Goal: Task Accomplishment & Management: Manage account settings

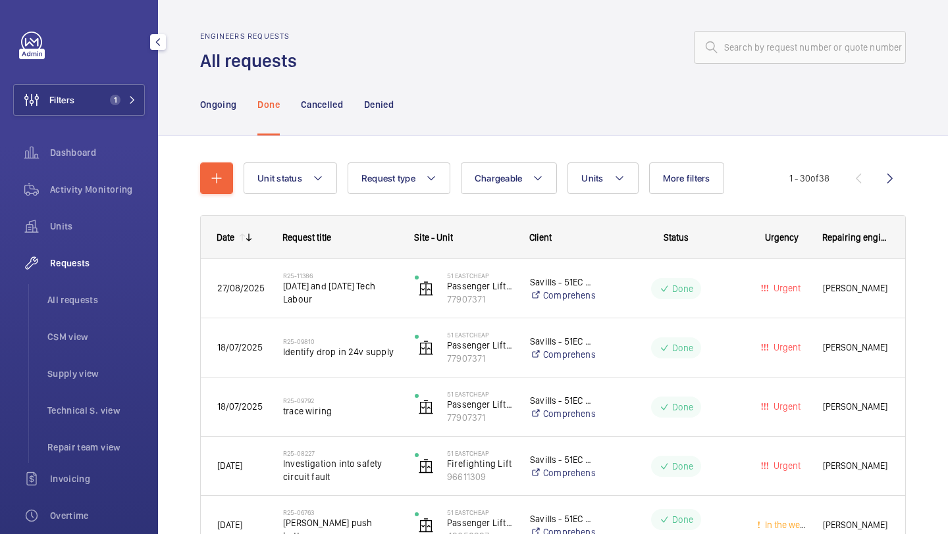
scroll to position [990, 0]
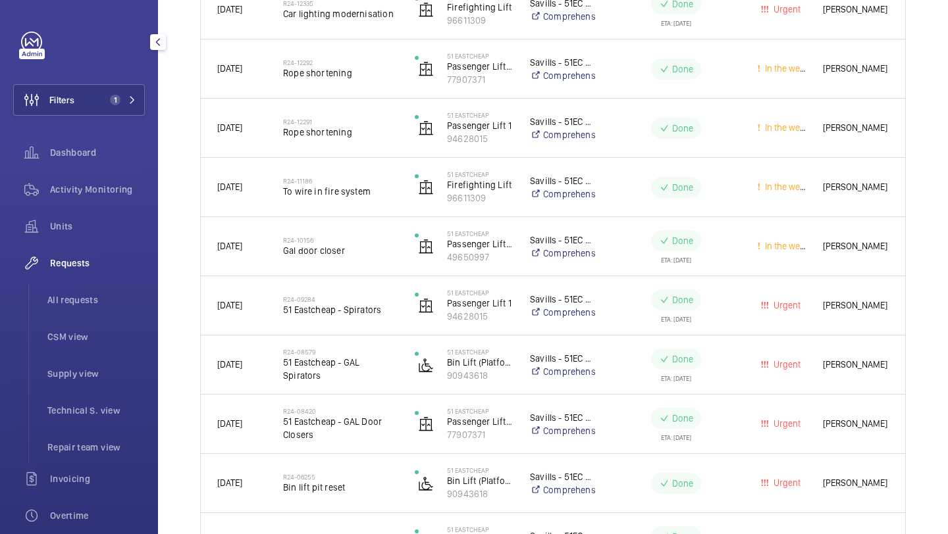
click at [93, 243] on div "Units" at bounding box center [79, 229] width 132 height 37
click at [93, 227] on span "Units" at bounding box center [97, 226] width 95 height 13
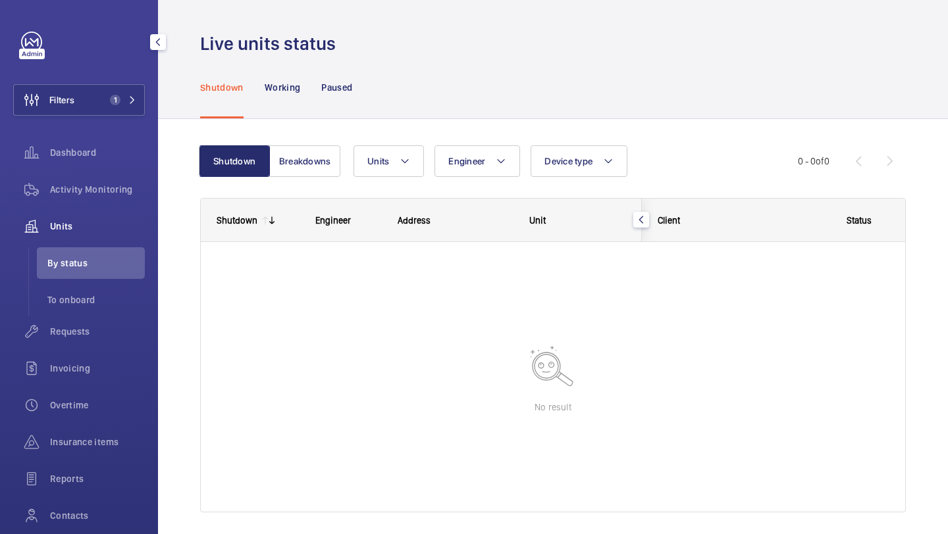
click at [86, 236] on div "Units" at bounding box center [79, 227] width 132 height 32
click at [118, 96] on span "1" at bounding box center [115, 100] width 11 height 11
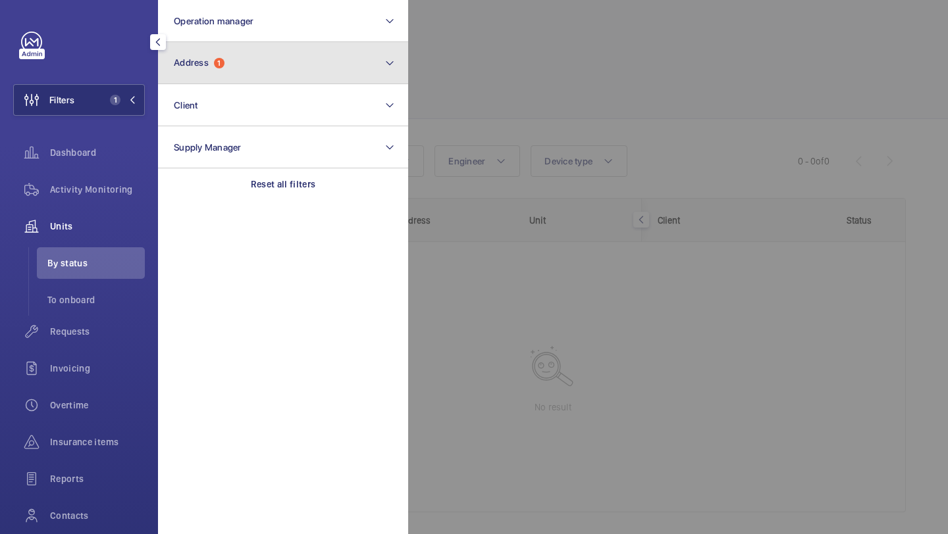
click at [184, 76] on button "Address 1" at bounding box center [283, 63] width 250 height 42
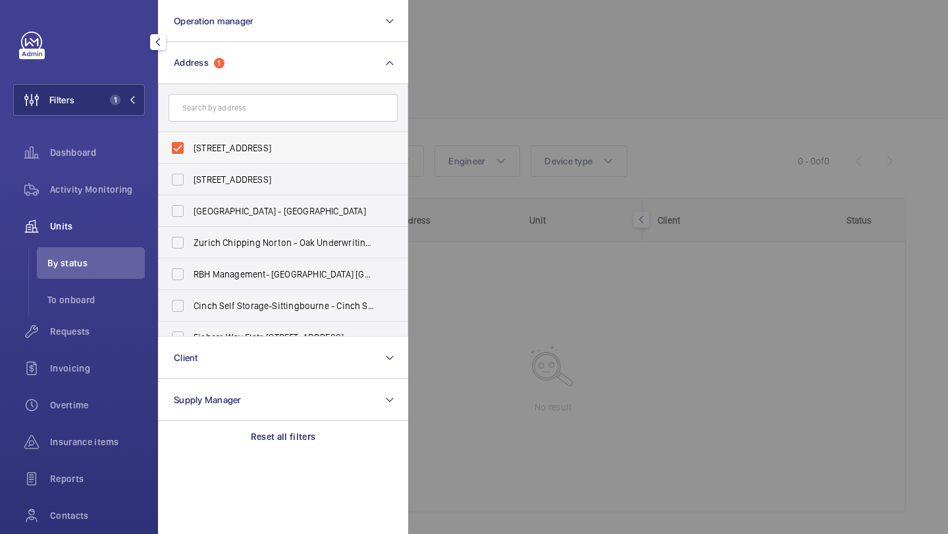
click at [194, 145] on span "51 Eastcheap - 51 Eastcheap, LONDON EC3M 1DT" at bounding box center [283, 147] width 181 height 13
click at [191, 145] on input "51 Eastcheap - 51 Eastcheap, LONDON EC3M 1DT" at bounding box center [178, 148] width 26 height 26
checkbox input "false"
click at [531, 84] on div at bounding box center [882, 267] width 948 height 534
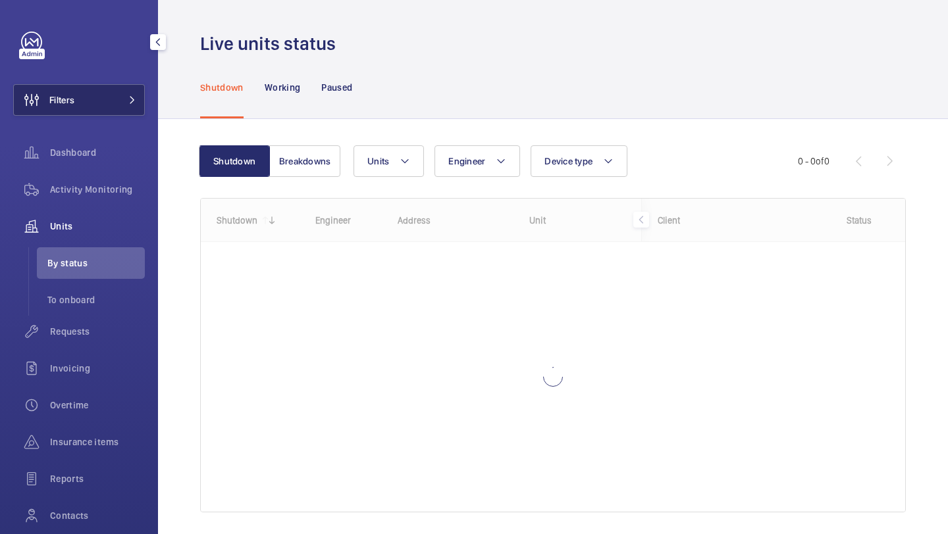
click at [140, 105] on button "Filters" at bounding box center [79, 100] width 132 height 32
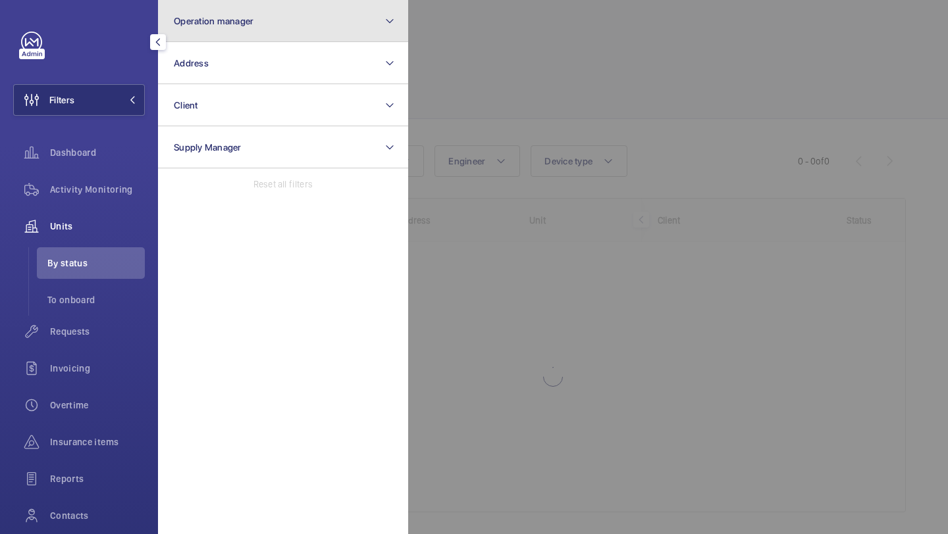
click at [209, 39] on button "Operation manager" at bounding box center [283, 21] width 250 height 42
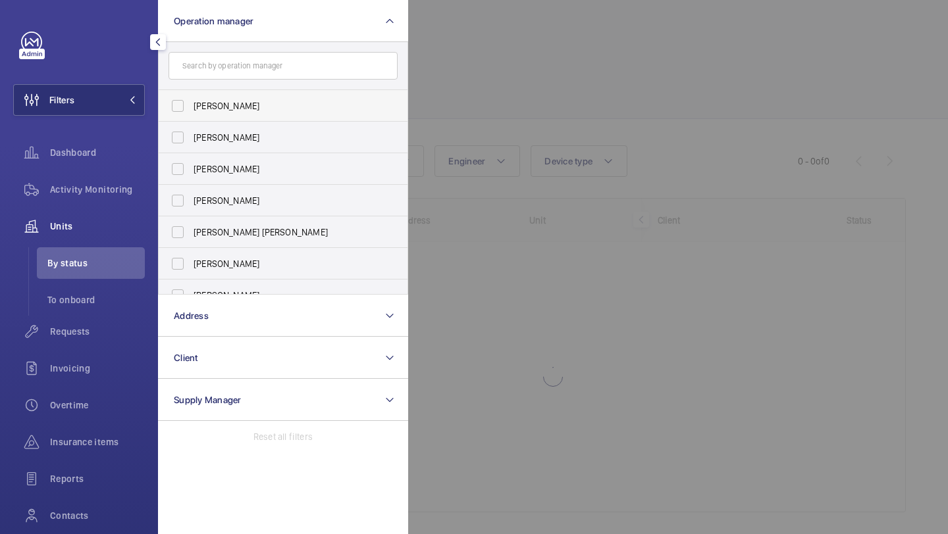
click at [211, 97] on label "[PERSON_NAME]" at bounding box center [273, 106] width 229 height 32
click at [191, 97] on input "[PERSON_NAME]" at bounding box center [178, 106] width 26 height 26
checkbox input "true"
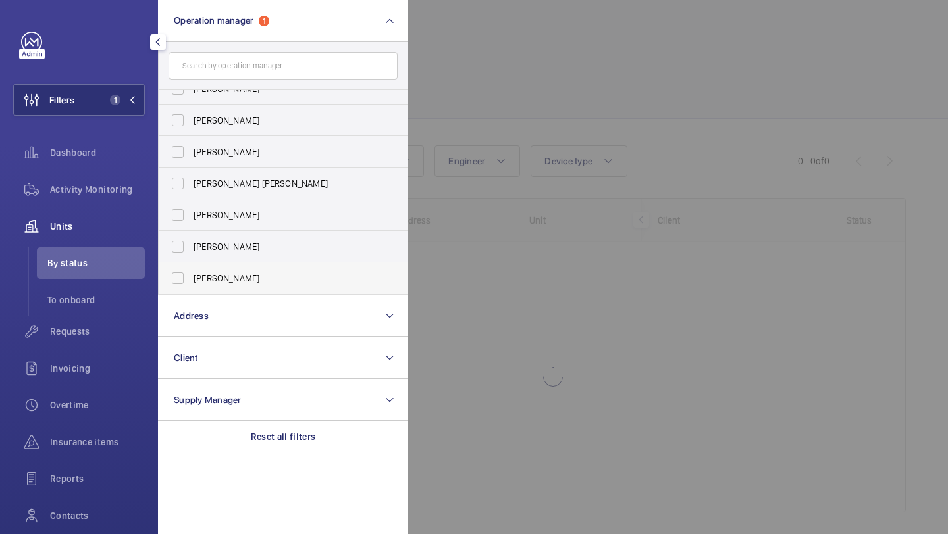
click at [224, 263] on label "[PERSON_NAME]" at bounding box center [273, 279] width 229 height 32
click at [191, 265] on input "[PERSON_NAME]" at bounding box center [178, 278] width 26 height 26
checkbox input "true"
click at [548, 68] on div at bounding box center [882, 267] width 948 height 534
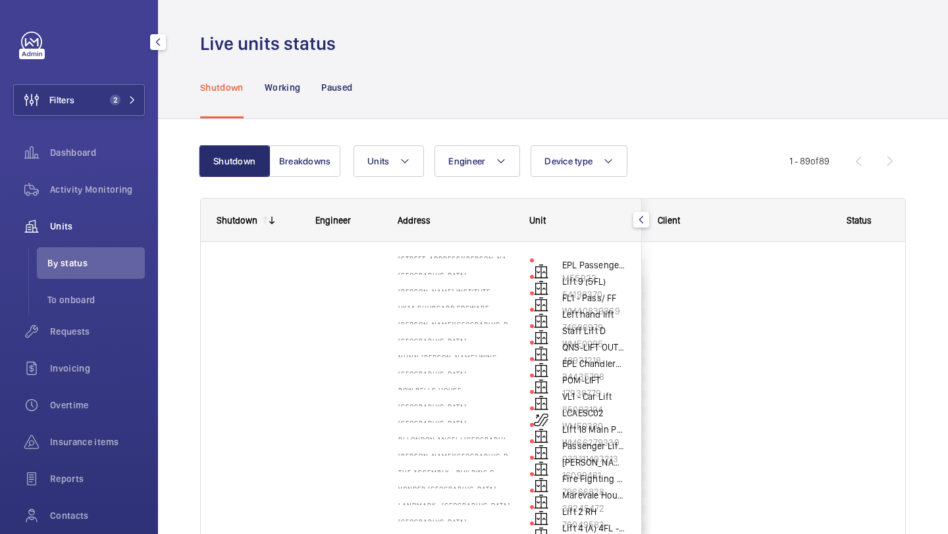
click at [523, 116] on div "Shutdown Working Paused" at bounding box center [553, 87] width 706 height 63
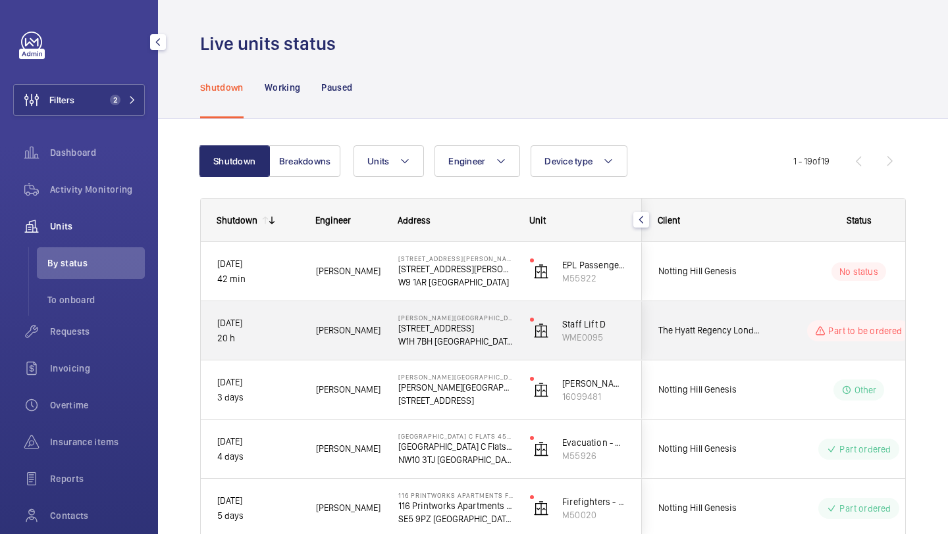
click at [746, 319] on div "The Hyatt Regency London - The Churchill Hotel" at bounding box center [700, 330] width 117 height 41
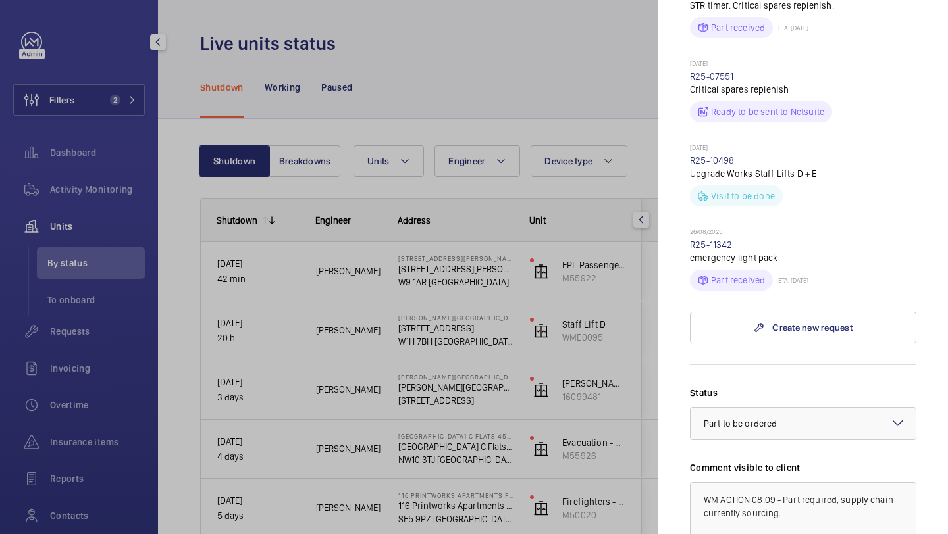
scroll to position [611, 0]
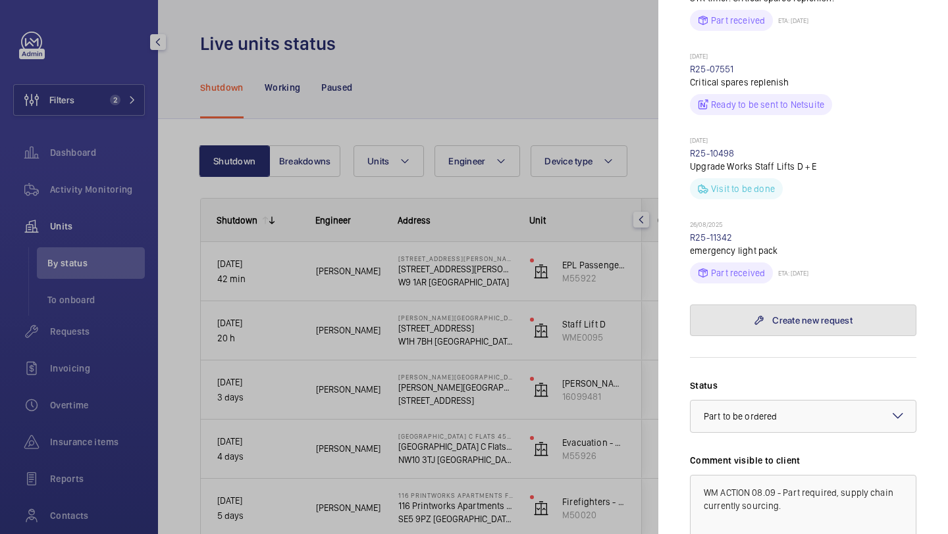
click at [759, 305] on link "Create new request" at bounding box center [803, 321] width 226 height 32
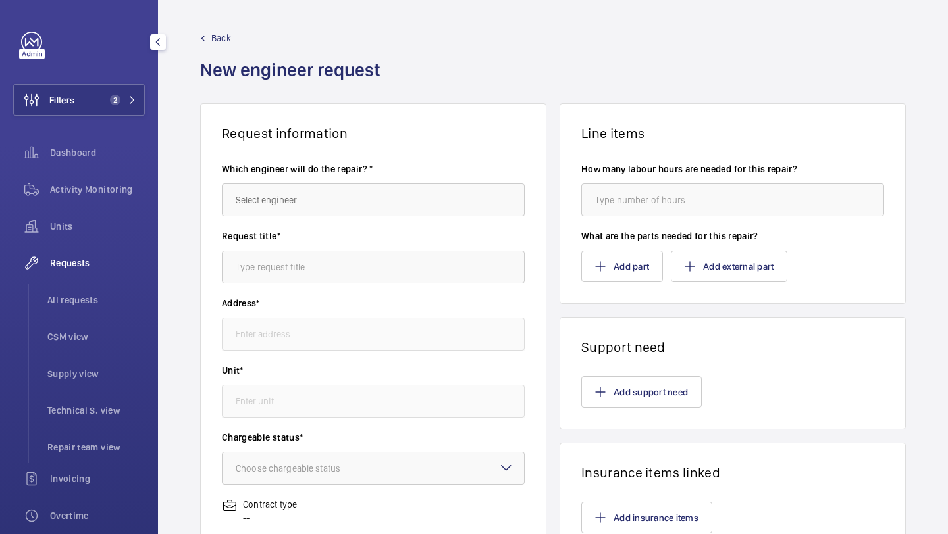
type input "Churchill Hotel - The Hyatt Regency London 30 Portman Square, W1H 7BH LONDON"
type input "WME0095 - Staff Lift D"
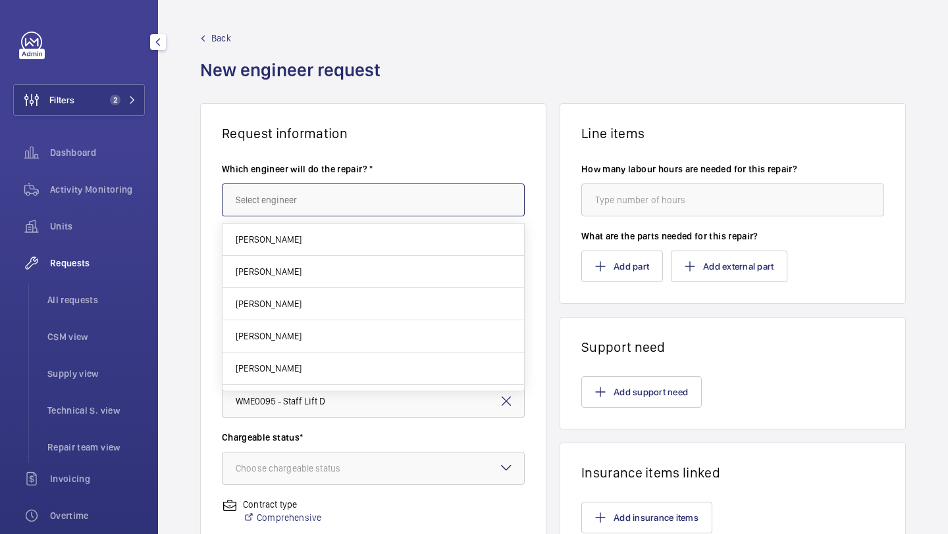
click at [341, 195] on input "text" at bounding box center [373, 200] width 303 height 33
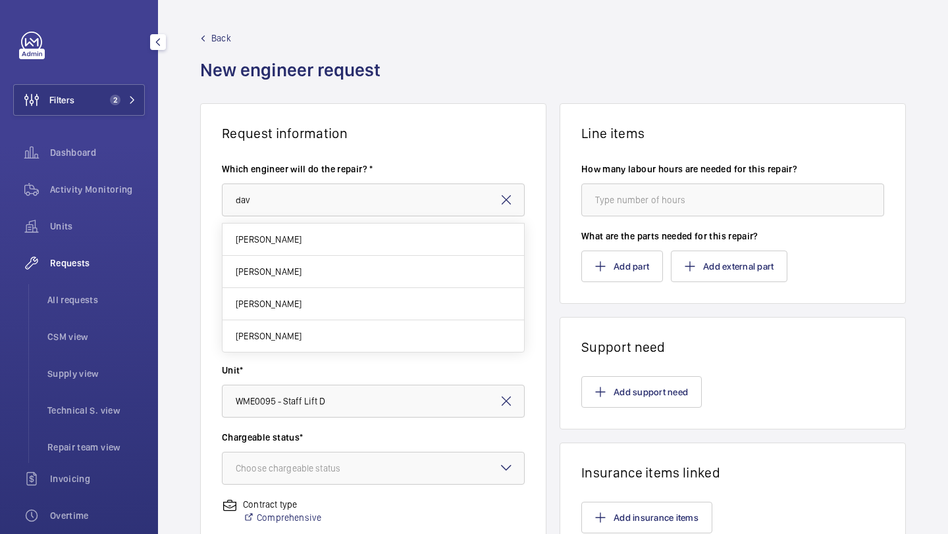
click at [357, 276] on mat-option "David Hamblin" at bounding box center [372, 272] width 301 height 32
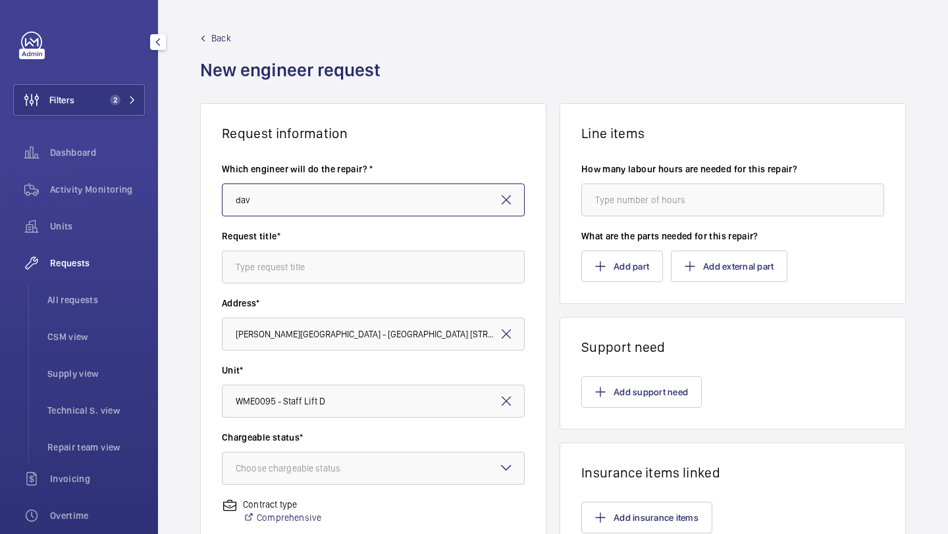
type input "David Hamblin"
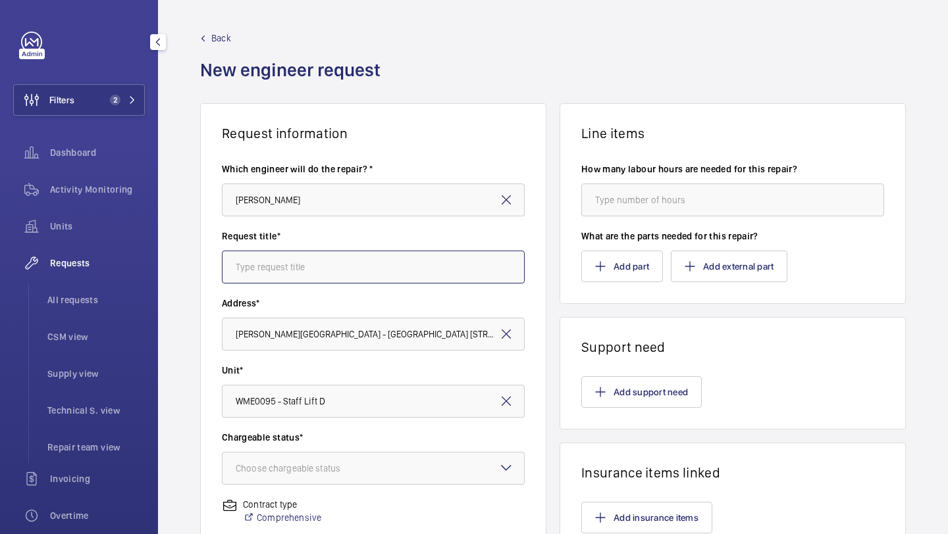
click at [357, 276] on input "text" at bounding box center [373, 267] width 303 height 33
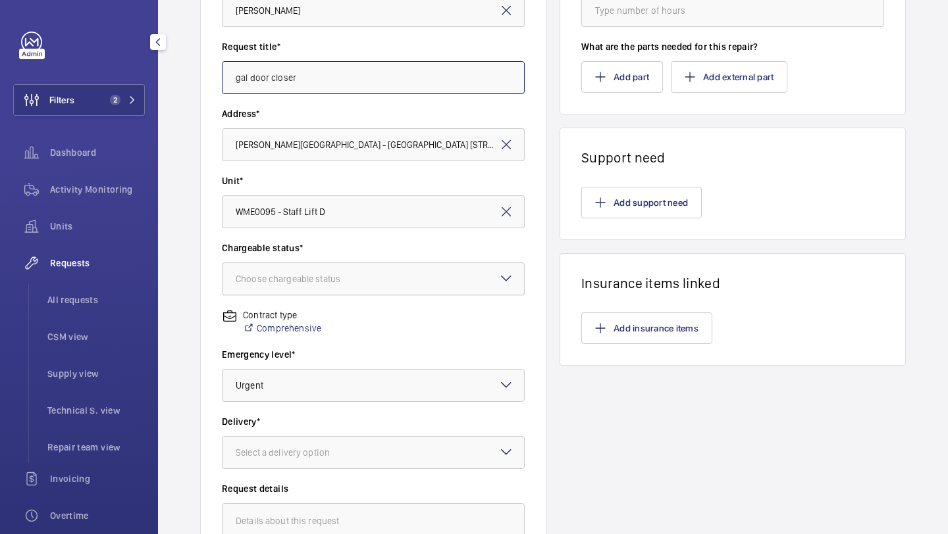
click at [350, 288] on div at bounding box center [372, 279] width 301 height 32
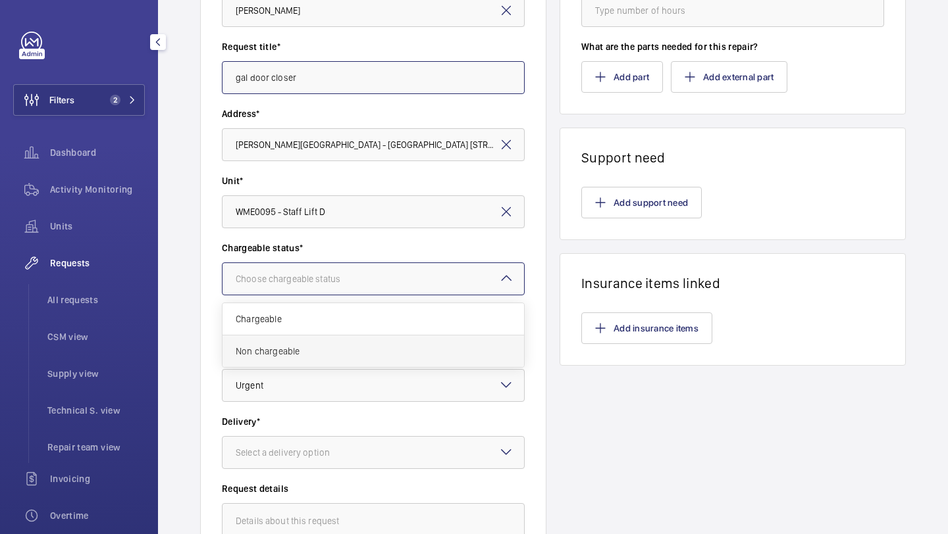
click at [339, 349] on span "Non chargeable" at bounding box center [373, 351] width 275 height 13
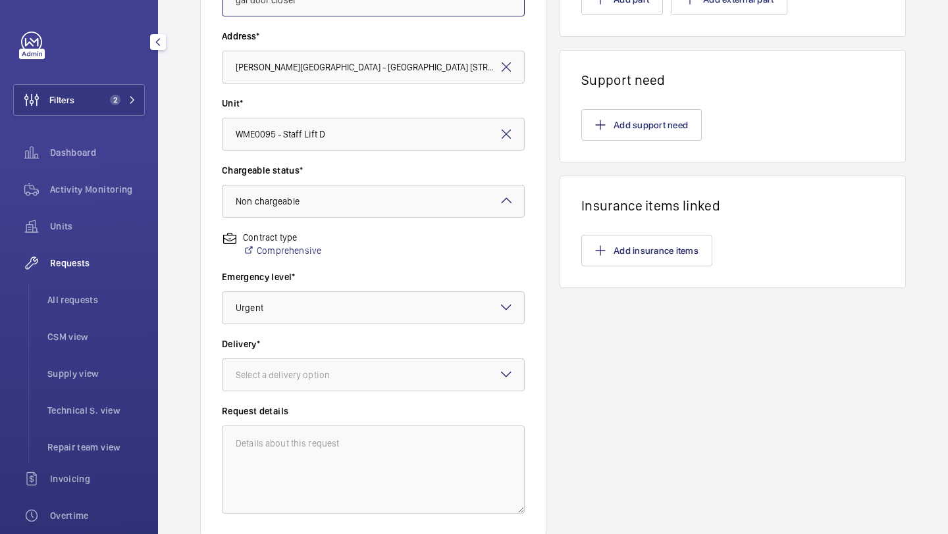
scroll to position [363, 0]
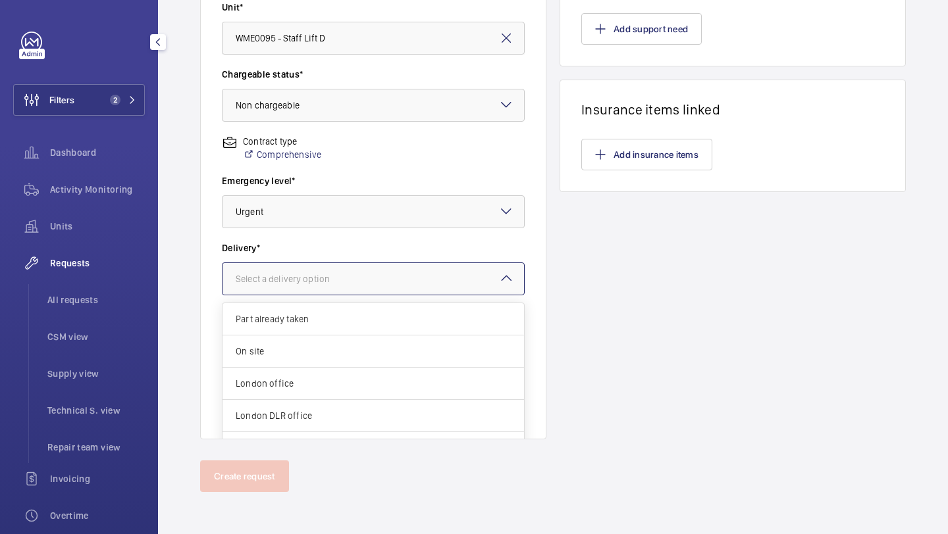
click at [347, 265] on div at bounding box center [372, 279] width 301 height 32
click at [326, 380] on span "London office" at bounding box center [373, 383] width 275 height 13
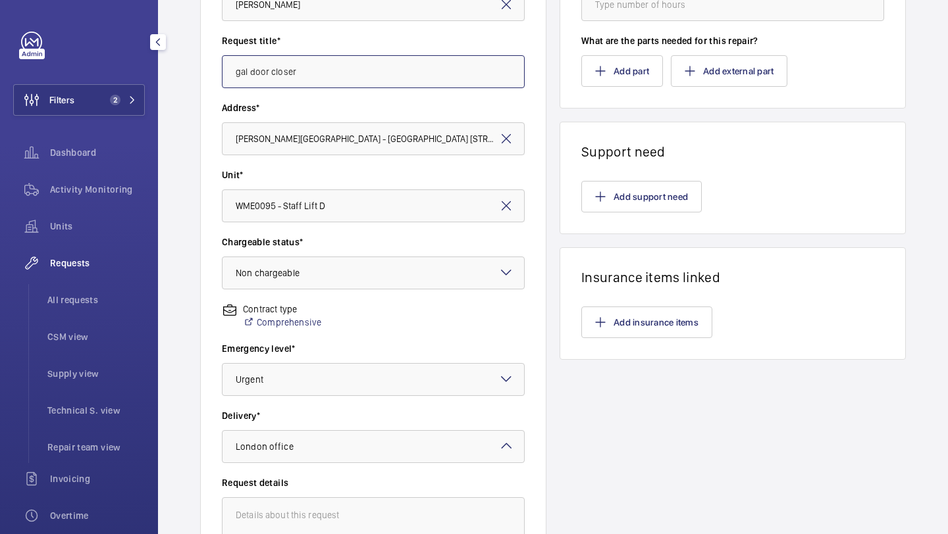
scroll to position [0, 0]
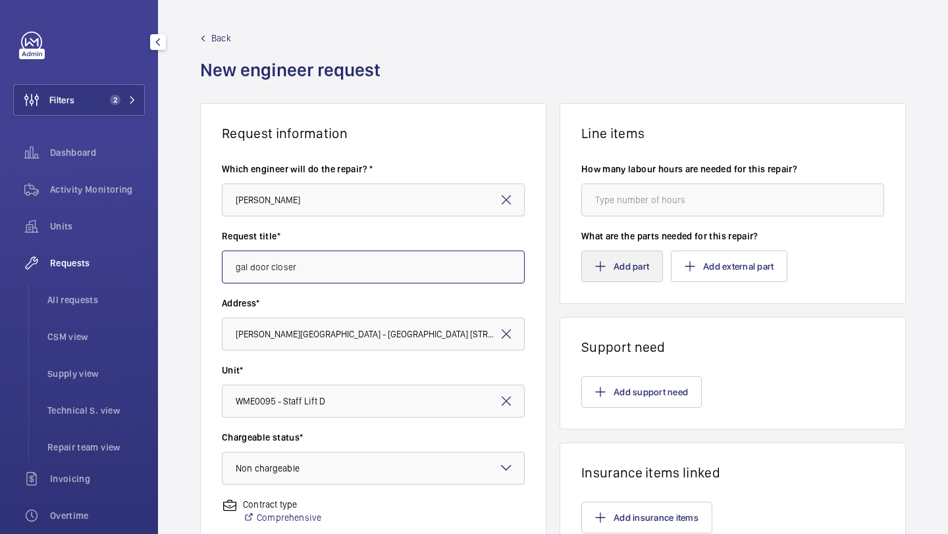
type input "gal door closer"
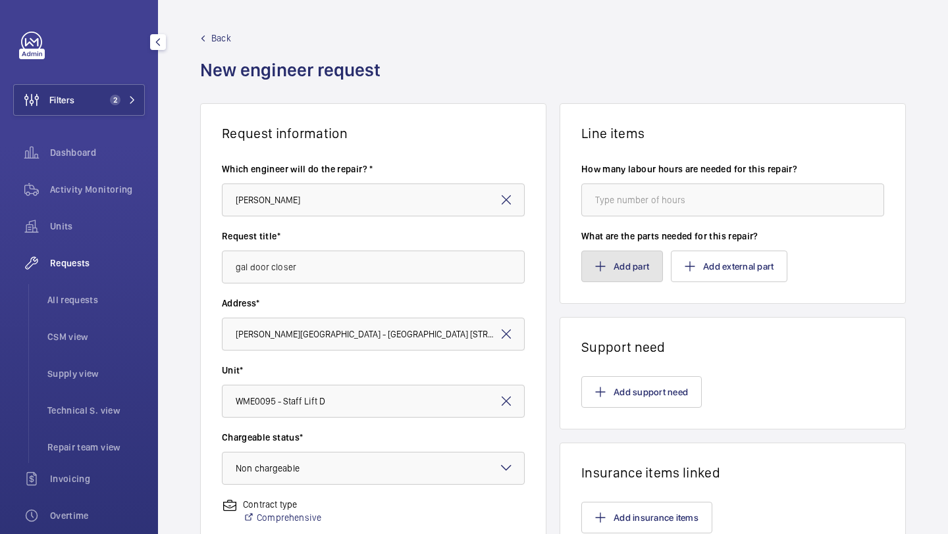
click at [625, 261] on button "Add part" at bounding box center [622, 267] width 82 height 32
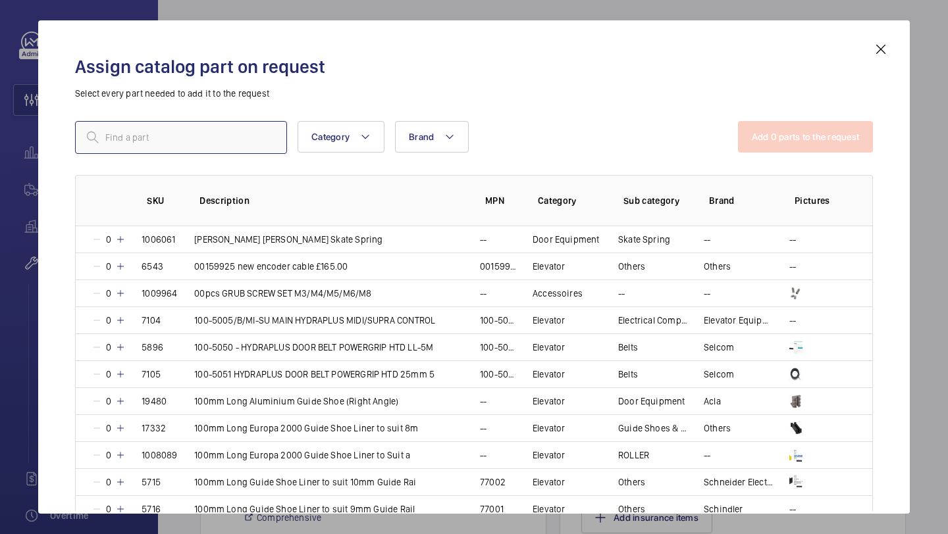
click at [195, 149] on input "text" at bounding box center [181, 137] width 212 height 33
paste input "Door Closer Single Speed 28-35" Opening (Left Hand)"
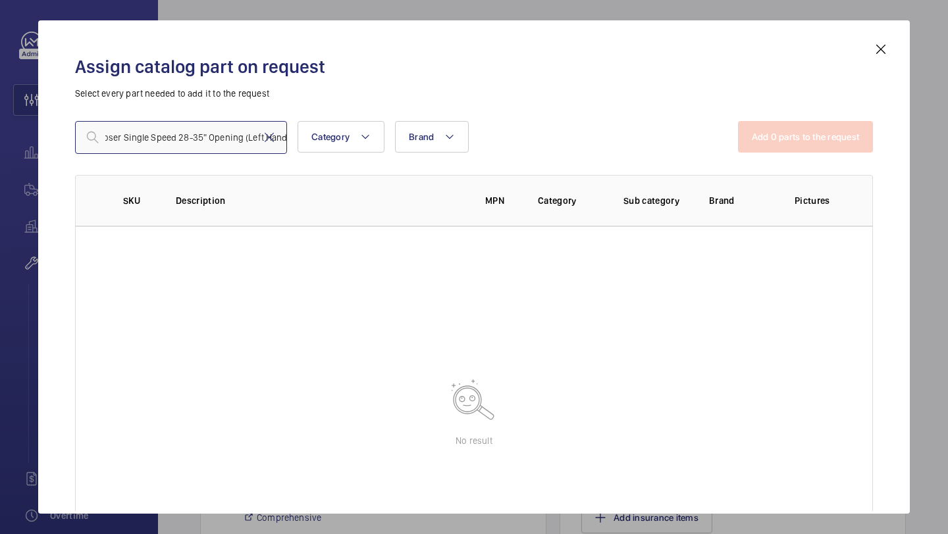
type input "Door Closer Single Speed 28-35" Opening (Left Hand)"
click at [268, 137] on mat-icon at bounding box center [269, 138] width 16 height 16
paste input "Gal Door Closer Single Speed 28-35" Opening (Left Hand)"
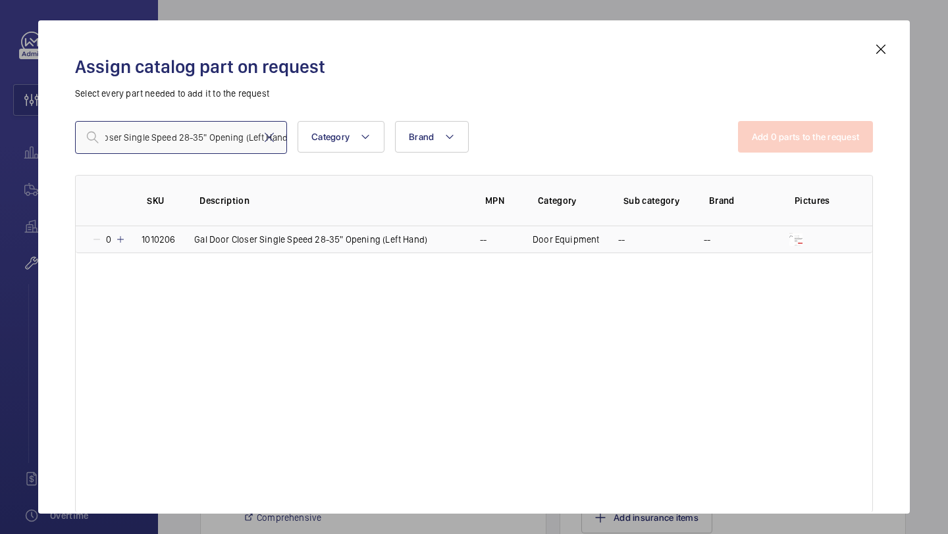
type input "Gal Door Closer Single Speed 28-35" Opening (Left Hand)"
click at [120, 240] on mat-icon at bounding box center [120, 239] width 11 height 11
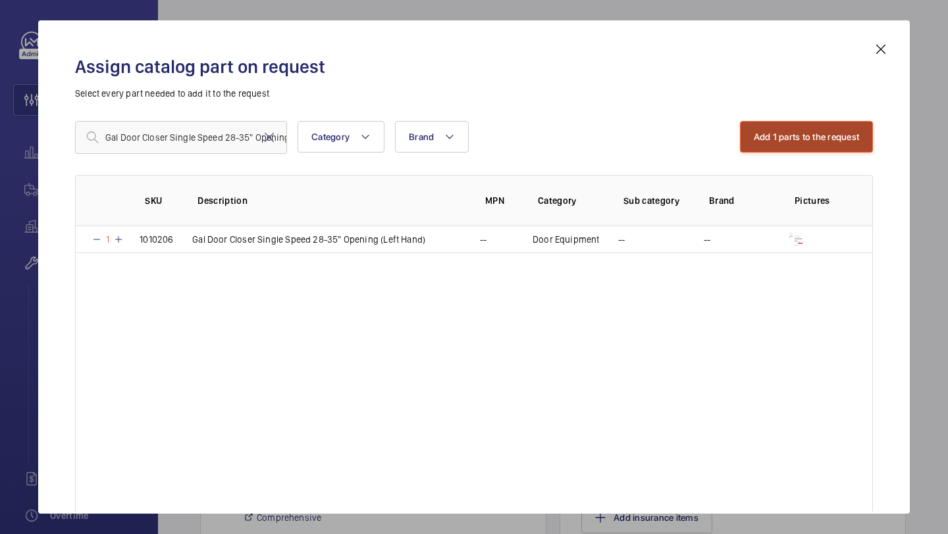
click at [770, 145] on button "Add 1 parts to the request" at bounding box center [807, 137] width 134 height 32
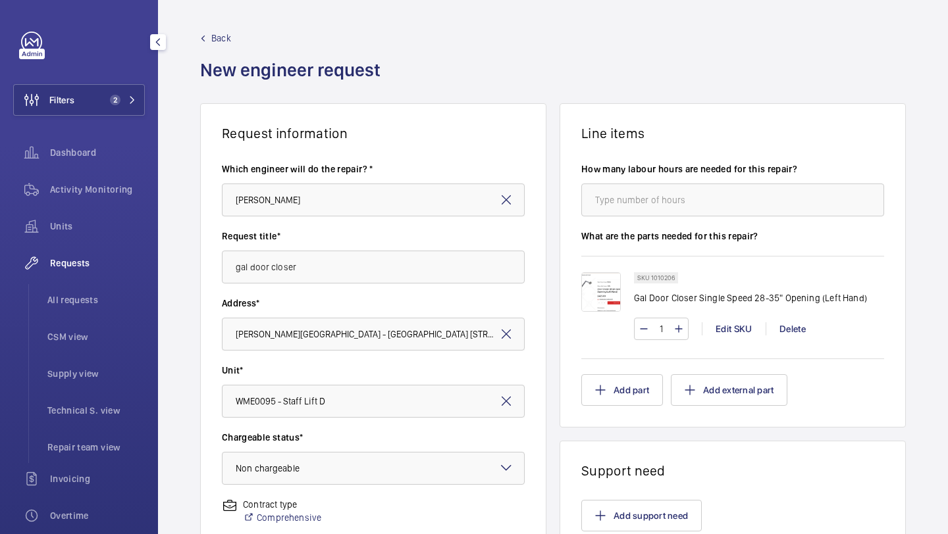
scroll to position [57, 0]
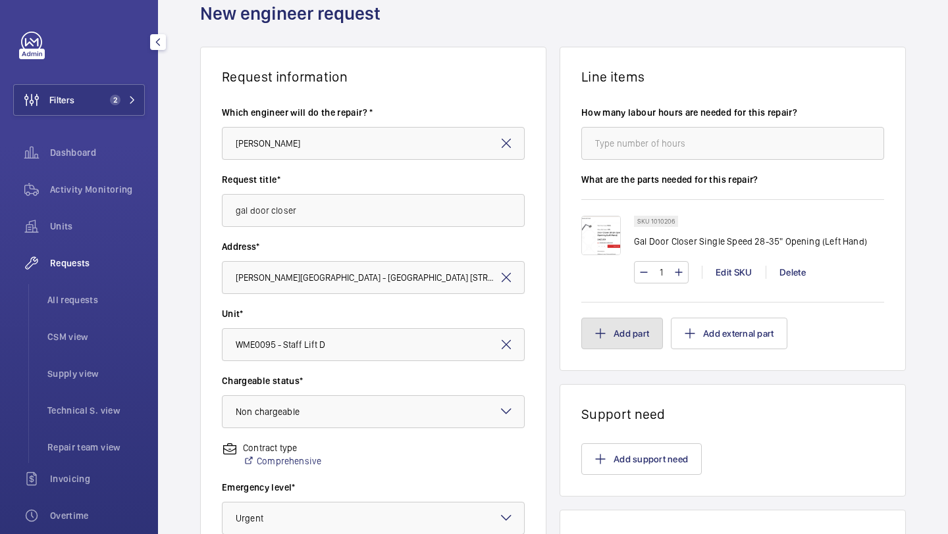
click at [628, 339] on button "Add part" at bounding box center [622, 334] width 82 height 32
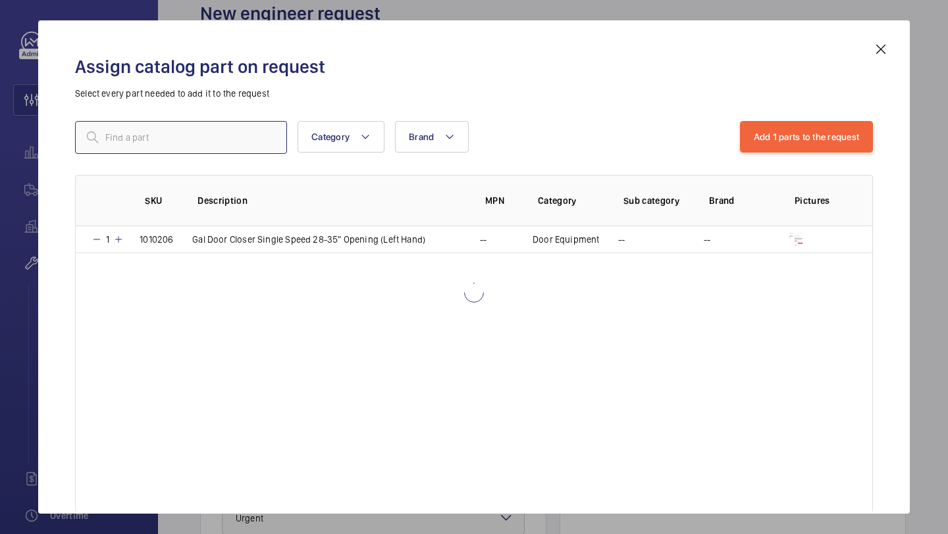
click at [213, 148] on input "text" at bounding box center [181, 137] width 212 height 33
paste input "13103"
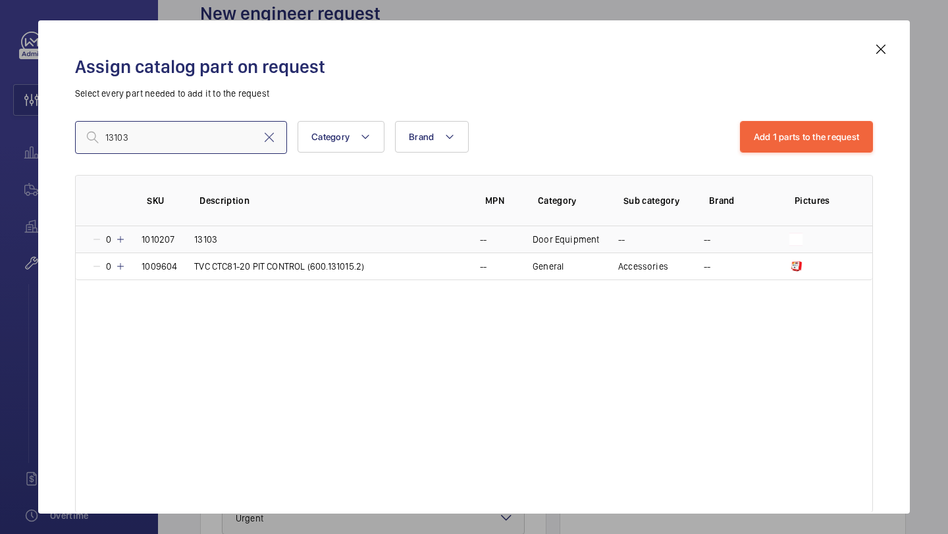
type input "13103"
click at [125, 242] on mat-icon at bounding box center [120, 239] width 11 height 11
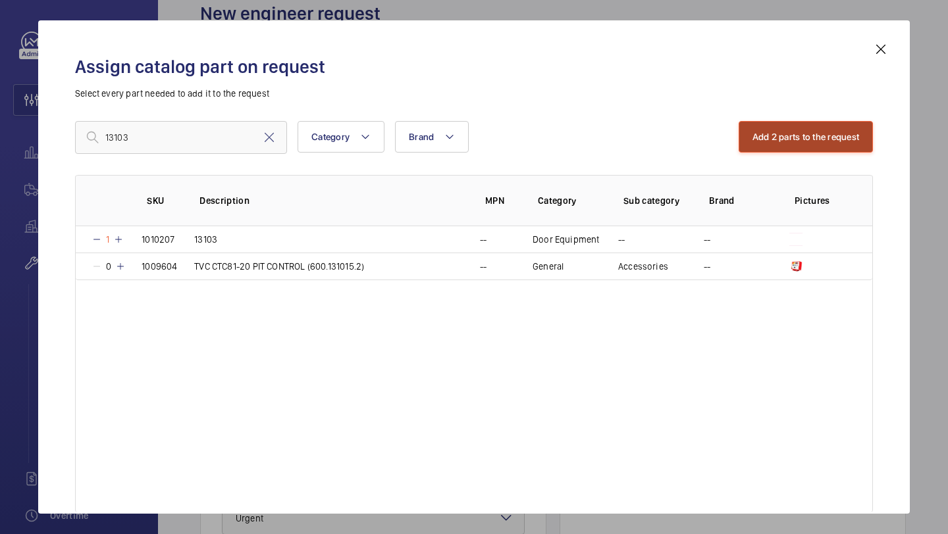
click at [823, 143] on button "Add 2 parts to the request" at bounding box center [805, 137] width 135 height 32
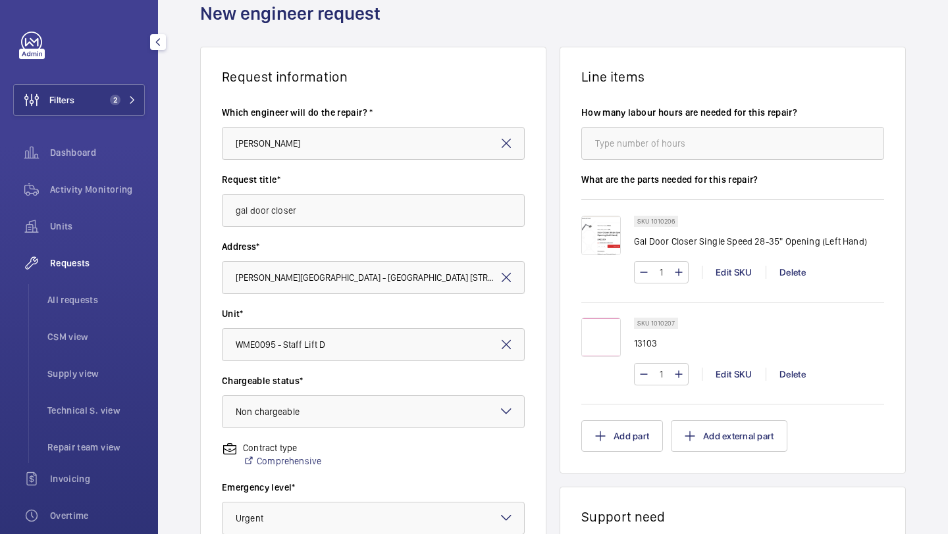
scroll to position [363, 0]
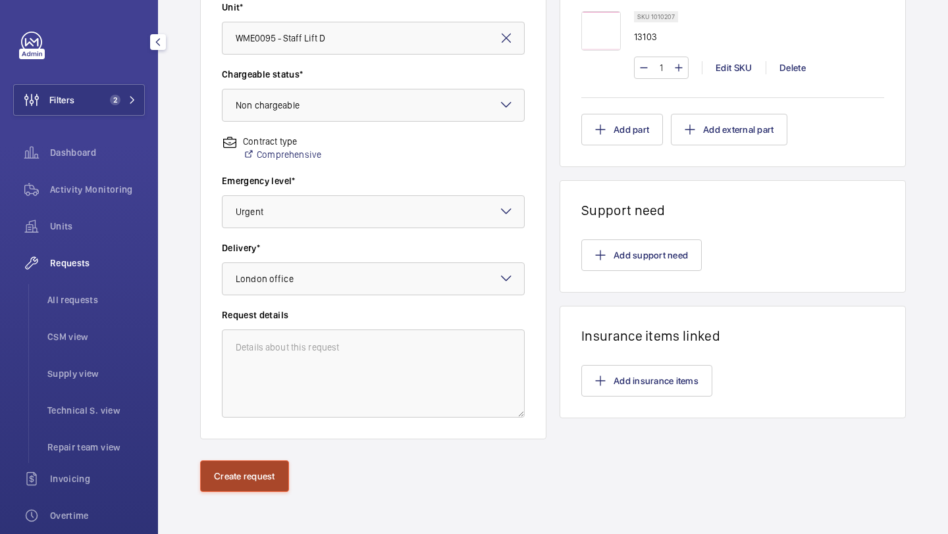
click at [253, 468] on button "Create request" at bounding box center [244, 477] width 89 height 32
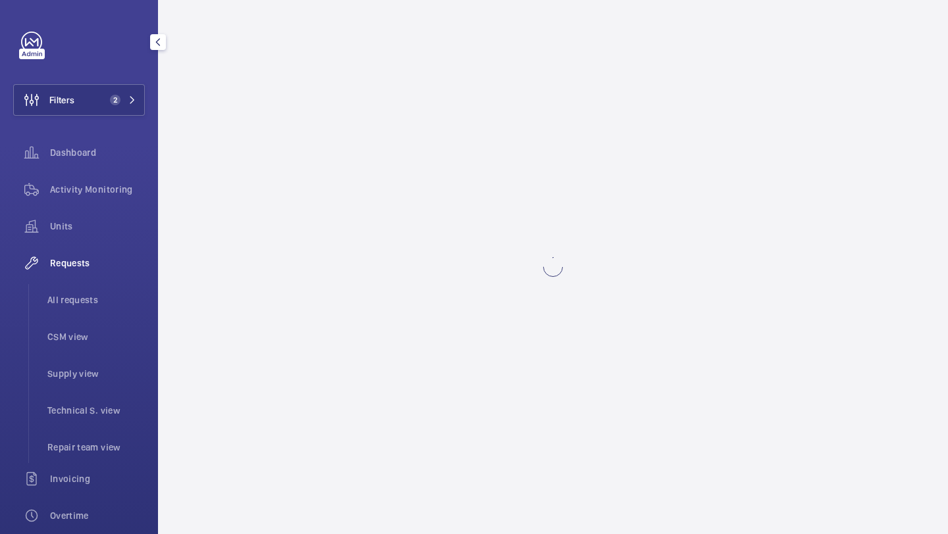
scroll to position [0, 0]
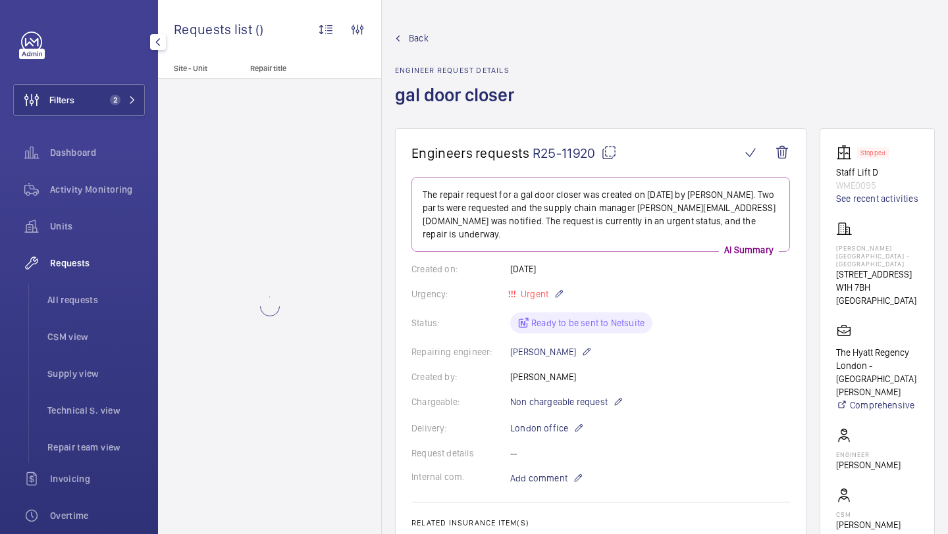
scroll to position [494, 0]
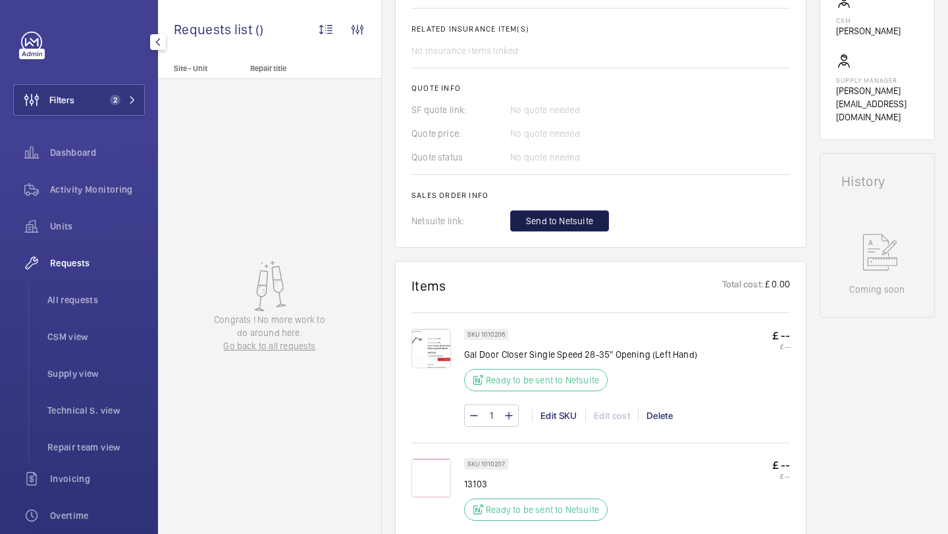
click at [584, 216] on button "Send to Netsuite" at bounding box center [559, 221] width 99 height 21
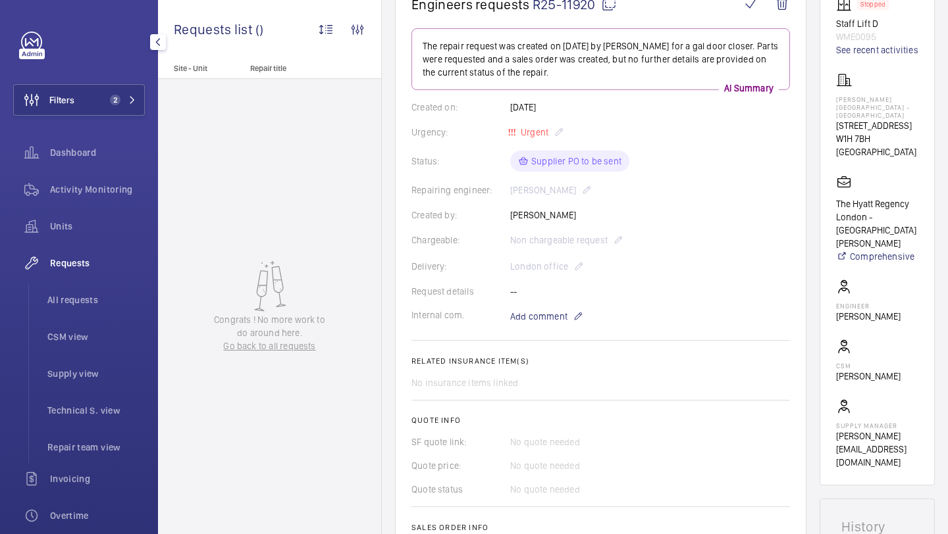
scroll to position [174, 0]
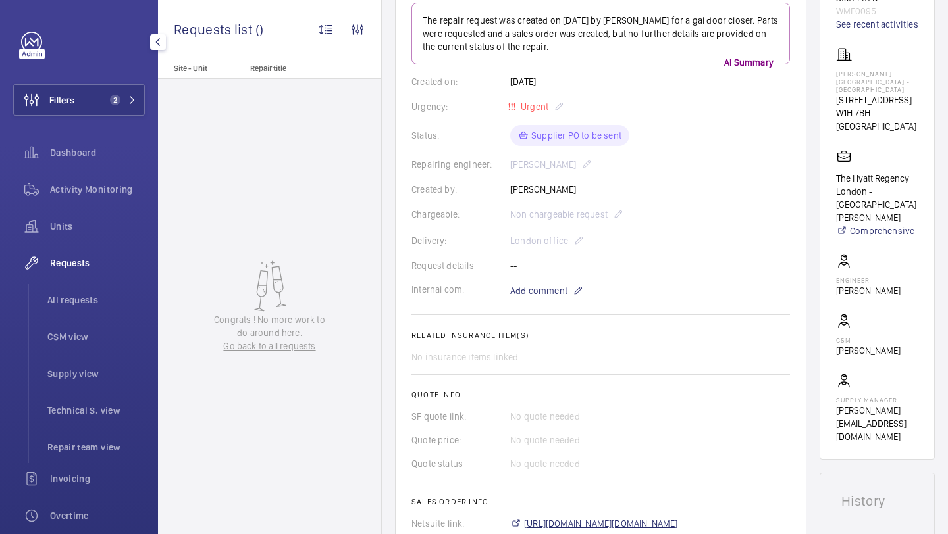
click at [559, 528] on span "https://6461500.app.netsuite.com/app/accounting/transactions/salesord.nl?id=298…" at bounding box center [601, 523] width 154 height 13
click at [78, 230] on span "Units" at bounding box center [97, 226] width 95 height 13
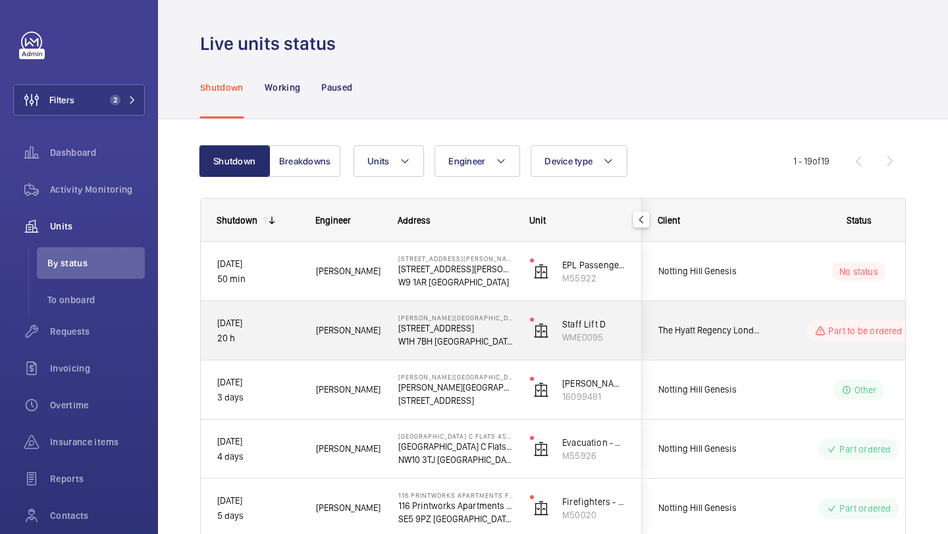
click at [706, 338] on span "The Hyatt Regency London - The Churchill Hotel" at bounding box center [708, 330] width 101 height 15
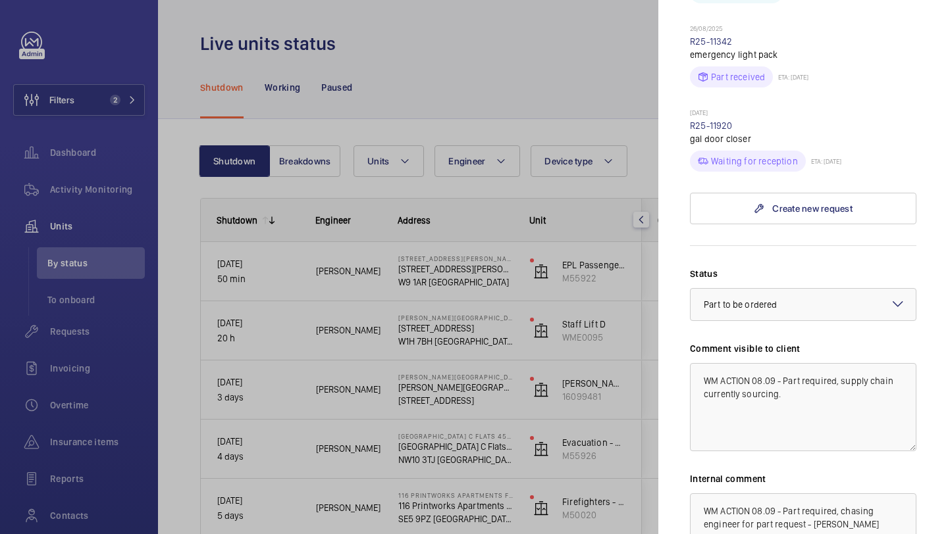
scroll to position [933, 0]
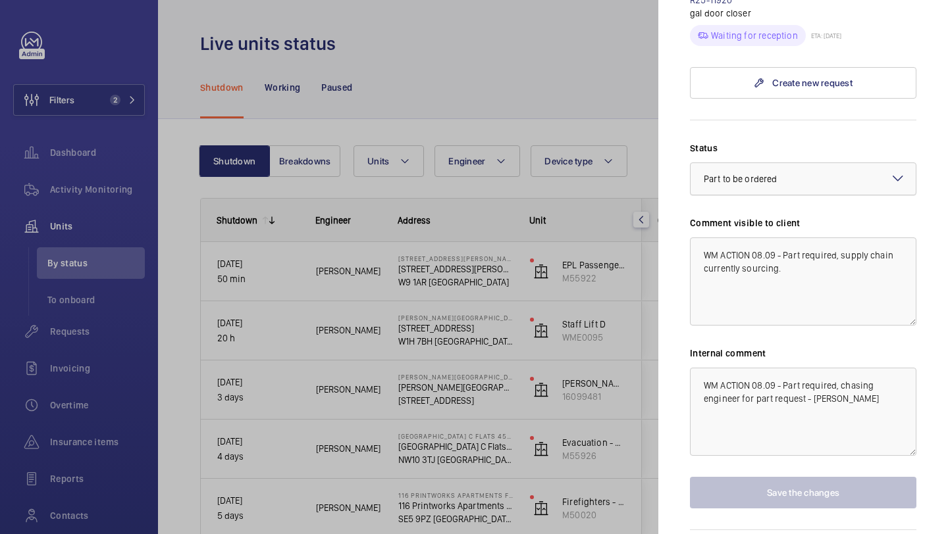
click at [781, 172] on div "× Part to be ordered" at bounding box center [757, 178] width 106 height 13
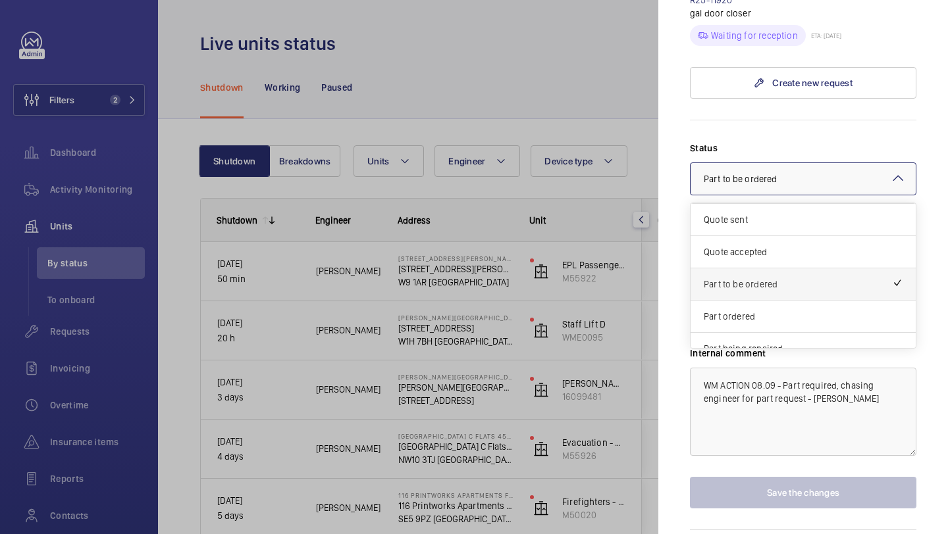
scroll to position [38, 0]
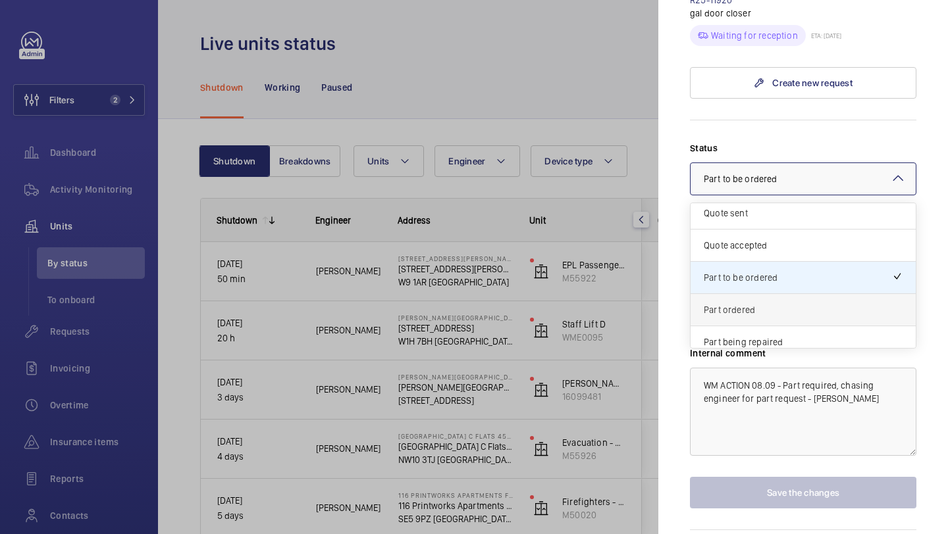
click at [763, 303] on span "Part ordered" at bounding box center [803, 309] width 199 height 13
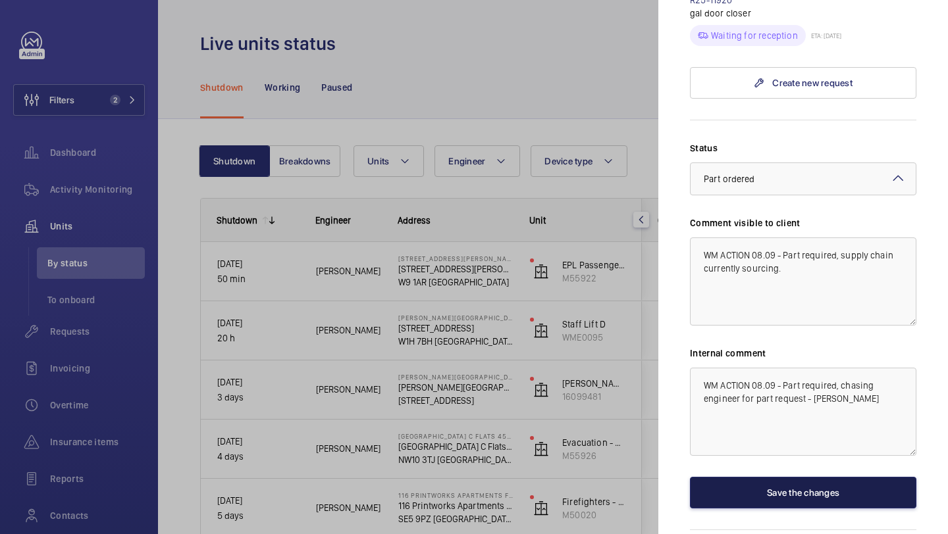
click at [737, 477] on button "Save the changes" at bounding box center [803, 493] width 226 height 32
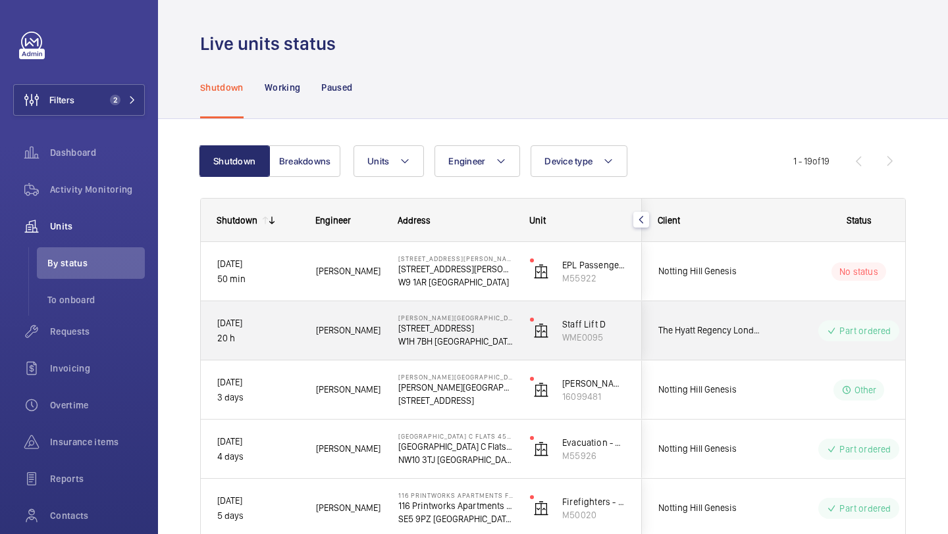
click at [734, 245] on div "Notting Hill Genesis" at bounding box center [701, 271] width 118 height 59
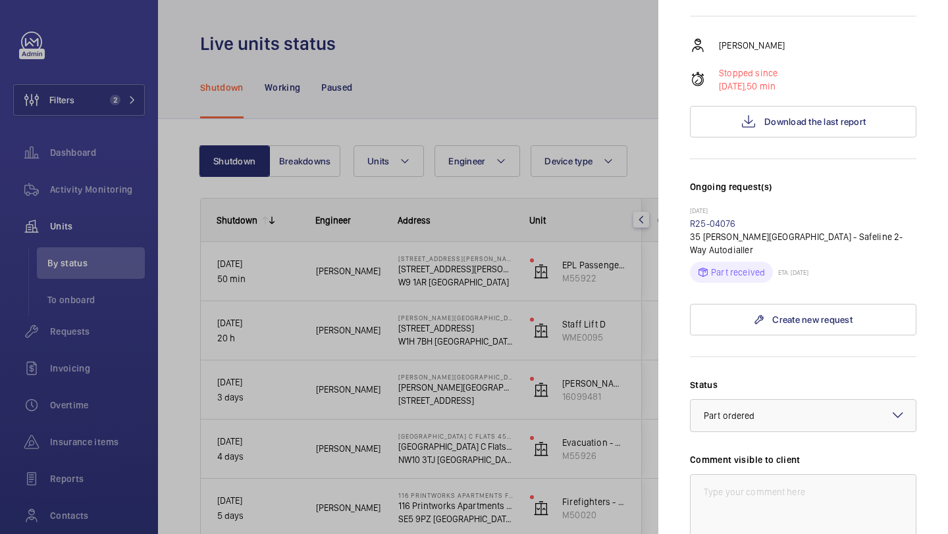
scroll to position [157, 0]
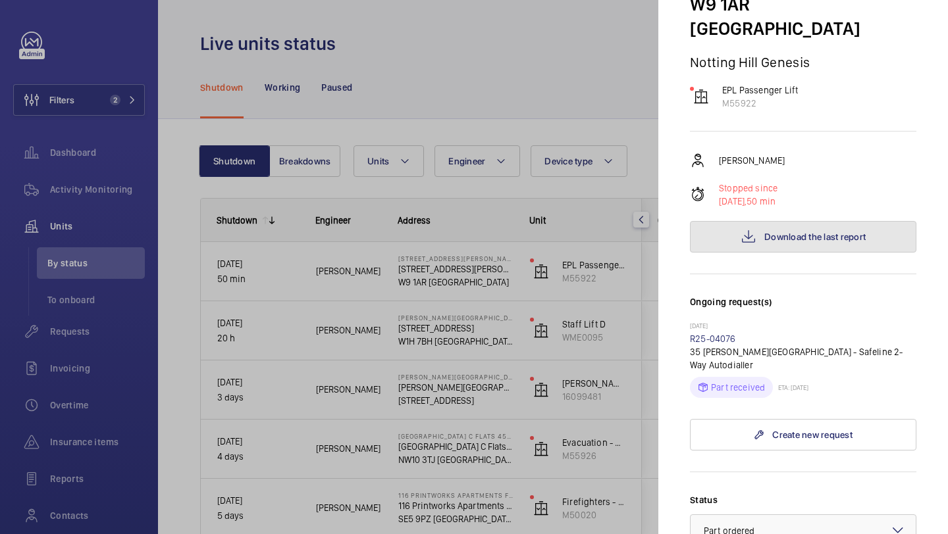
click at [752, 229] on mat-icon at bounding box center [748, 237] width 16 height 16
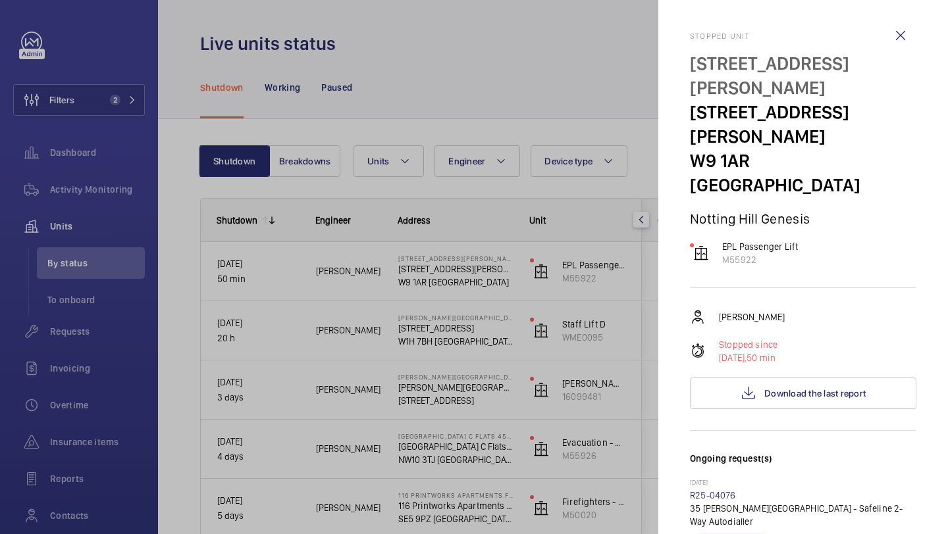
scroll to position [420, 0]
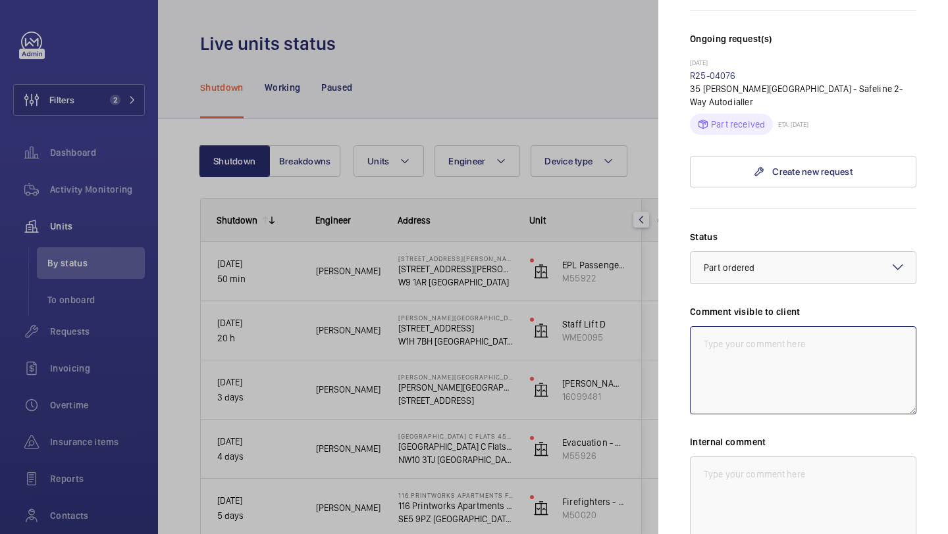
click at [808, 326] on textarea at bounding box center [803, 370] width 226 height 88
click at [541, 123] on div at bounding box center [474, 267] width 948 height 534
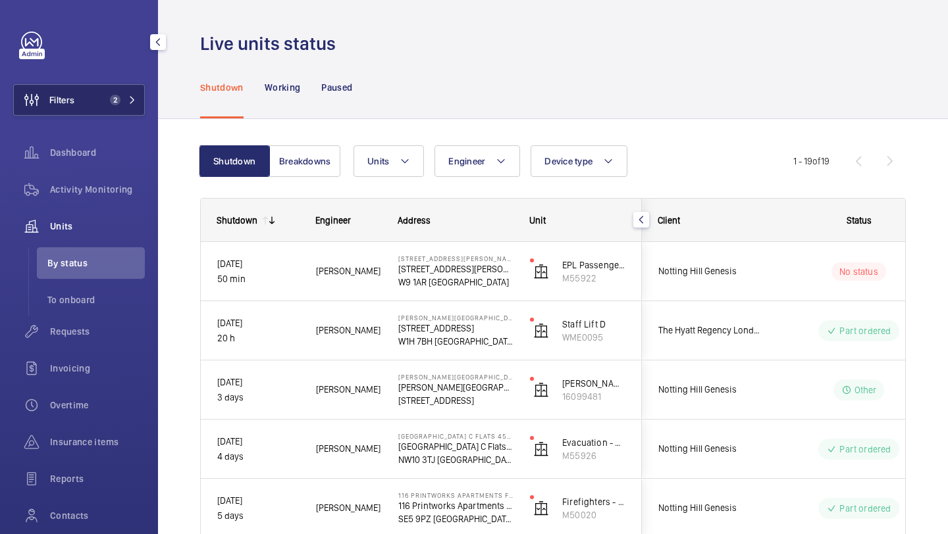
click at [92, 105] on button "Filters 2" at bounding box center [79, 100] width 132 height 32
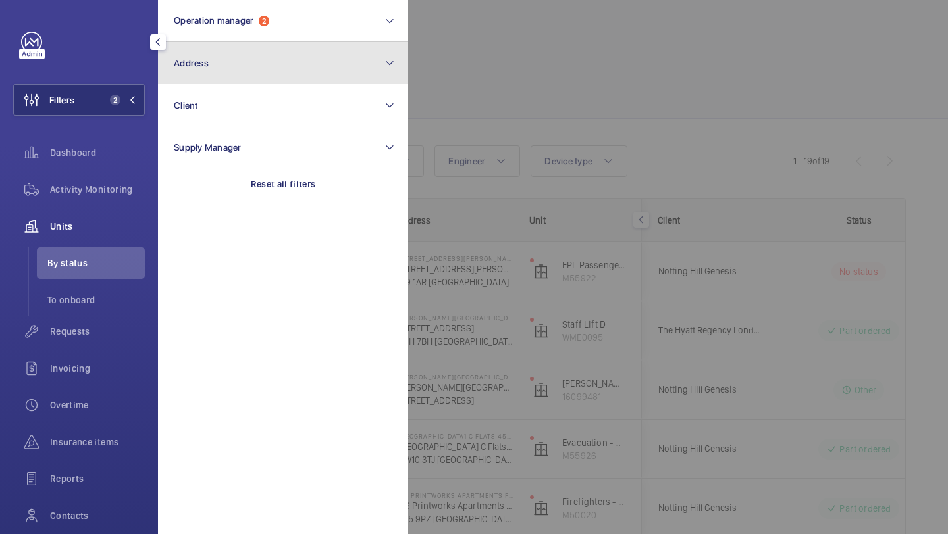
click at [174, 78] on button "Address" at bounding box center [283, 63] width 250 height 42
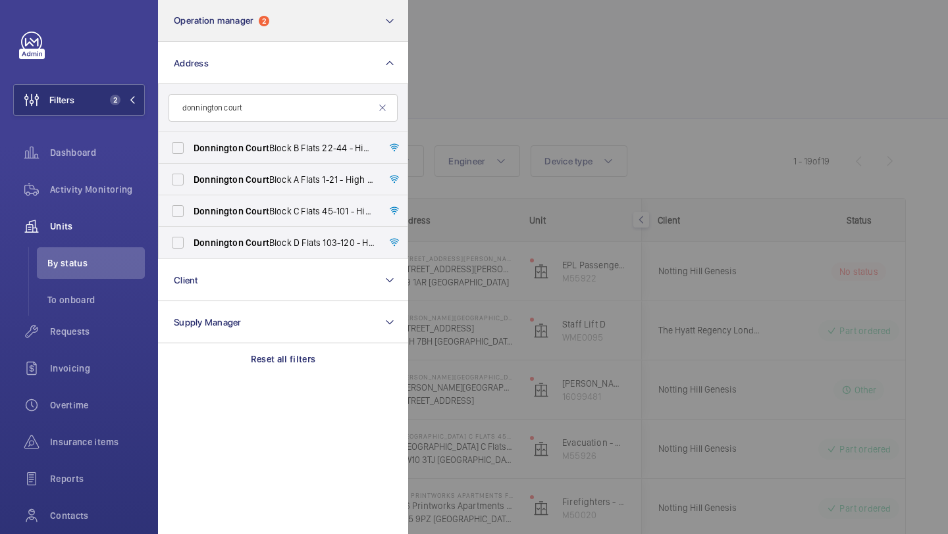
type input "donnington court"
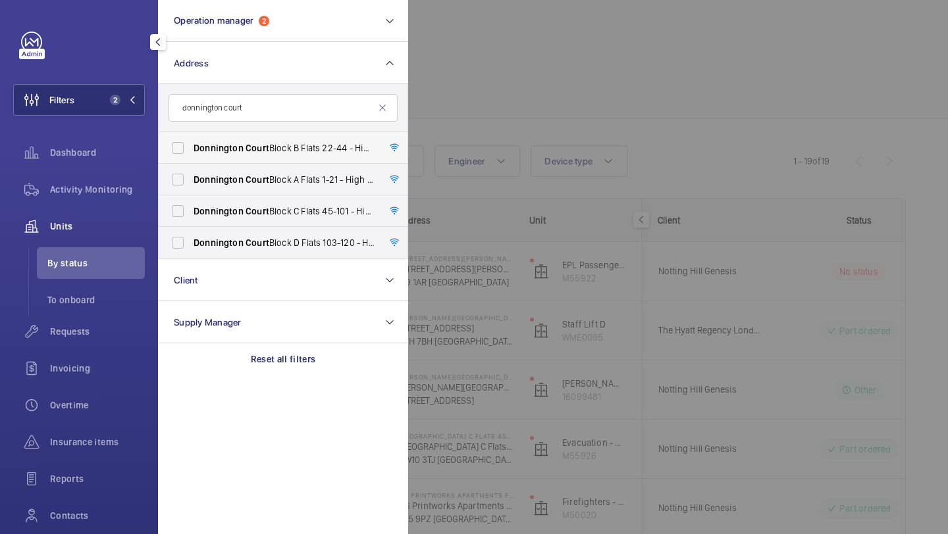
click at [265, 148] on span "Court" at bounding box center [257, 148] width 24 height 11
click at [191, 148] on input "Donnington Court Block B Flats 22-44 - High Risk Building - Donnington Court Bl…" at bounding box center [178, 148] width 26 height 26
checkbox input "true"
click at [253, 175] on span "Court" at bounding box center [257, 179] width 24 height 11
click at [191, 175] on input "Donnington Court Block A Flats 1-21 - High Risk Building - Donnington Court Blo…" at bounding box center [178, 180] width 26 height 26
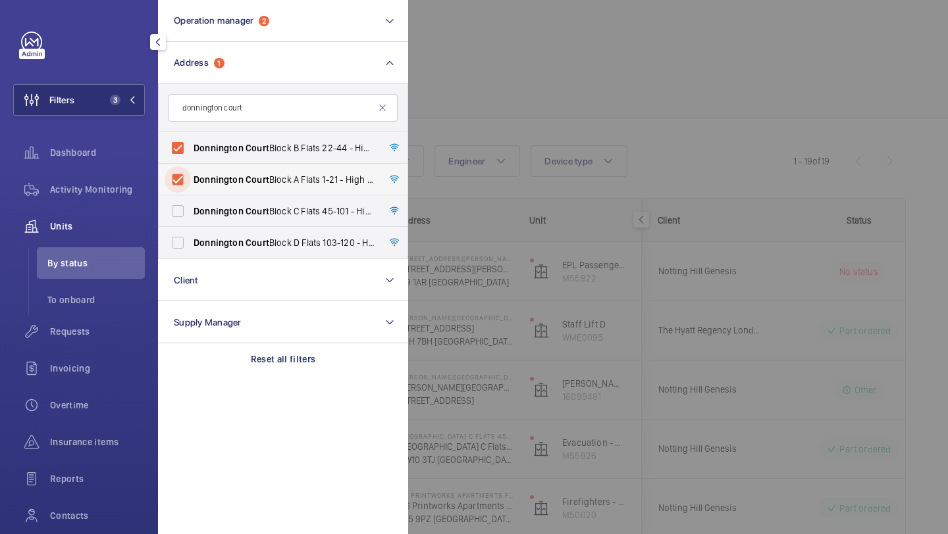
checkbox input "true"
click at [103, 336] on span "Requests" at bounding box center [97, 331] width 95 height 13
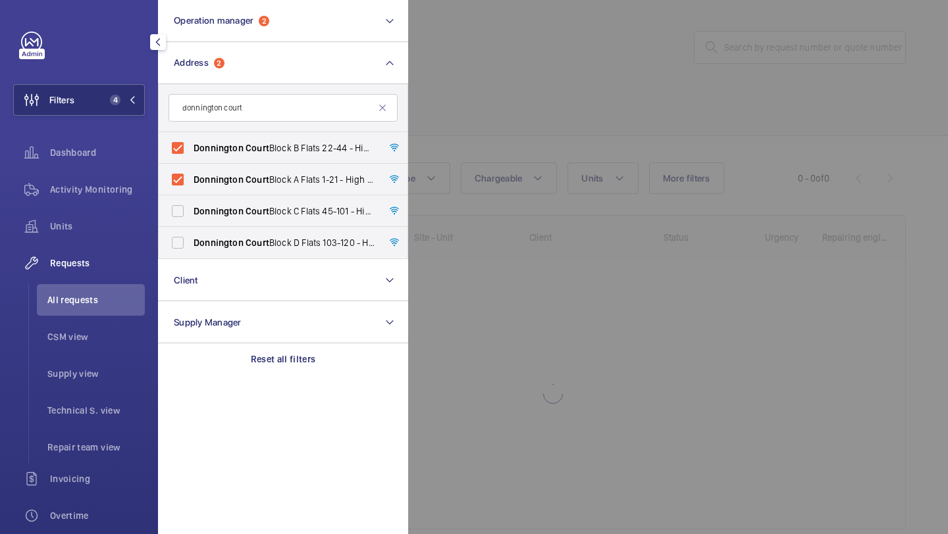
click at [467, 122] on div at bounding box center [882, 267] width 948 height 534
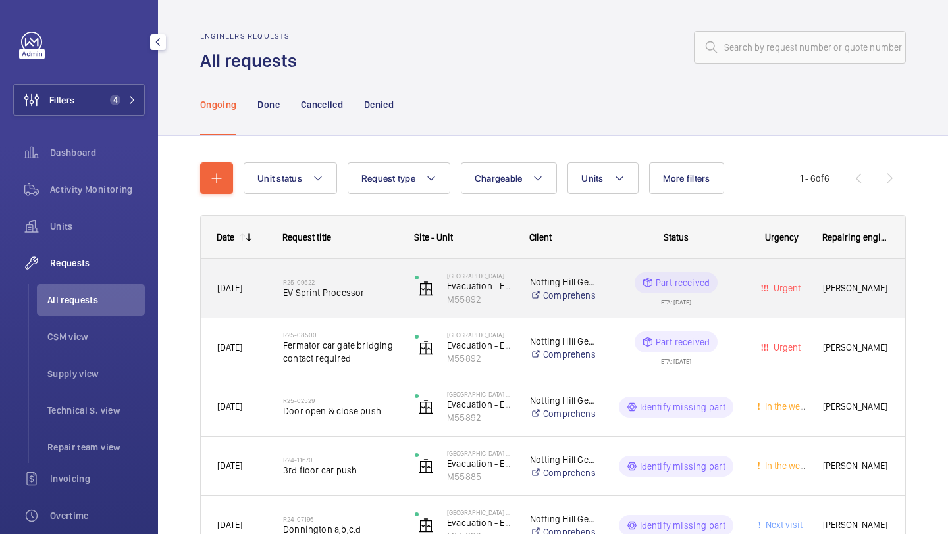
click at [355, 282] on h2 "R25-09522" at bounding box center [340, 282] width 115 height 8
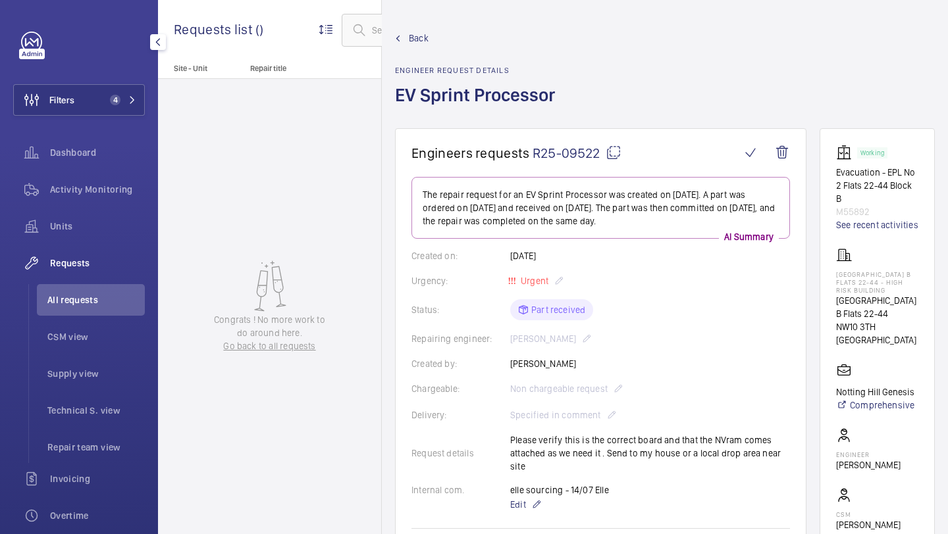
scroll to position [489, 0]
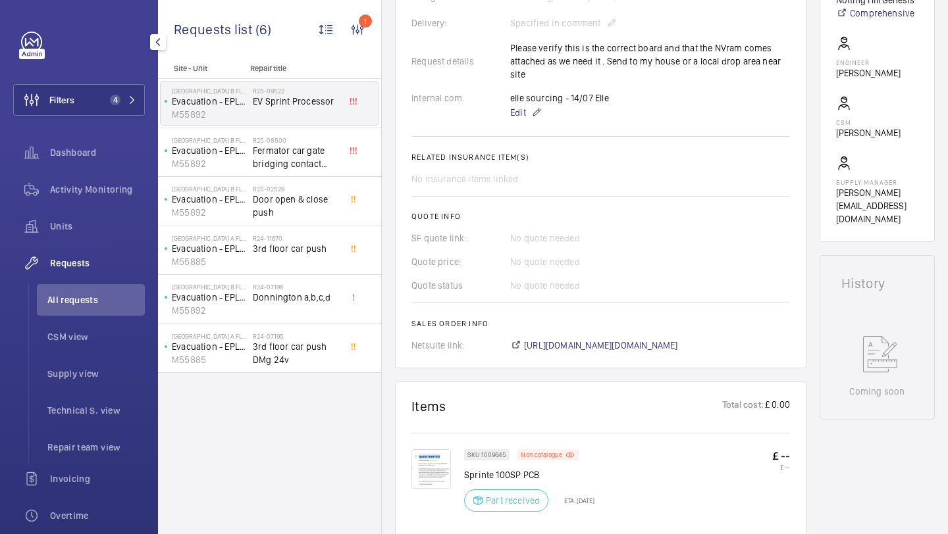
scroll to position [391, 0]
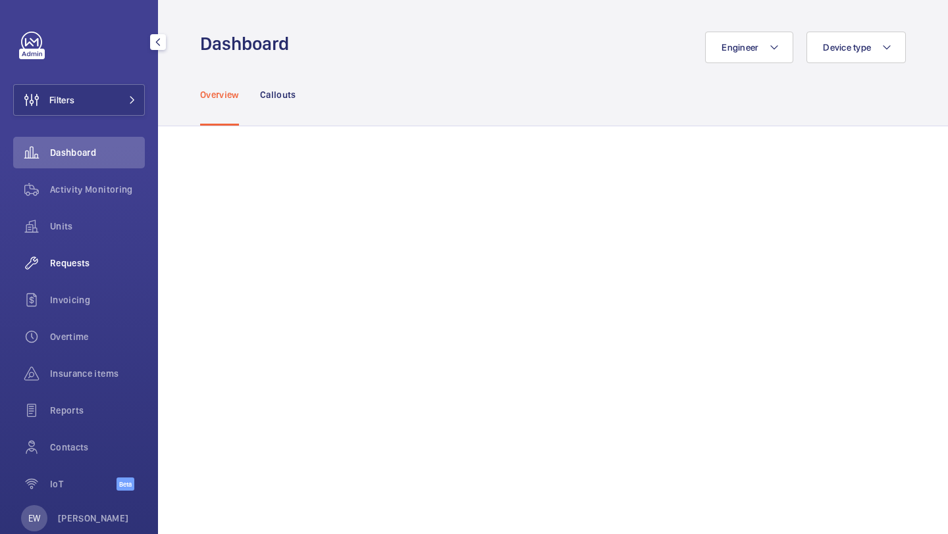
click at [118, 249] on div "Requests" at bounding box center [79, 263] width 132 height 32
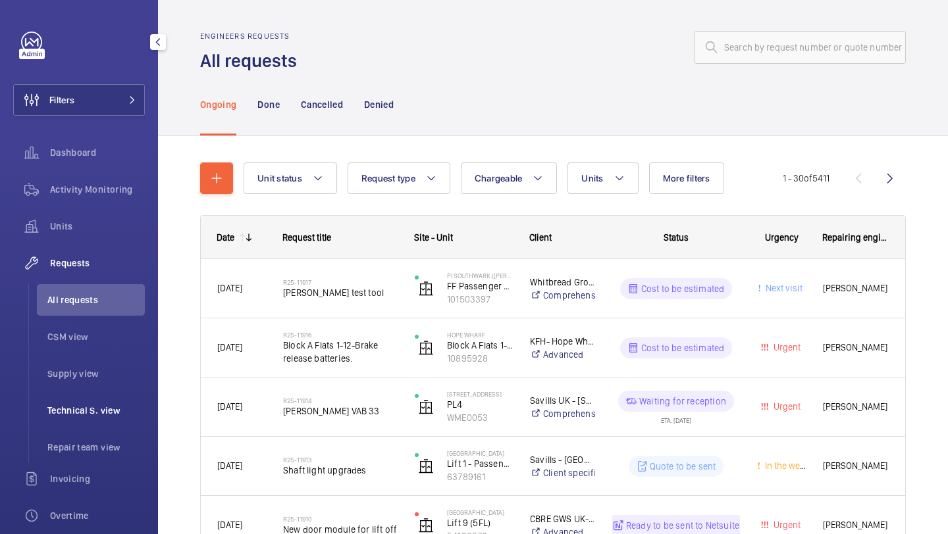
click at [94, 415] on span "Technical S. view" at bounding box center [95, 410] width 97 height 13
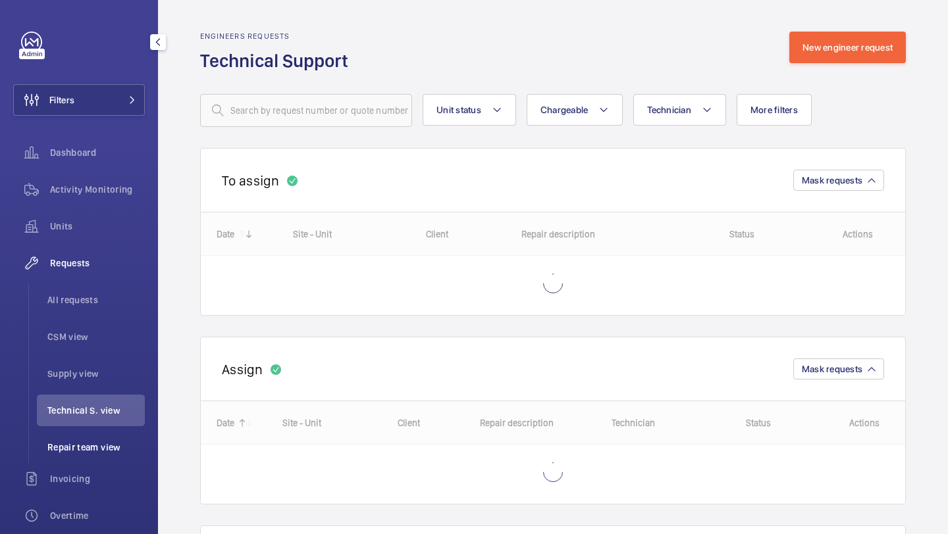
click at [91, 461] on li "Repair team view" at bounding box center [91, 448] width 108 height 32
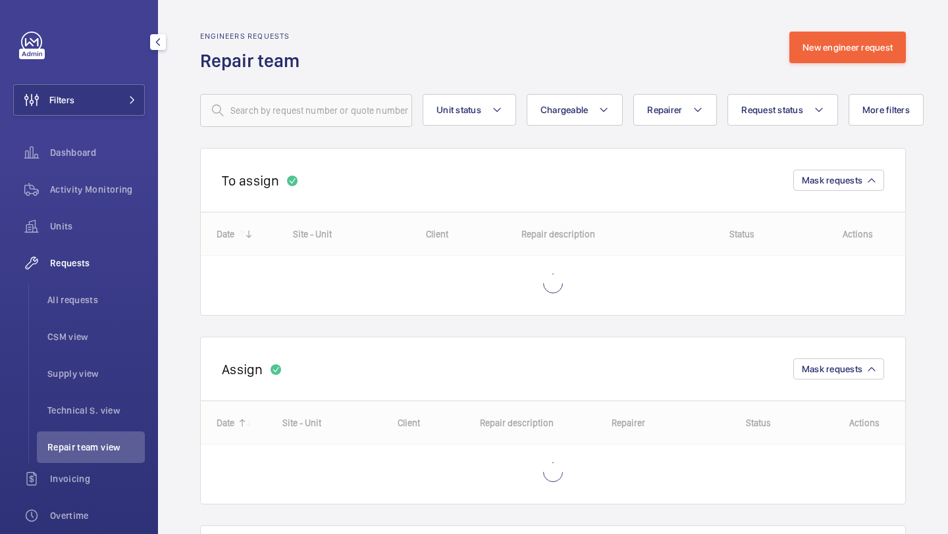
click at [95, 355] on ul "All requests CSM view Supply view Technical S. view Repair team view" at bounding box center [86, 373] width 116 height 179
click at [95, 307] on li "All requests" at bounding box center [91, 300] width 108 height 32
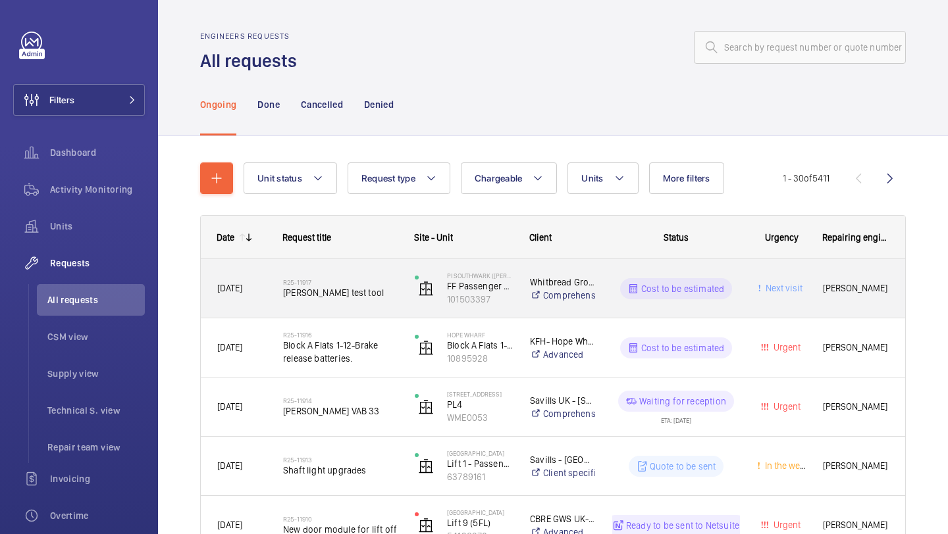
click at [371, 291] on span "Orona test tool" at bounding box center [340, 292] width 115 height 13
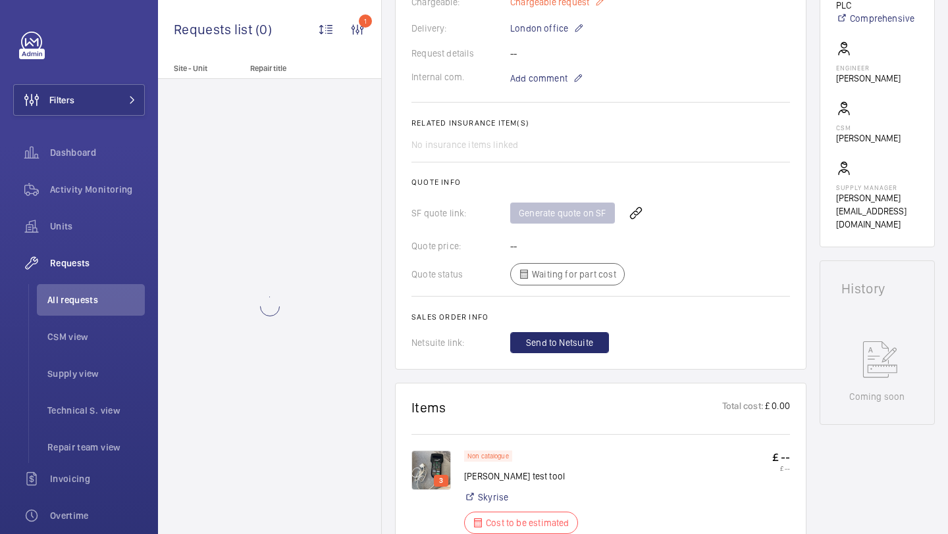
scroll to position [526, 0]
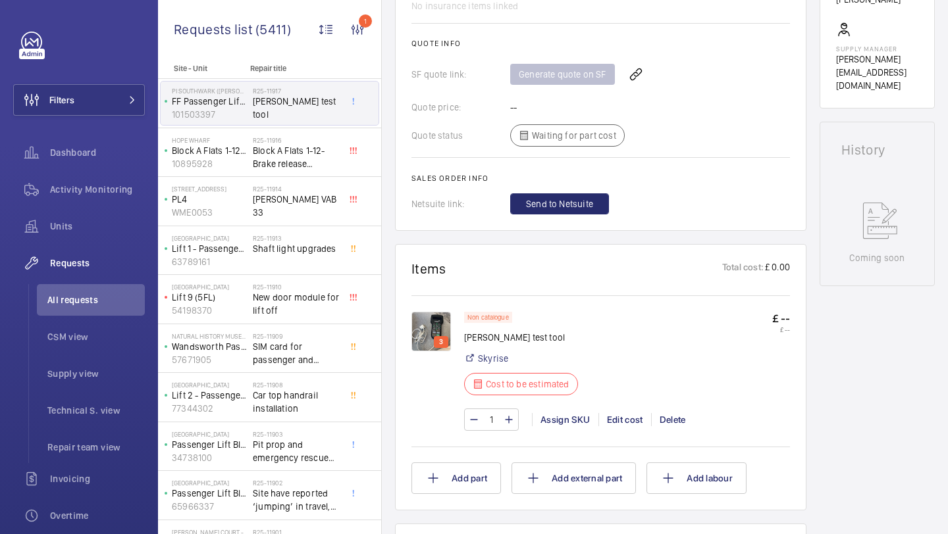
click at [431, 315] on img at bounding box center [430, 331] width 39 height 39
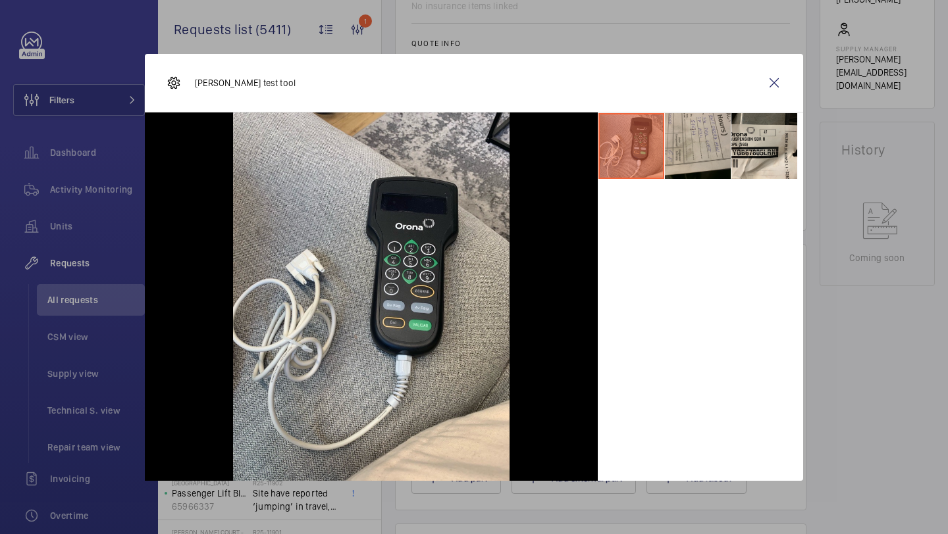
click at [707, 169] on li at bounding box center [698, 146] width 66 height 66
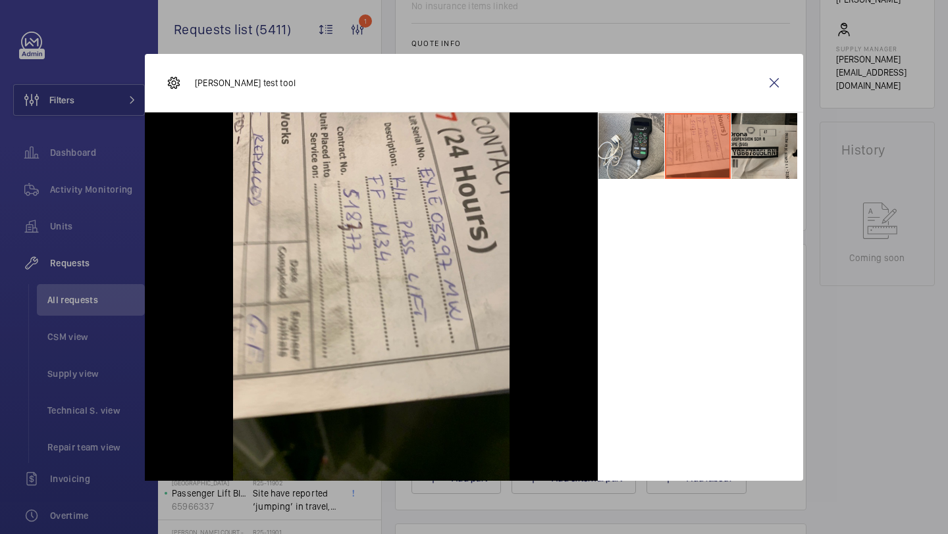
click at [750, 159] on li at bounding box center [764, 146] width 66 height 66
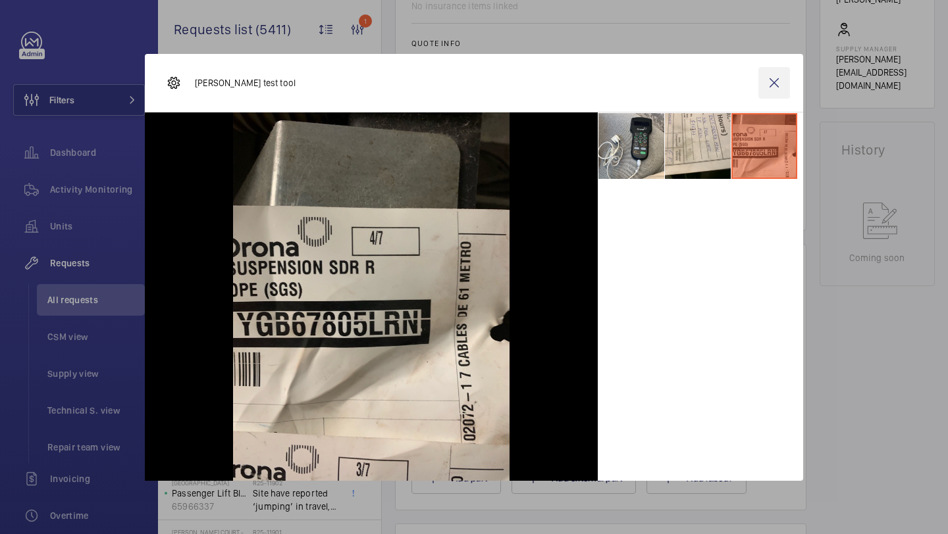
click at [780, 80] on wm-front-icon-button at bounding box center [774, 83] width 32 height 32
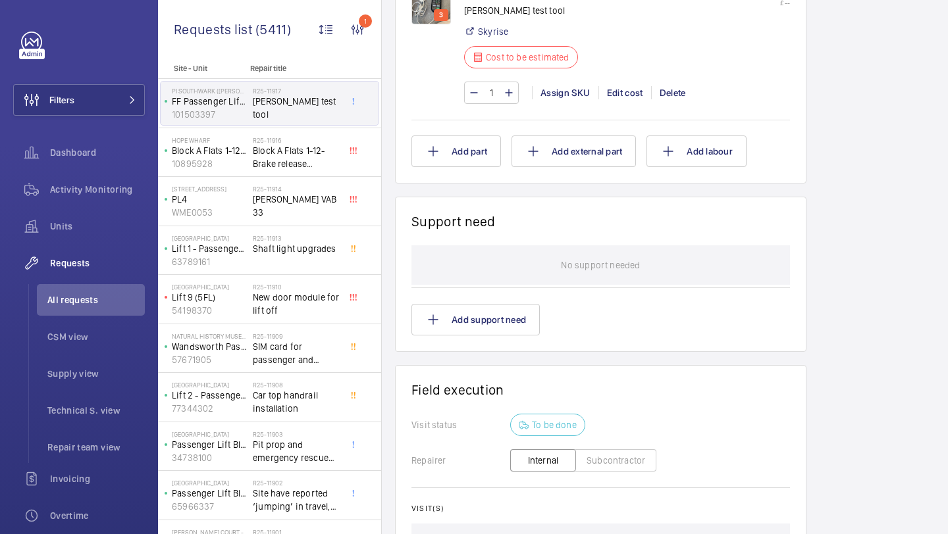
scroll to position [694, 0]
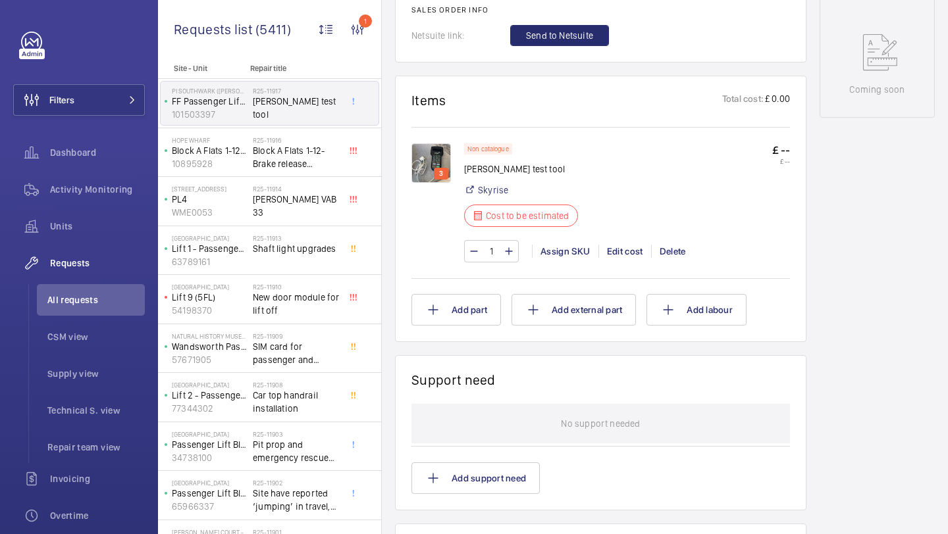
click at [432, 169] on img at bounding box center [430, 162] width 39 height 39
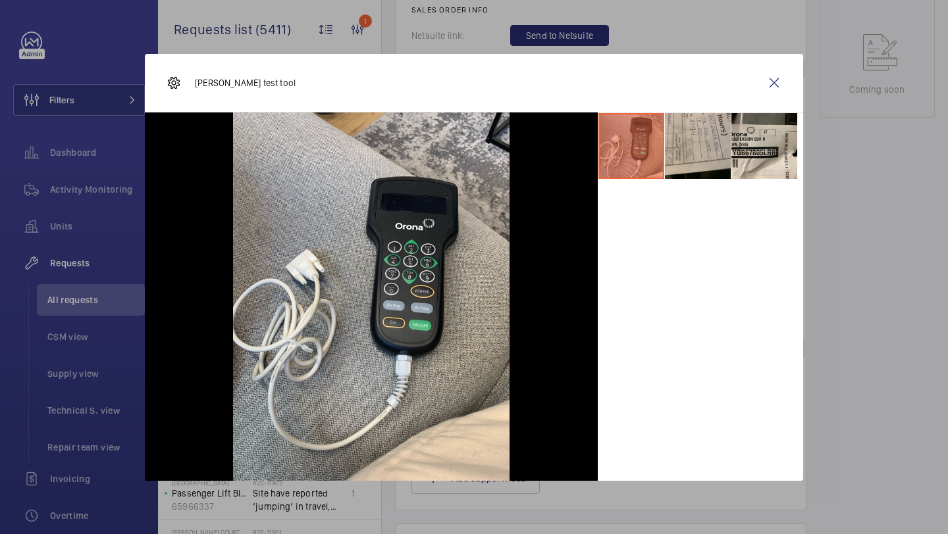
click at [717, 149] on li at bounding box center [698, 146] width 66 height 66
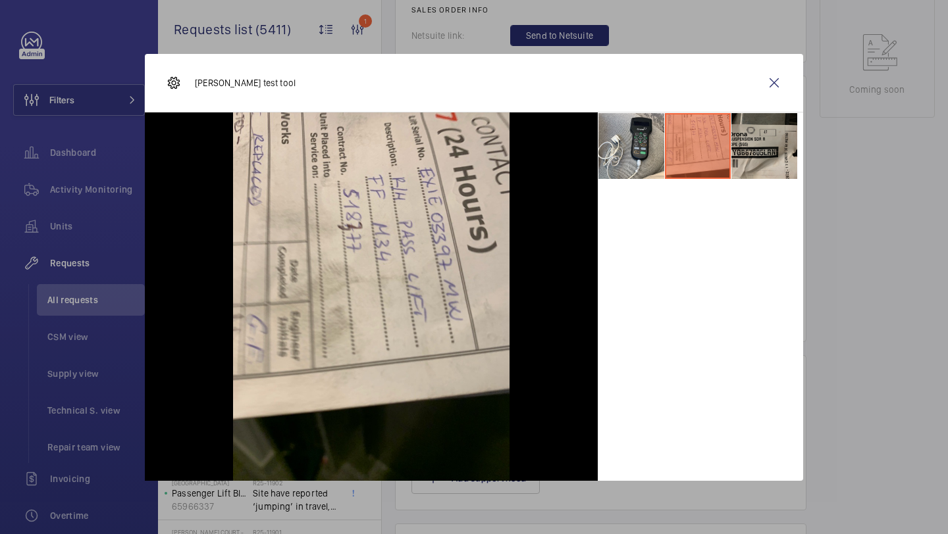
click at [754, 149] on li at bounding box center [764, 146] width 66 height 66
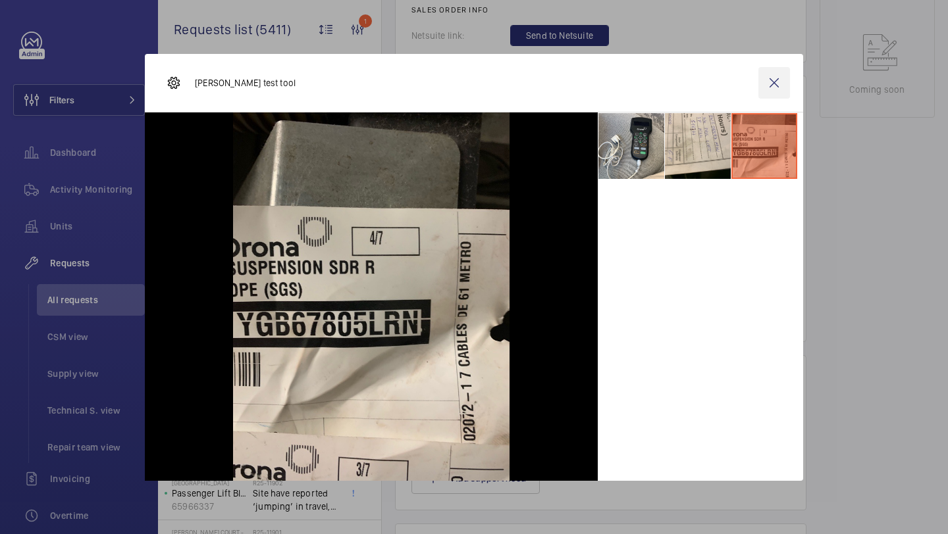
click at [773, 93] on wm-front-icon-button at bounding box center [774, 83] width 32 height 32
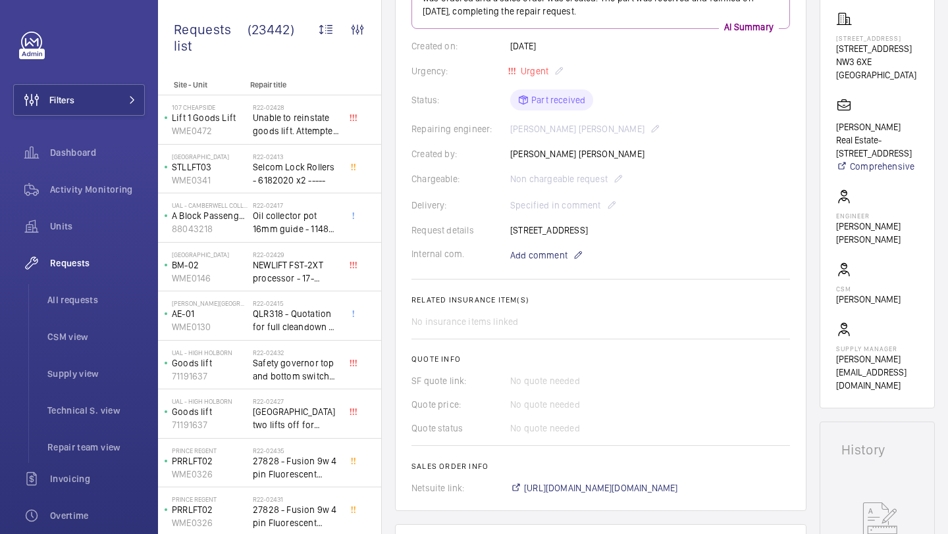
scroll to position [323, 0]
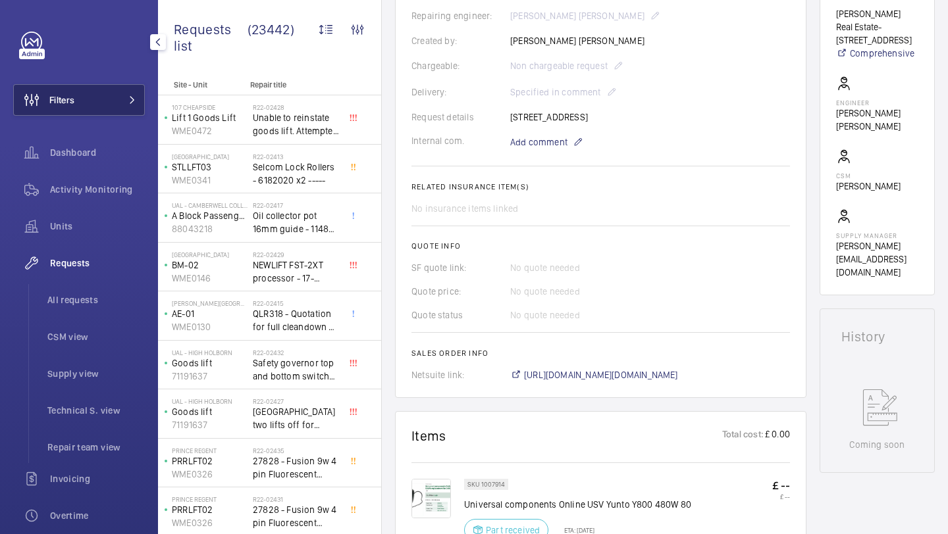
click at [75, 105] on button "Filters" at bounding box center [79, 100] width 132 height 32
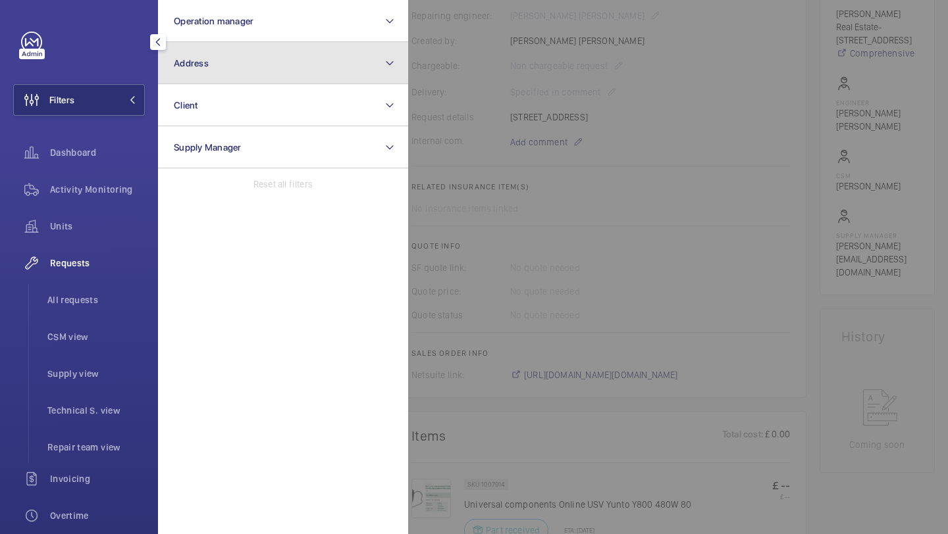
click at [176, 68] on span "Address" at bounding box center [191, 63] width 35 height 11
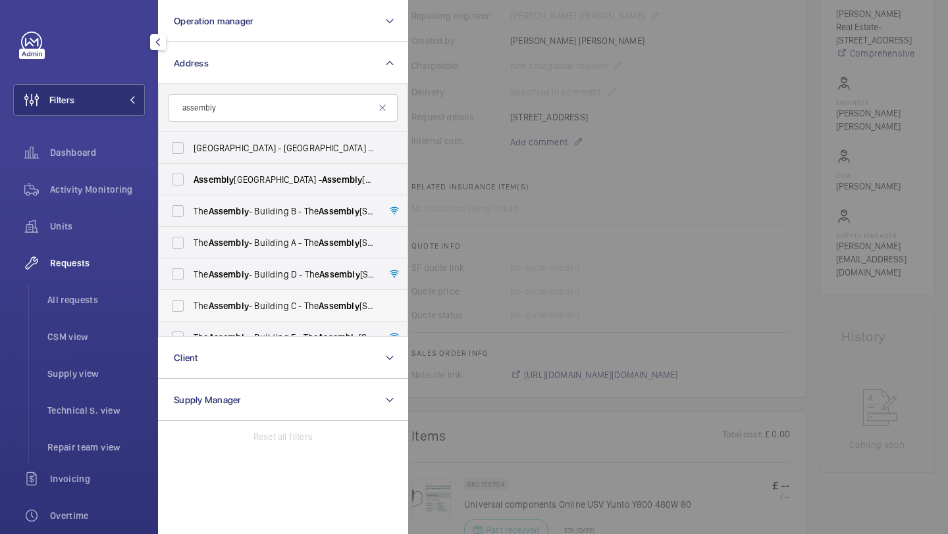
type input "assembly"
click at [222, 295] on label "The Assembly - Building C - The Assembly - Building C, Montrose Crescent, WEMBL…" at bounding box center [273, 306] width 229 height 32
click at [191, 295] on input "The Assembly - Building C - The Assembly - Building C, Montrose Crescent, WEMBL…" at bounding box center [178, 306] width 26 height 26
checkbox input "true"
click at [220, 283] on label "The Assembly - Building D - The Assembly - Building D, Montrose Crescent, WEMBL…" at bounding box center [273, 275] width 229 height 32
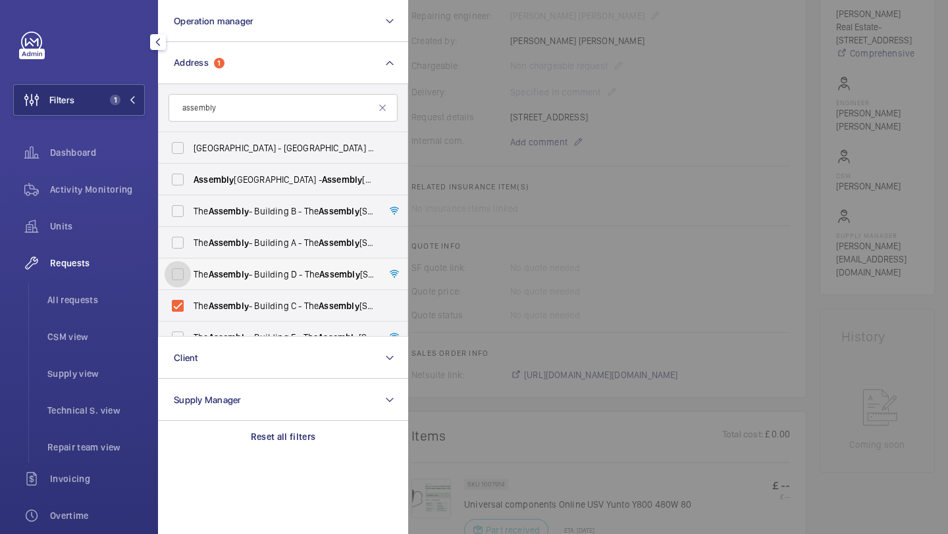
click at [191, 283] on input "The Assembly - Building D - The Assembly - Building D, Montrose Crescent, WEMBL…" at bounding box center [178, 274] width 26 height 26
checkbox input "true"
click at [102, 311] on li "All requests" at bounding box center [91, 300] width 108 height 32
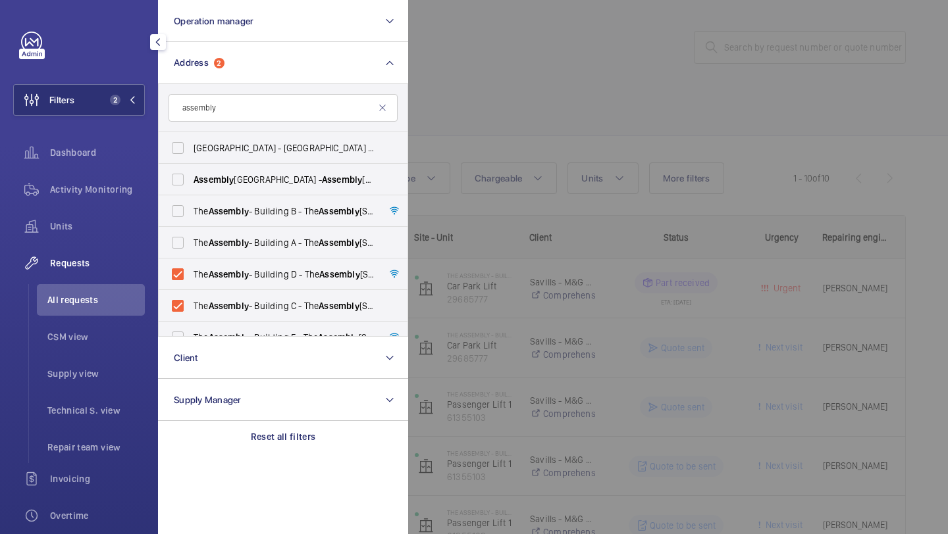
click at [496, 64] on div at bounding box center [882, 267] width 948 height 534
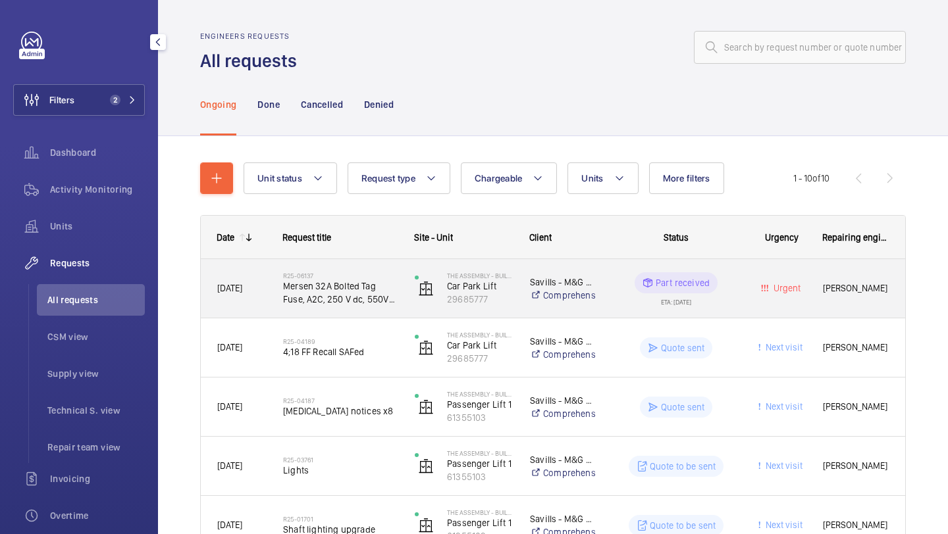
click at [323, 291] on span "Mersen 32A Bolted Tag Fuse, A2C, 250 V dc, 550V ac, 73mm" at bounding box center [340, 293] width 115 height 26
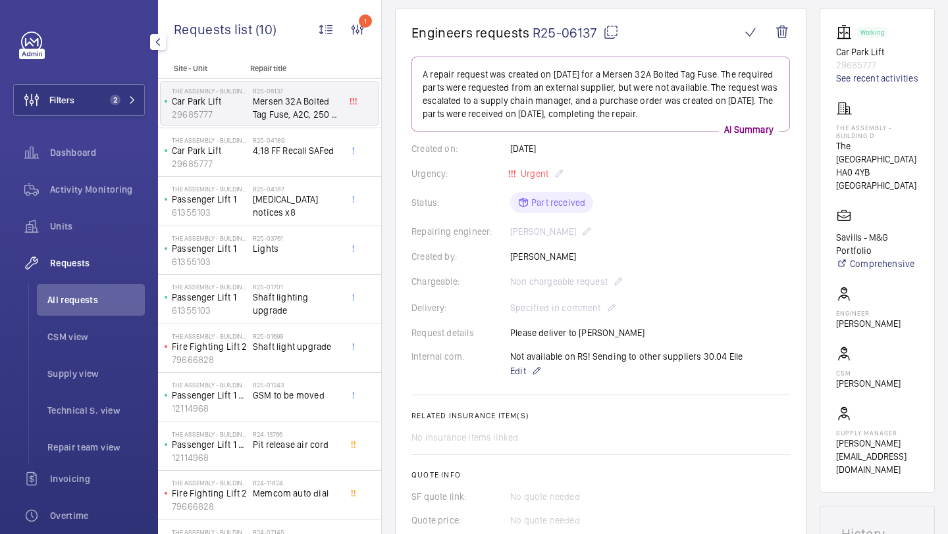
scroll to position [91, 0]
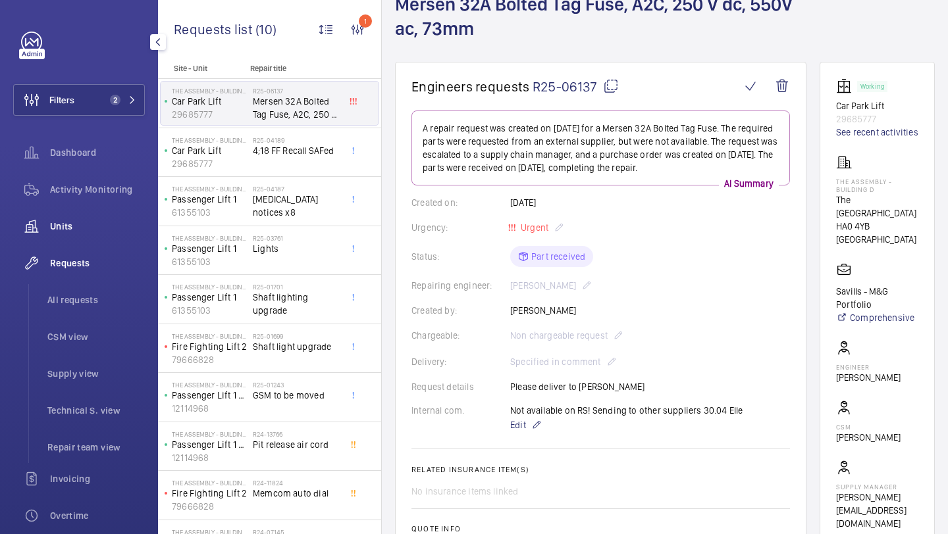
click at [126, 232] on span "Units" at bounding box center [97, 226] width 95 height 13
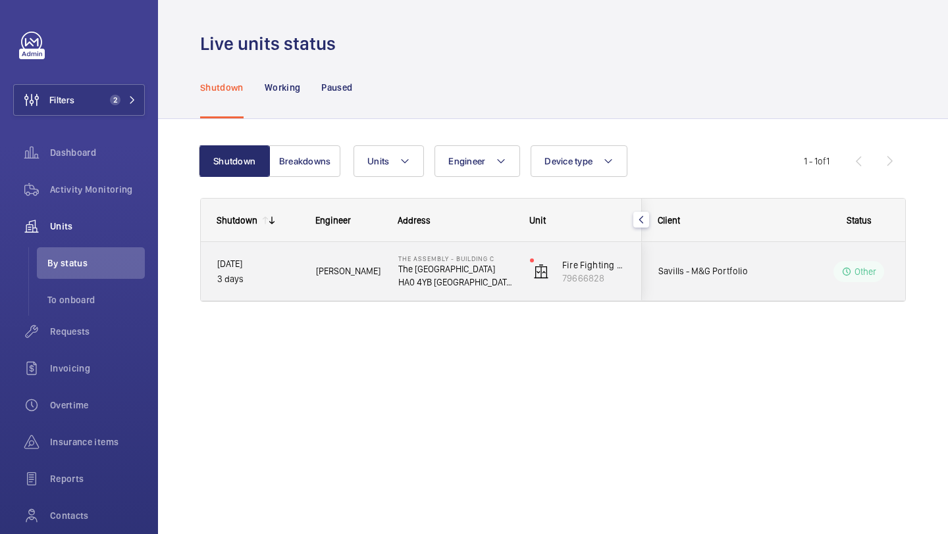
click at [738, 282] on div "Savills - M&G Portfolio" at bounding box center [700, 271] width 117 height 41
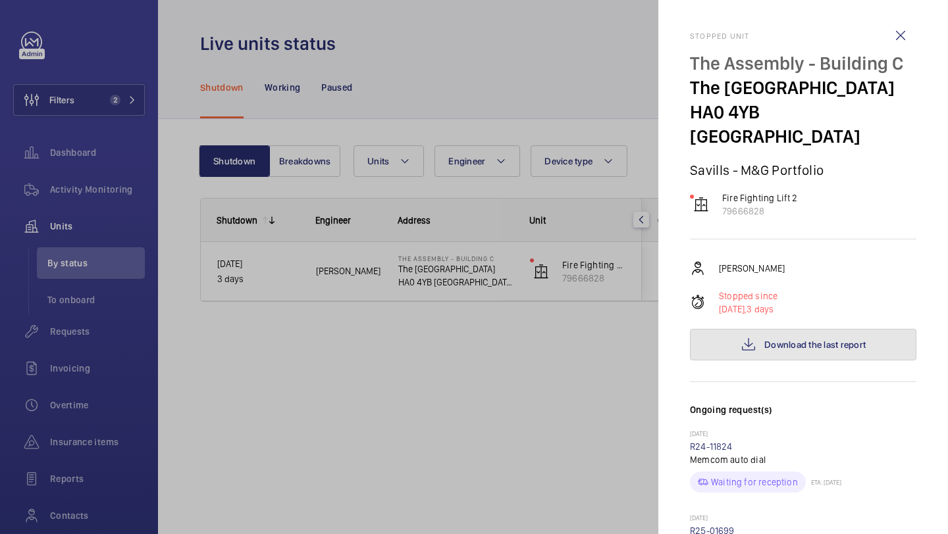
click at [776, 333] on button "Download the last report" at bounding box center [803, 345] width 226 height 32
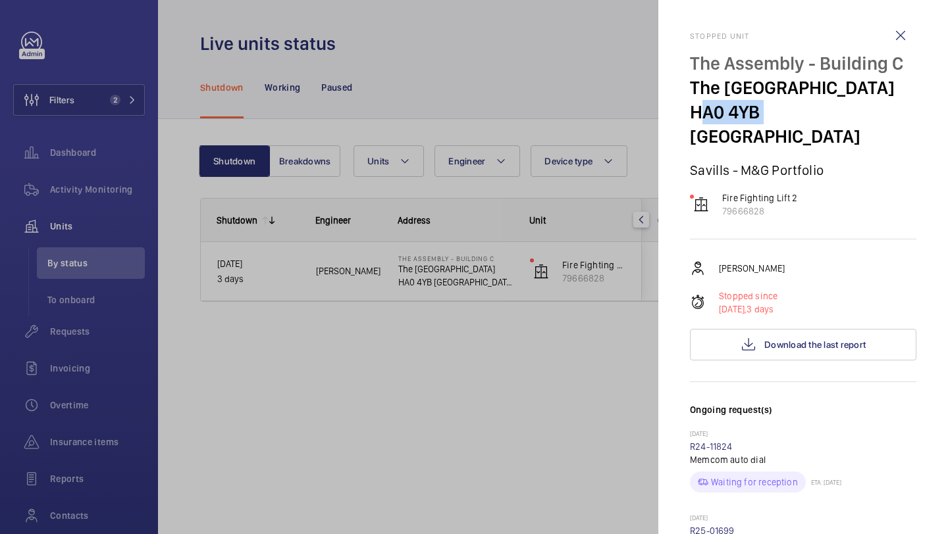
drag, startPoint x: 757, startPoint y: 139, endPoint x: 695, endPoint y: 143, distance: 62.6
click at [695, 143] on p "HA0 4YB [GEOGRAPHIC_DATA]" at bounding box center [803, 124] width 226 height 49
click at [561, 75] on div at bounding box center [474, 267] width 948 height 534
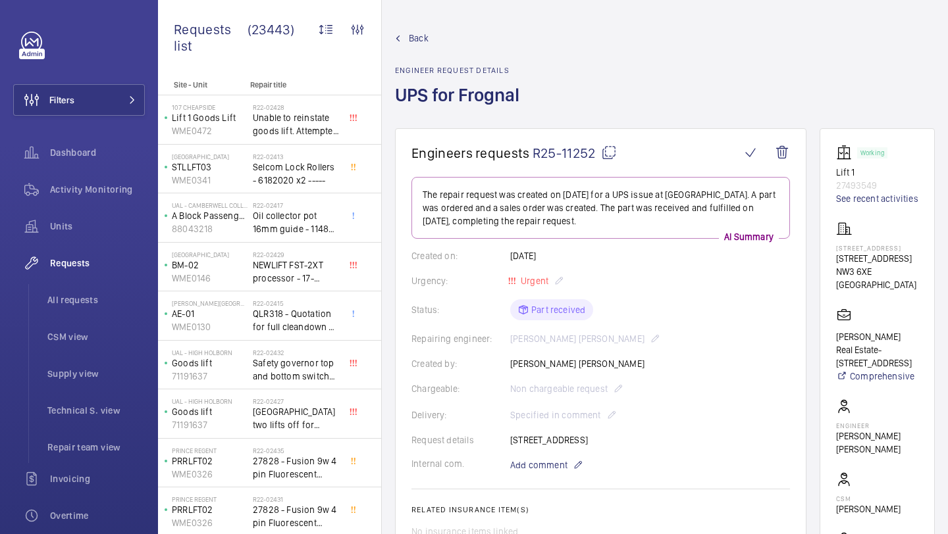
drag, startPoint x: 596, startPoint y: 153, endPoint x: 533, endPoint y: 155, distance: 63.2
click at [533, 155] on span "R25-11252" at bounding box center [574, 153] width 84 height 16
copy span "R25-11252"
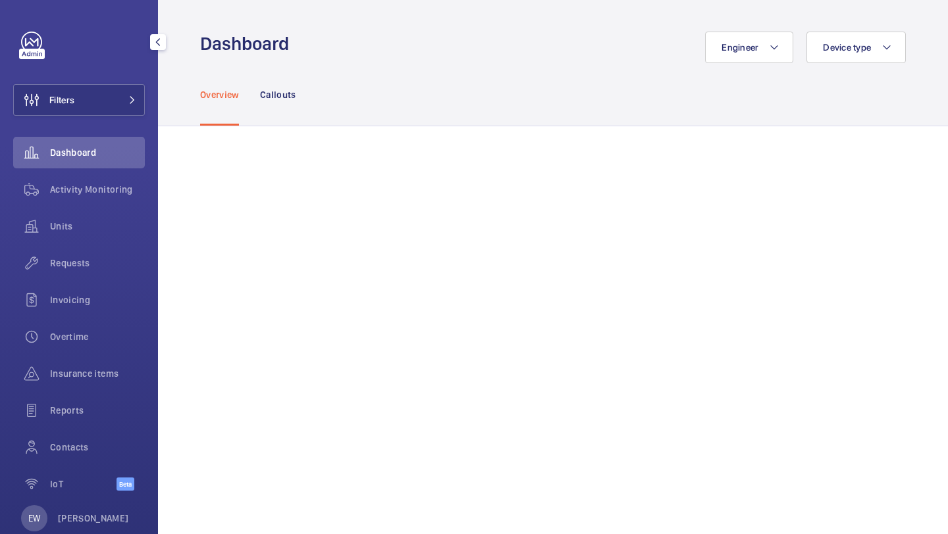
click at [92, 88] on button "Filters" at bounding box center [79, 100] width 132 height 32
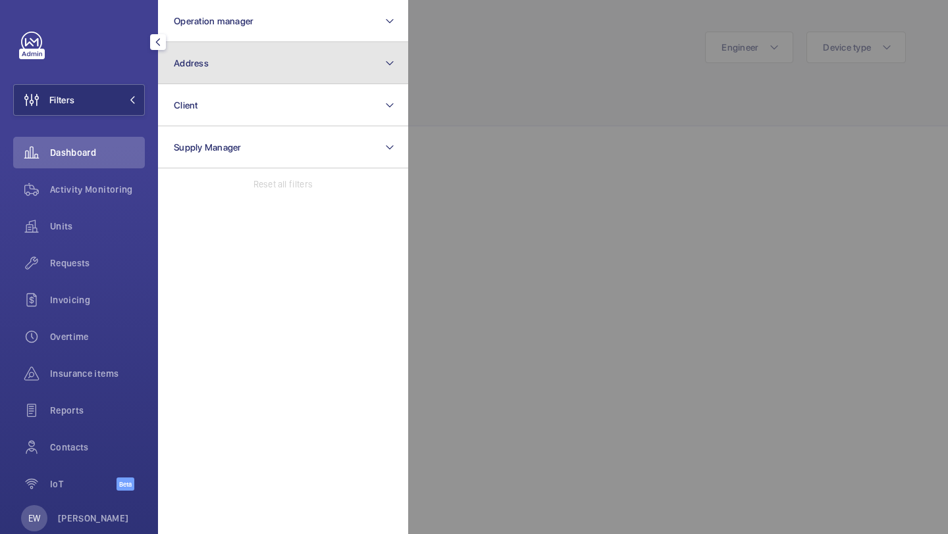
click at [211, 64] on button "Address" at bounding box center [283, 63] width 250 height 42
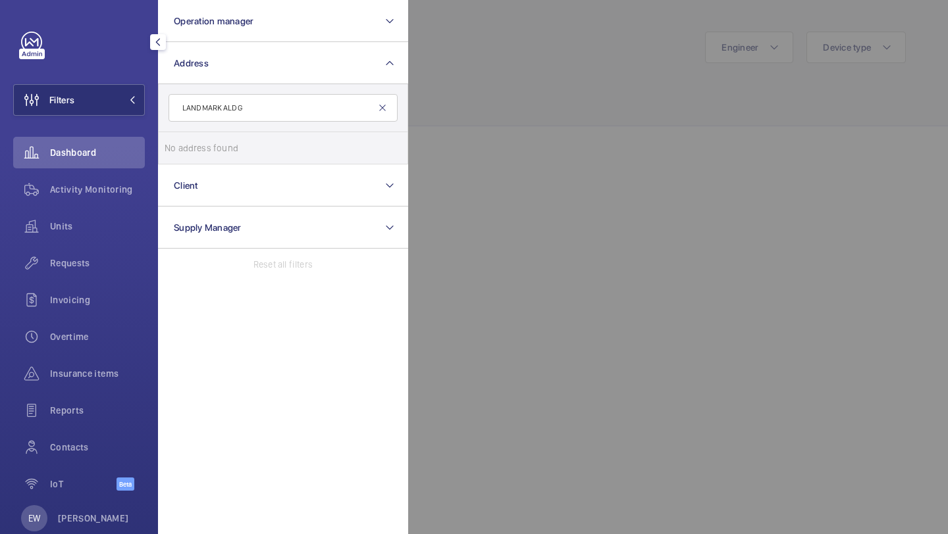
type input "LANDMARK ALDG"
click at [384, 108] on mat-icon at bounding box center [382, 108] width 11 height 11
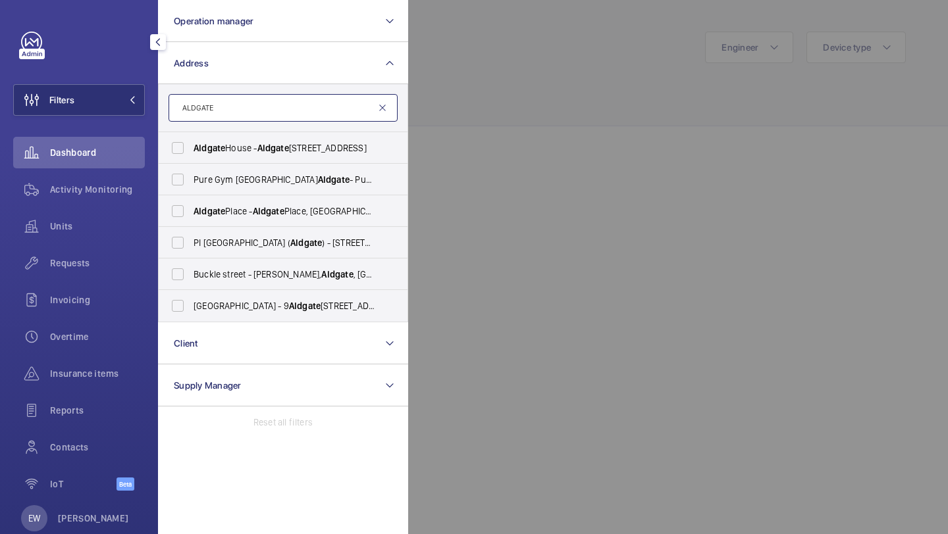
type input "ALDGATE"
click at [378, 107] on mat-icon at bounding box center [382, 108] width 11 height 11
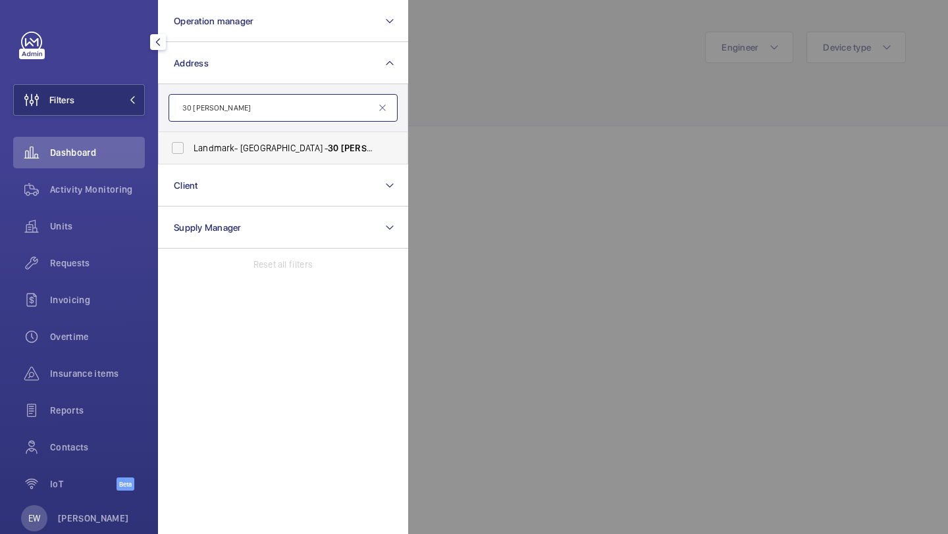
type input "30 [PERSON_NAME]"
click at [357, 148] on span "Landmark- [GEOGRAPHIC_DATA] - [STREET_ADDRESS][PERSON_NAME]" at bounding box center [283, 147] width 181 height 13
click at [191, 148] on input "Landmark- [GEOGRAPHIC_DATA] - [STREET_ADDRESS][PERSON_NAME]" at bounding box center [178, 148] width 26 height 26
checkbox input "true"
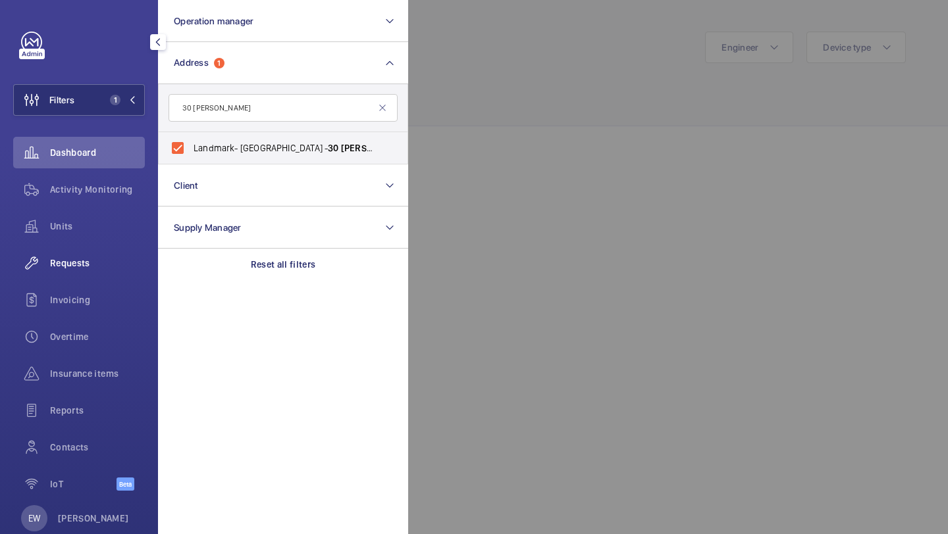
click at [108, 248] on div "Requests" at bounding box center [79, 263] width 132 height 32
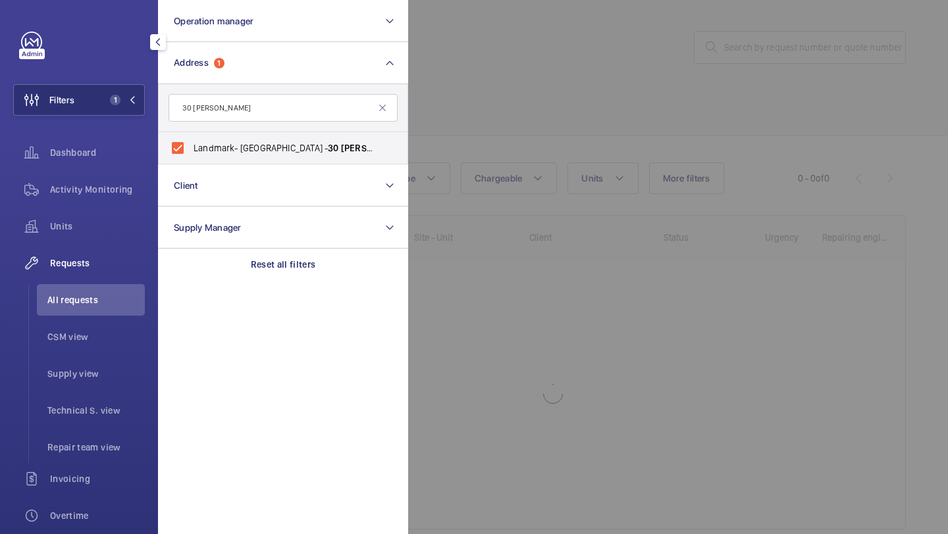
click at [488, 95] on div at bounding box center [882, 267] width 948 height 534
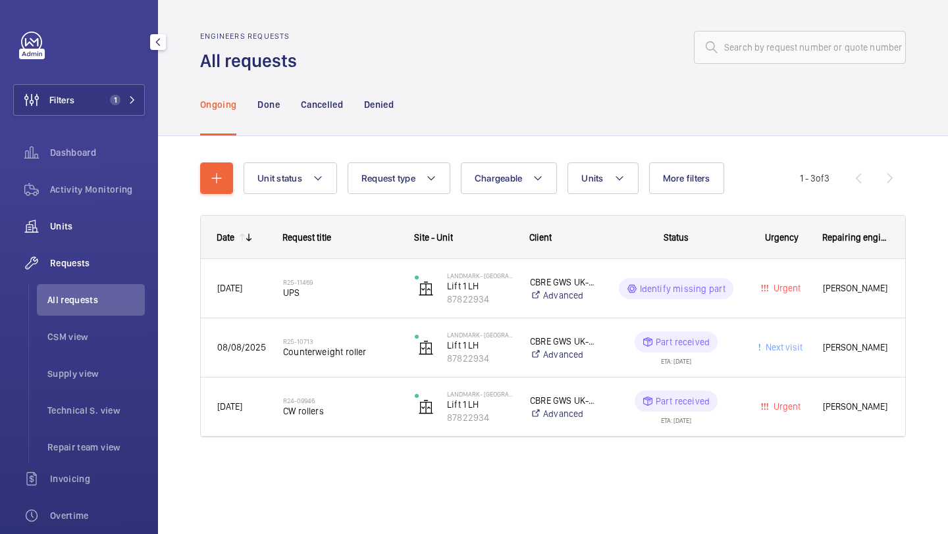
click at [78, 224] on span "Units" at bounding box center [97, 226] width 95 height 13
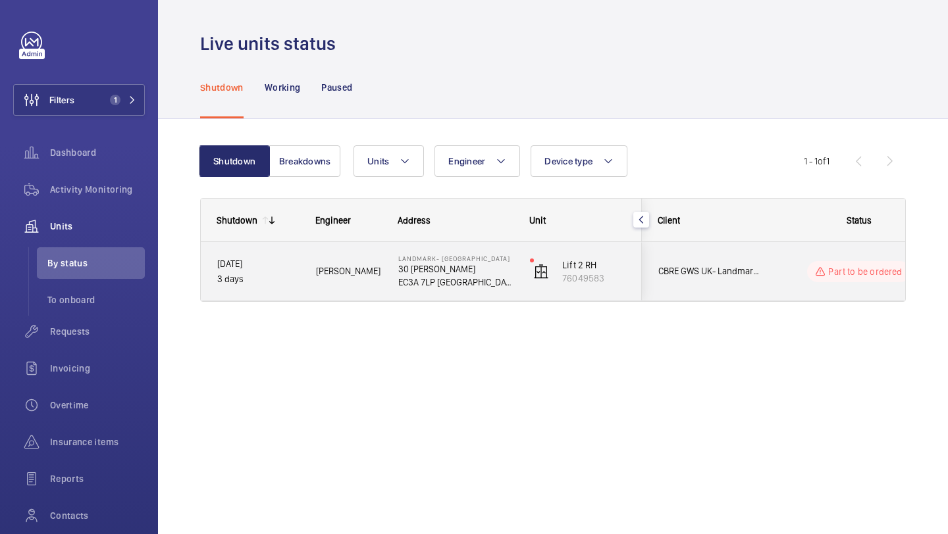
click at [794, 266] on wm-front-pills-cell "Part to be ordered" at bounding box center [859, 271] width 164 height 21
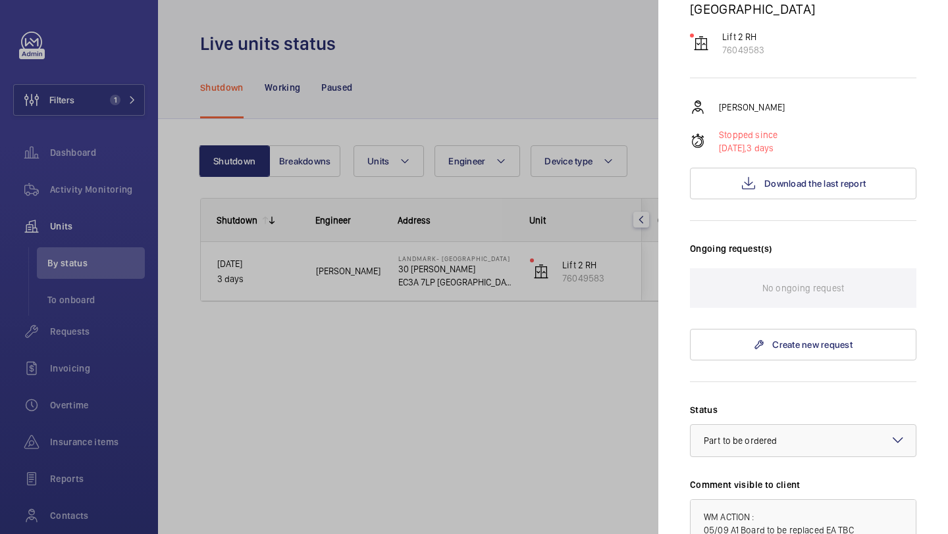
scroll to position [24, 0]
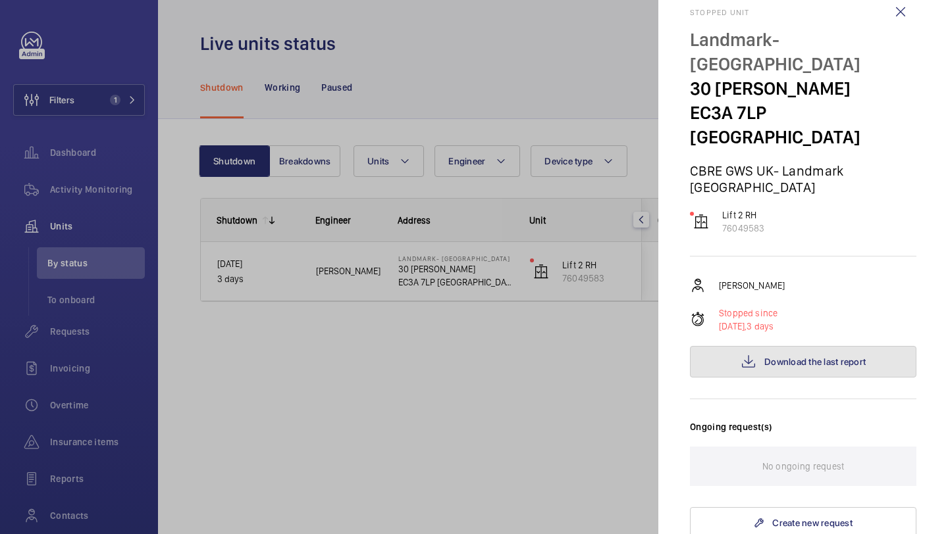
click at [785, 346] on button "Download the last report" at bounding box center [803, 362] width 226 height 32
click at [468, 49] on div at bounding box center [474, 267] width 948 height 534
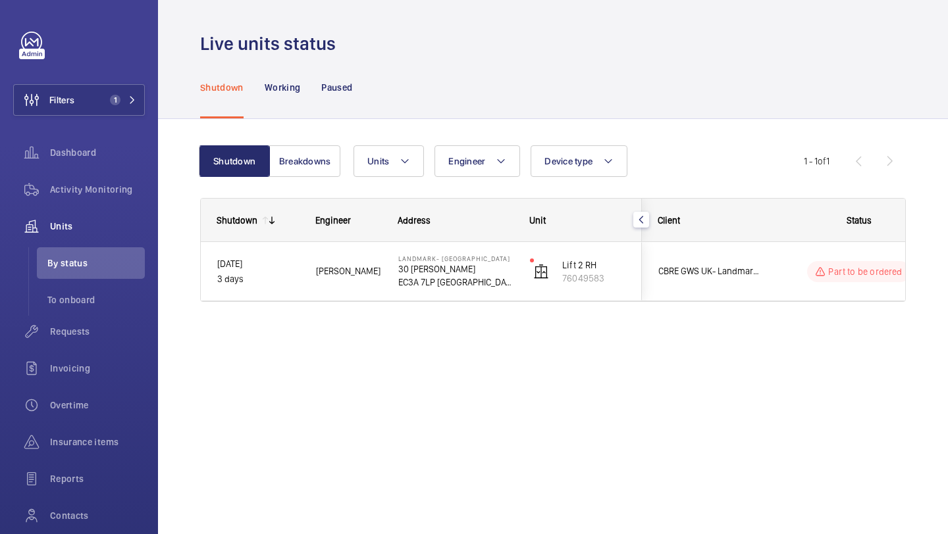
scroll to position [0, 0]
click at [103, 112] on button "Filters 1" at bounding box center [79, 100] width 132 height 32
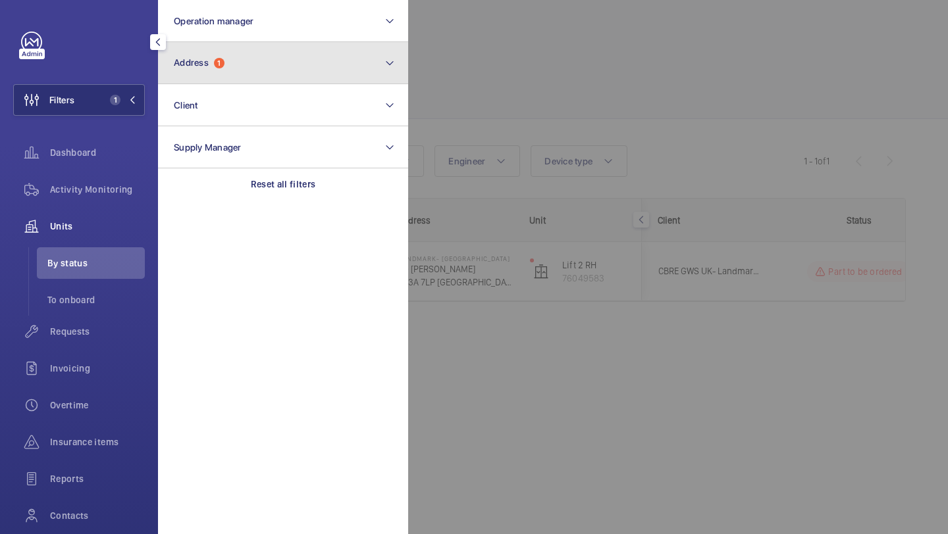
click at [259, 64] on button "Address 1" at bounding box center [283, 63] width 250 height 42
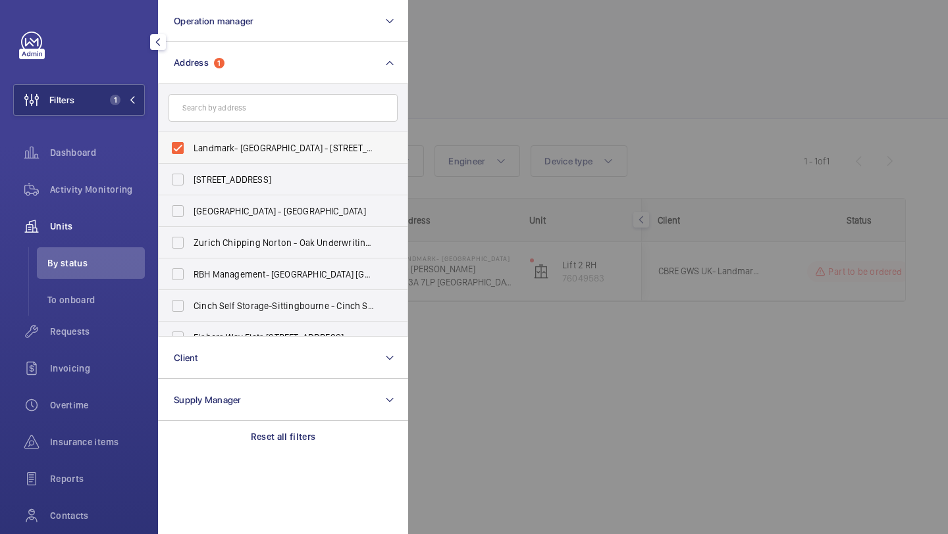
drag, startPoint x: 248, startPoint y: 130, endPoint x: 247, endPoint y: 144, distance: 14.5
click at [247, 145] on span "Landmark- [GEOGRAPHIC_DATA] - [STREET_ADDRESS][PERSON_NAME]" at bounding box center [283, 147] width 181 height 13
click at [191, 145] on input "Landmark- [GEOGRAPHIC_DATA] - [STREET_ADDRESS][PERSON_NAME]" at bounding box center [178, 148] width 26 height 26
checkbox input "false"
click at [498, 68] on div at bounding box center [882, 267] width 948 height 534
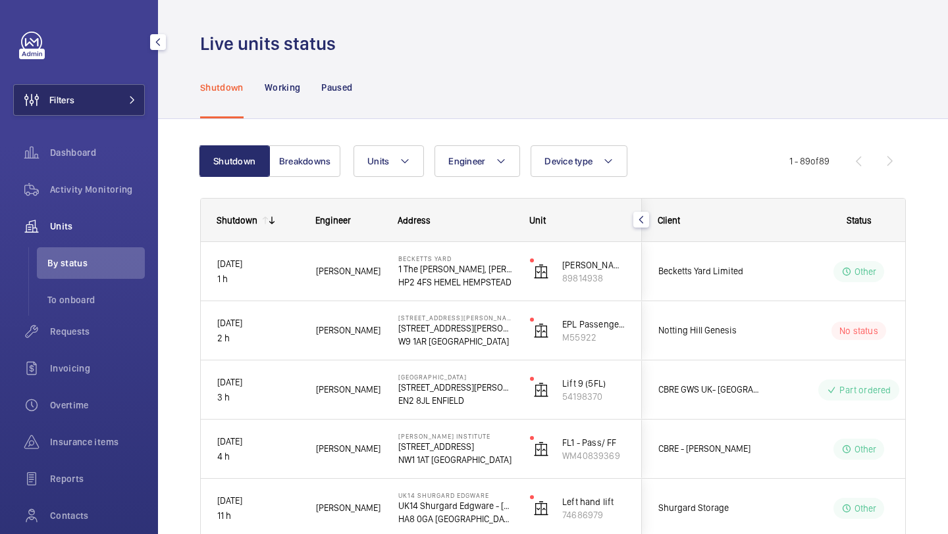
click at [109, 108] on button "Filters" at bounding box center [79, 100] width 132 height 32
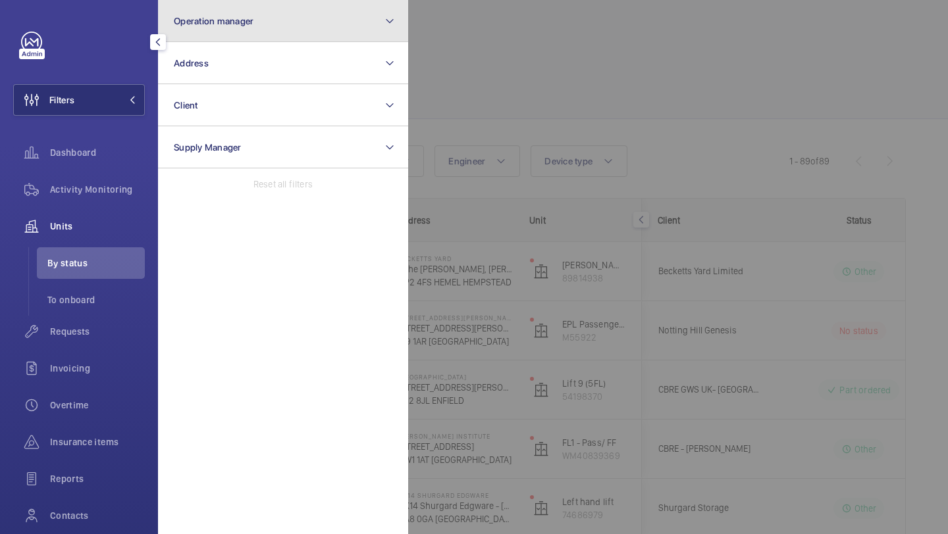
click at [223, 36] on button "Operation manager" at bounding box center [283, 21] width 250 height 42
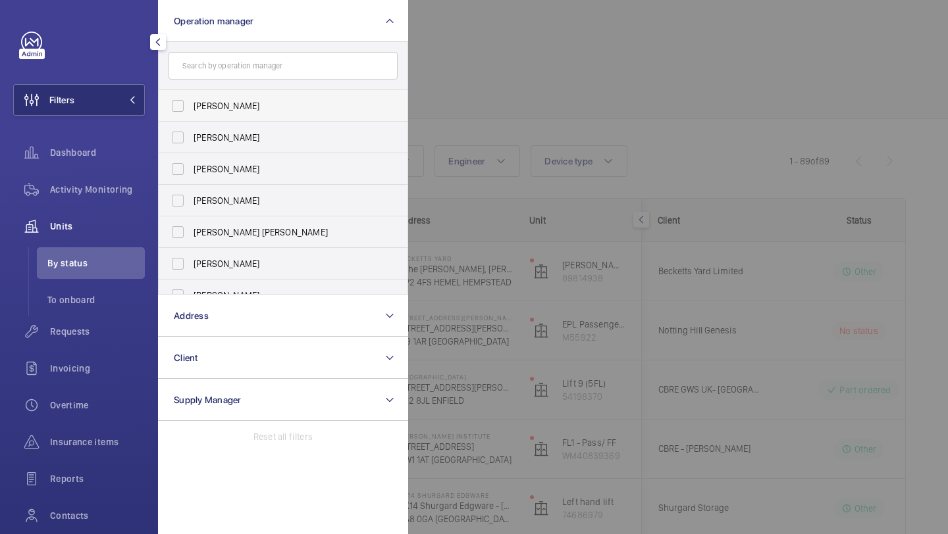
click at [221, 100] on span "Abby Archer" at bounding box center [283, 105] width 181 height 13
click at [191, 100] on input "Abby Archer" at bounding box center [178, 106] width 26 height 26
checkbox input "true"
click at [514, 80] on div at bounding box center [882, 267] width 948 height 534
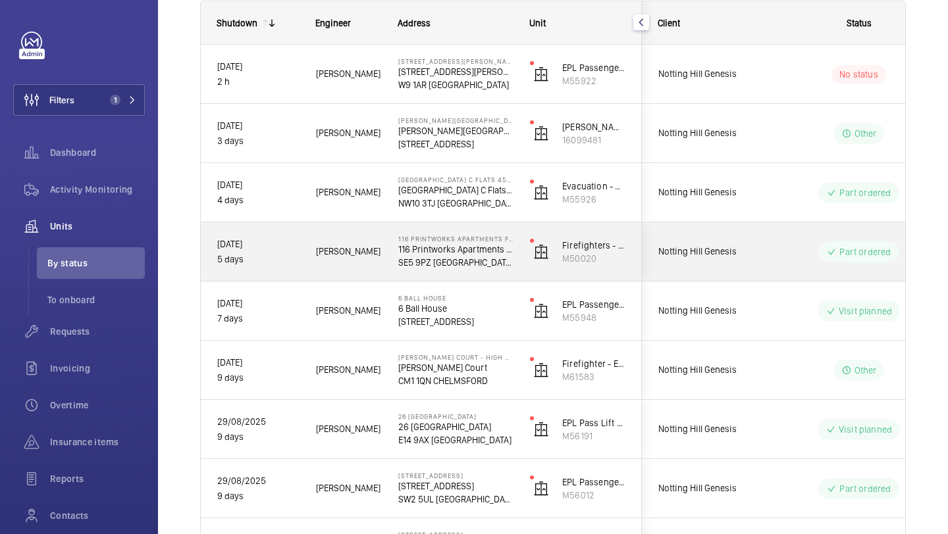
scroll to position [207, 0]
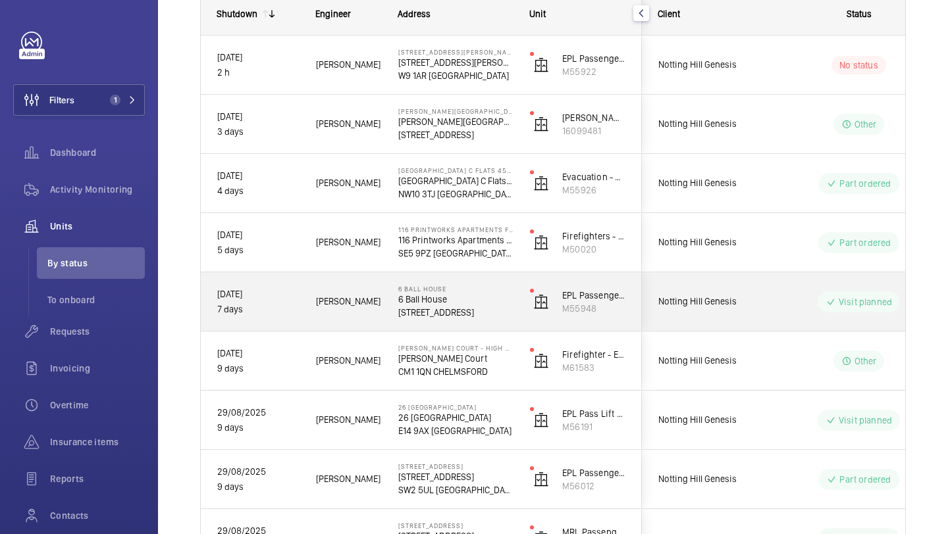
click at [742, 255] on div "Notting Hill Genesis" at bounding box center [700, 242] width 117 height 41
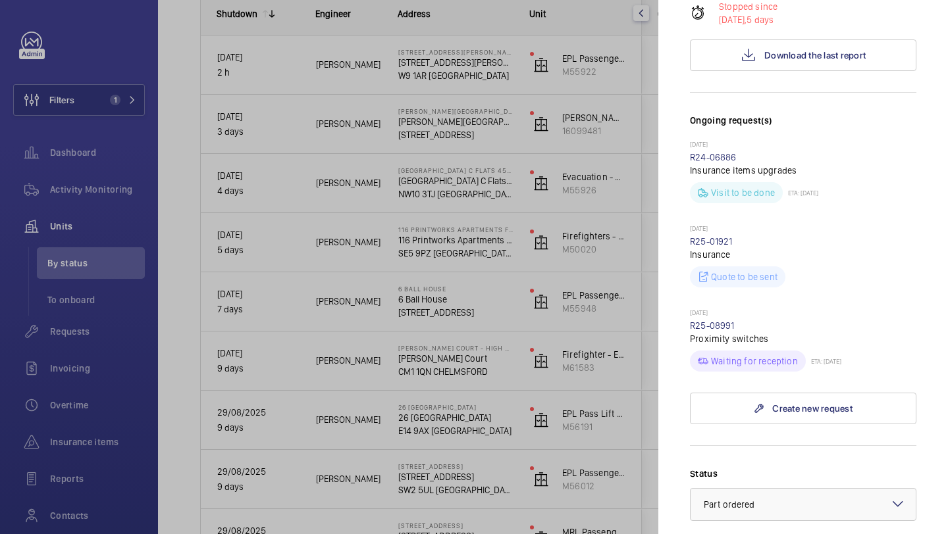
scroll to position [573, 0]
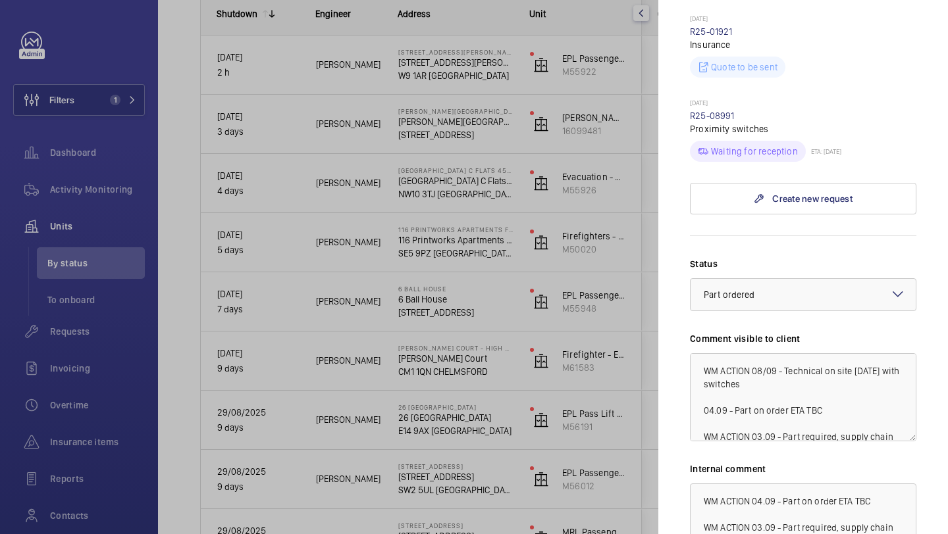
click at [600, 316] on div at bounding box center [474, 267] width 948 height 534
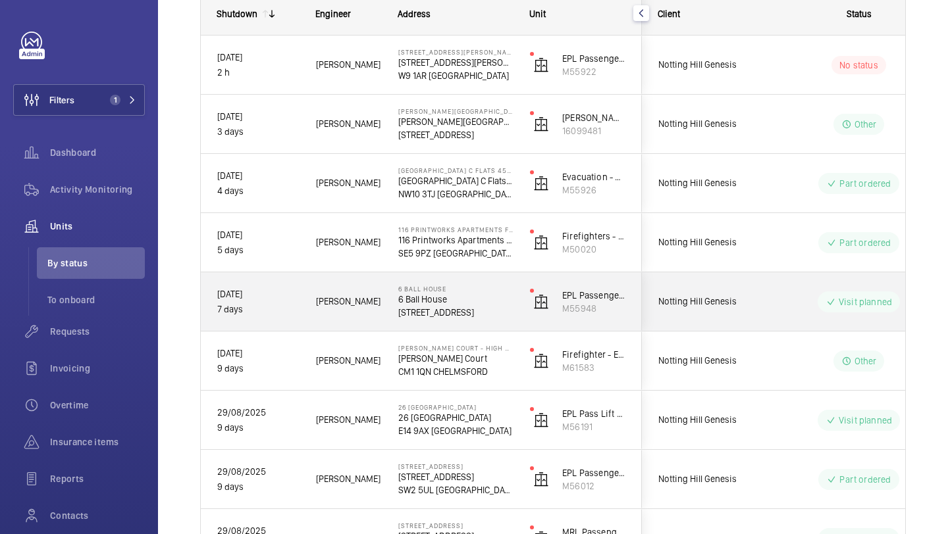
click at [733, 317] on div "Notting Hill Genesis" at bounding box center [700, 301] width 117 height 41
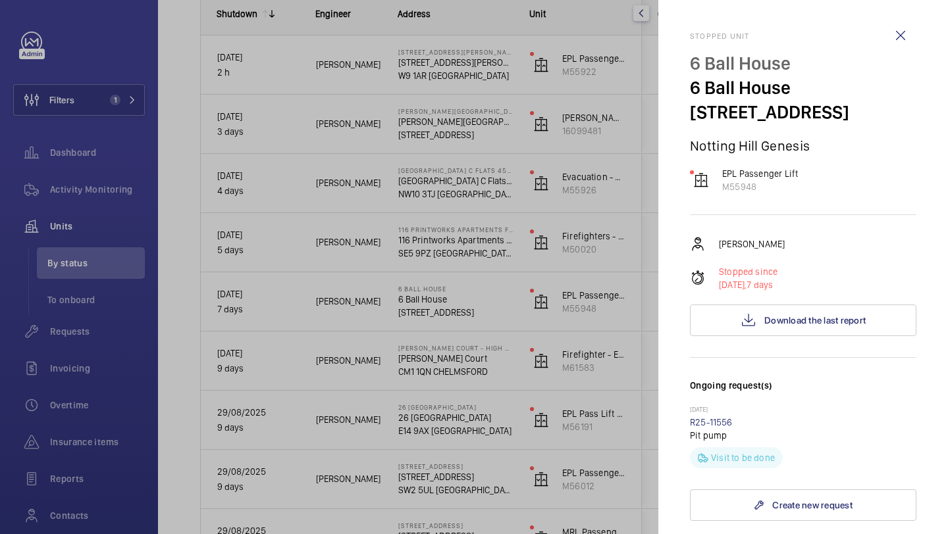
scroll to position [471, 0]
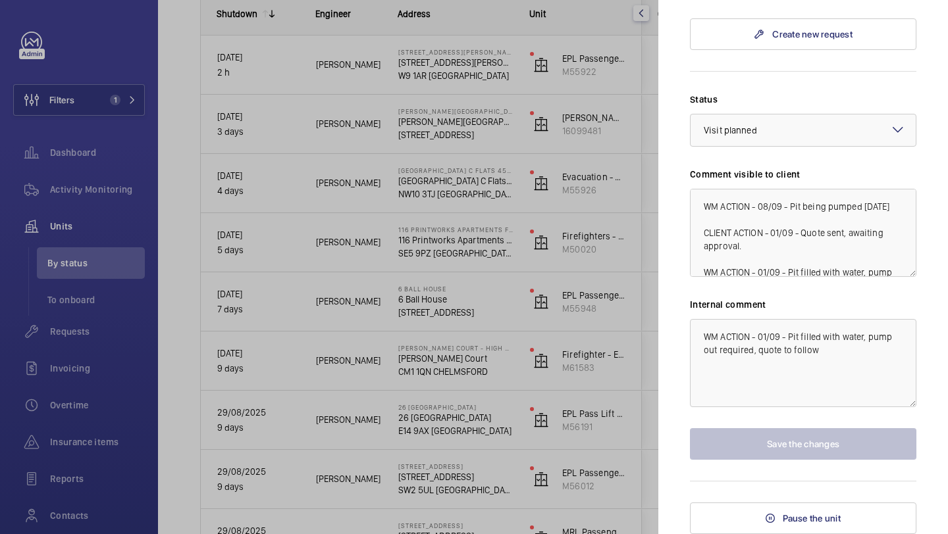
click at [598, 321] on div at bounding box center [474, 267] width 948 height 534
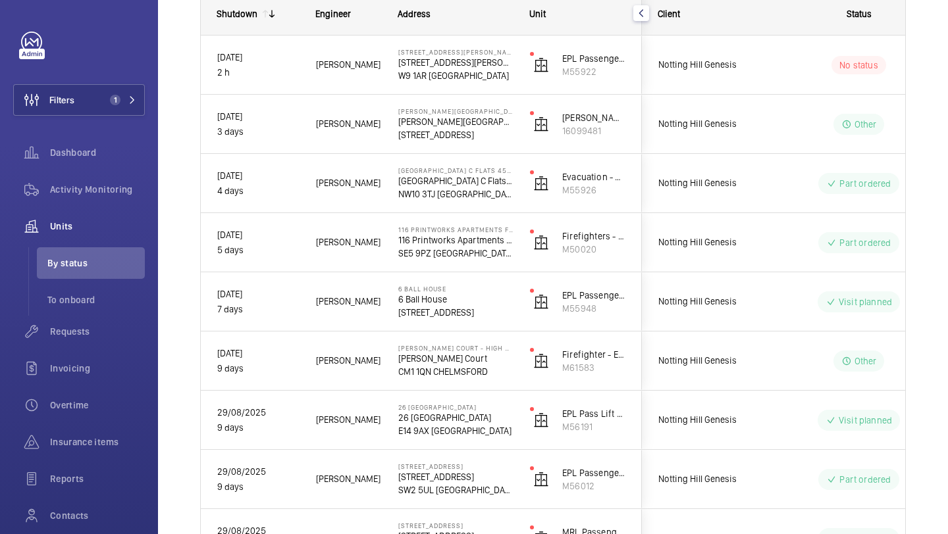
click at [692, 362] on mat-sidenav-container "Filters 1 Dashboard Activity Monitoring Units By status To onboard Requests Inv…" at bounding box center [474, 267] width 948 height 534
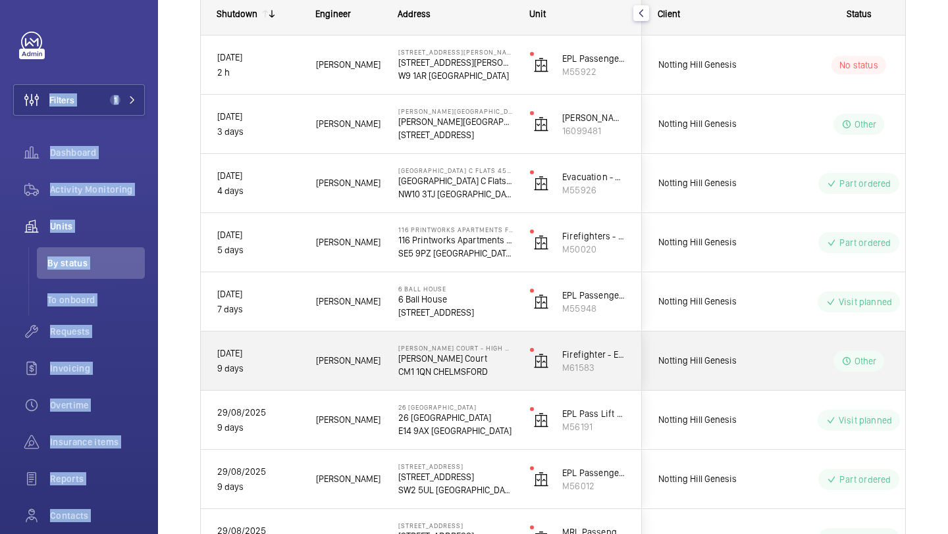
click at [690, 360] on span "Notting Hill Genesis" at bounding box center [708, 360] width 101 height 15
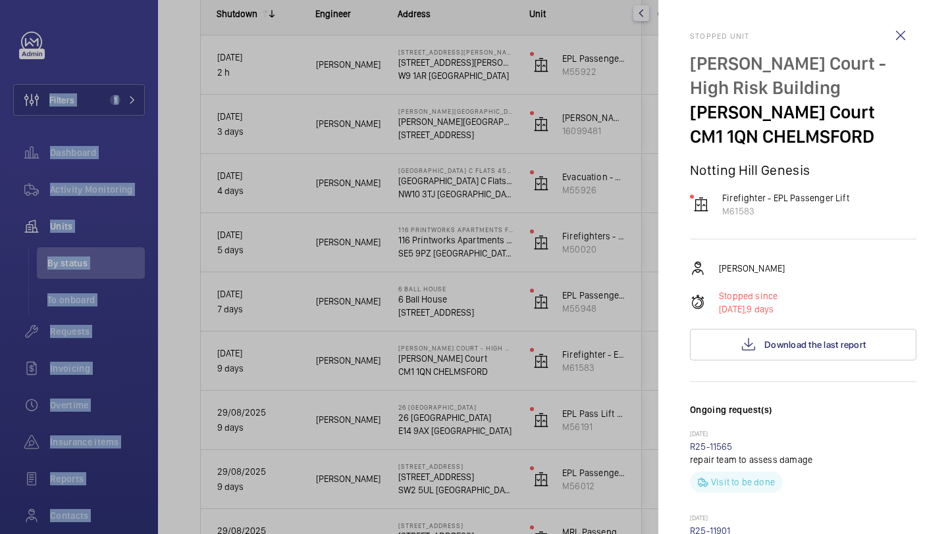
scroll to position [442, 0]
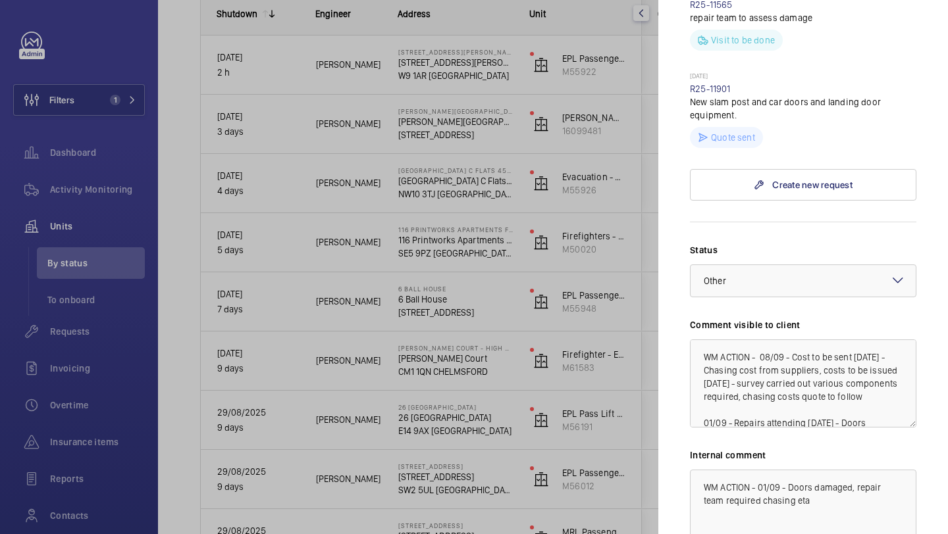
click at [624, 353] on div at bounding box center [474, 267] width 948 height 534
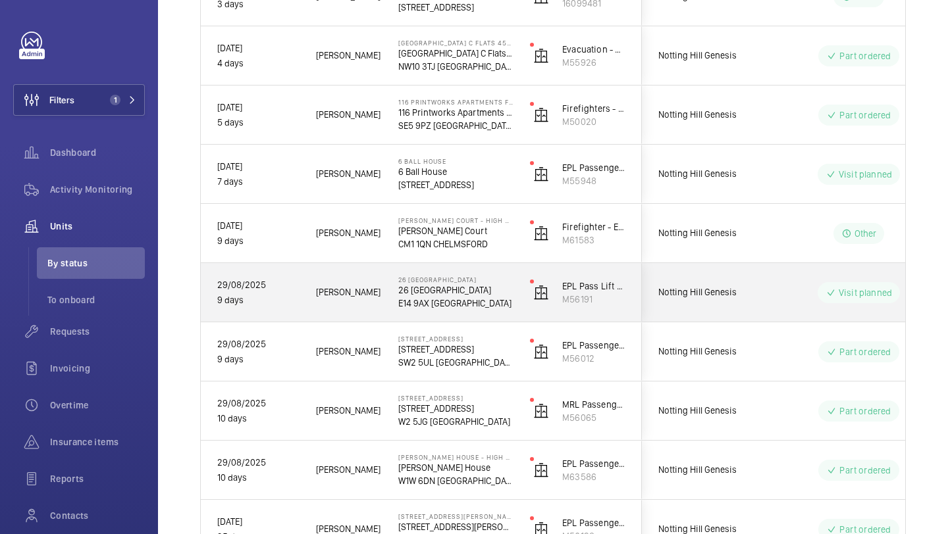
scroll to position [341, 0]
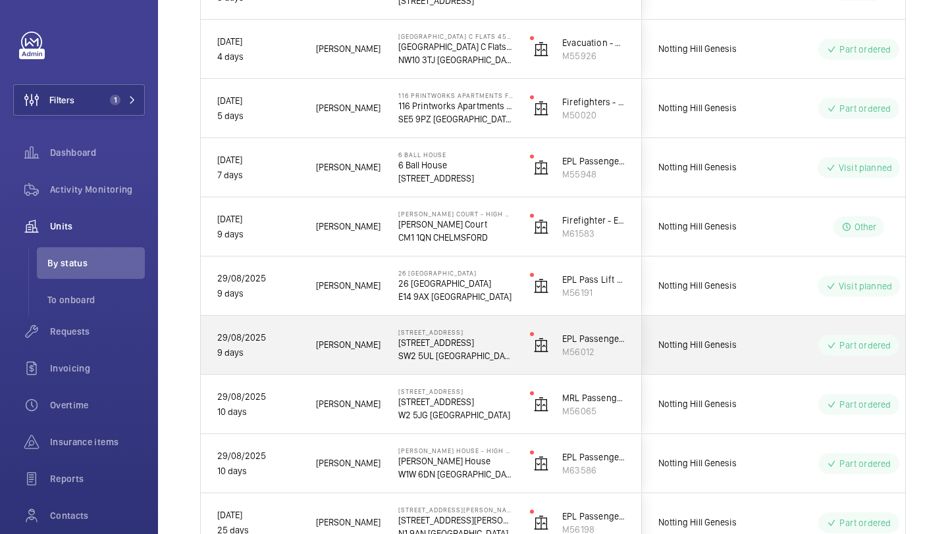
click at [749, 344] on span "Notting Hill Genesis" at bounding box center [708, 345] width 101 height 15
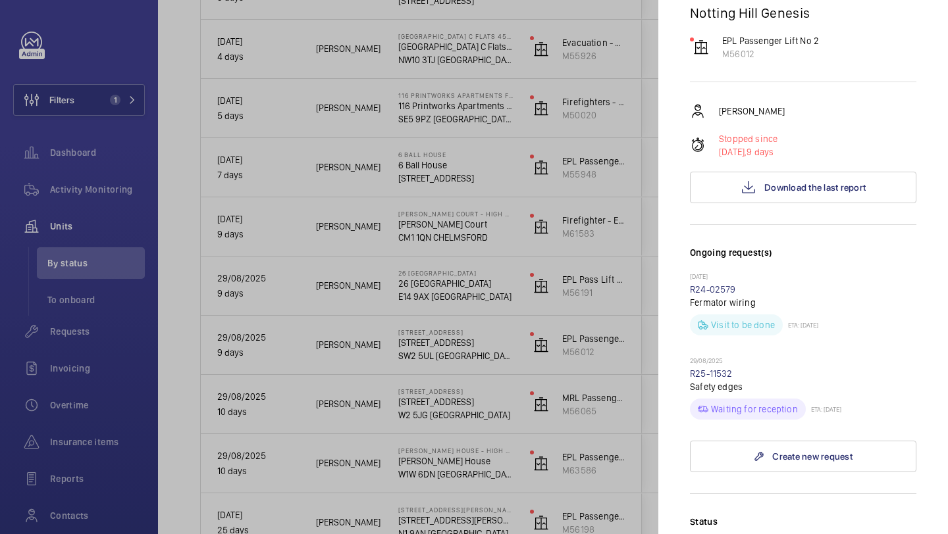
scroll to position [356, 0]
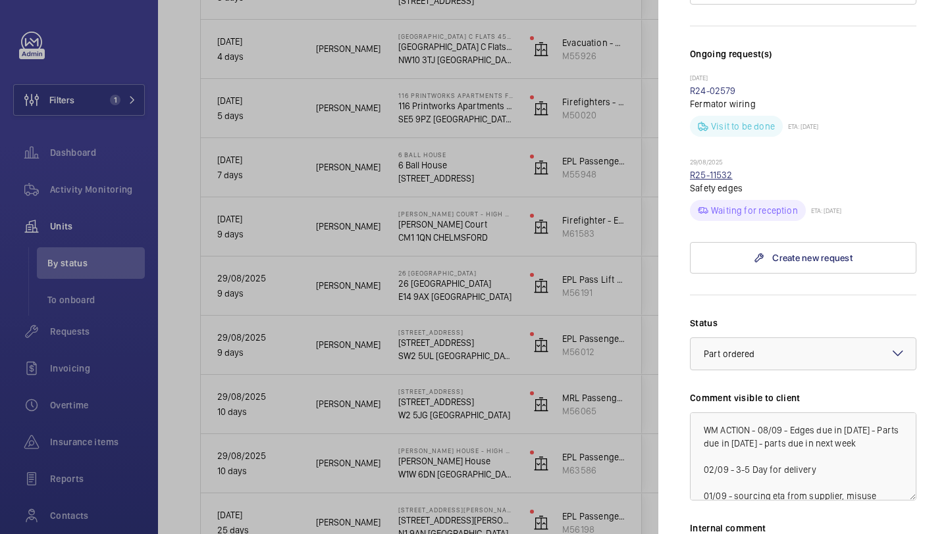
click at [723, 170] on link "R25-11532" at bounding box center [711, 175] width 43 height 11
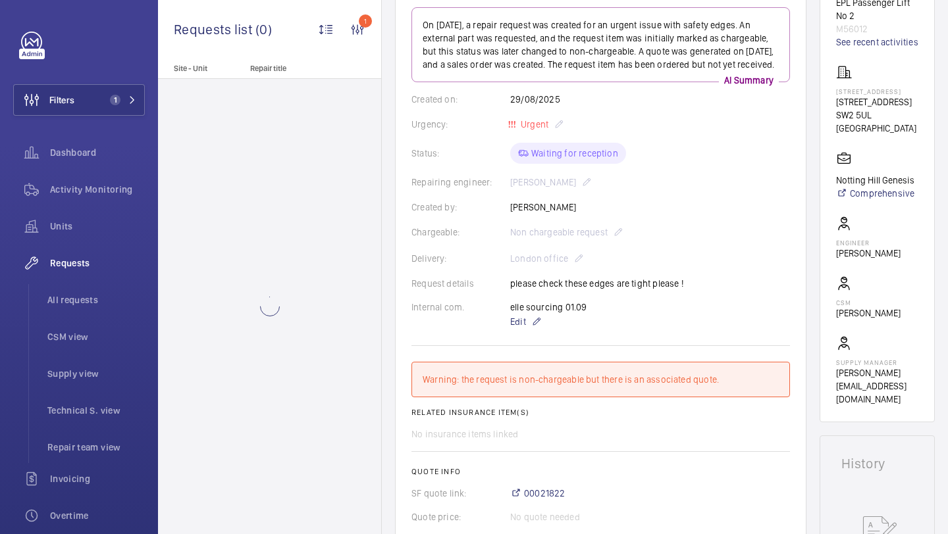
scroll to position [484, 0]
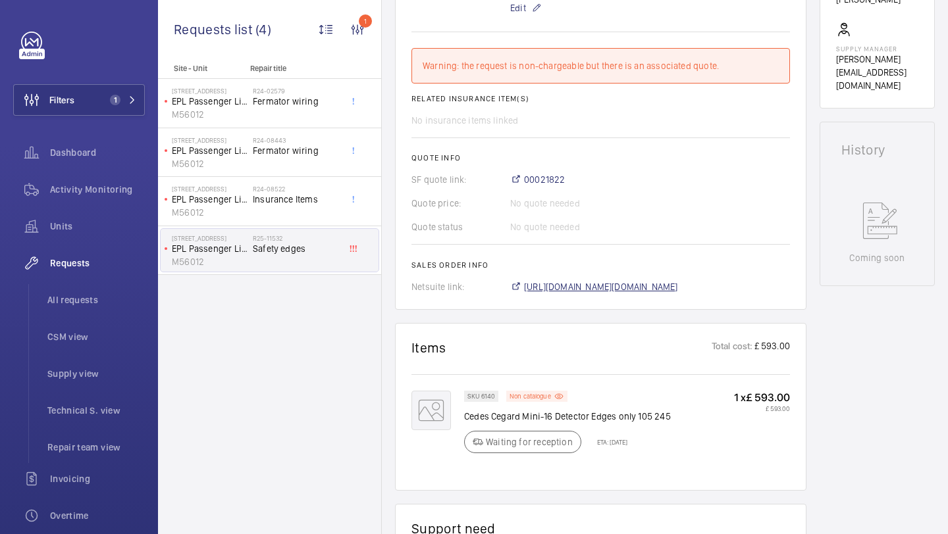
click at [579, 294] on span "[URL][DOMAIN_NAME][DOMAIN_NAME]" at bounding box center [601, 286] width 154 height 13
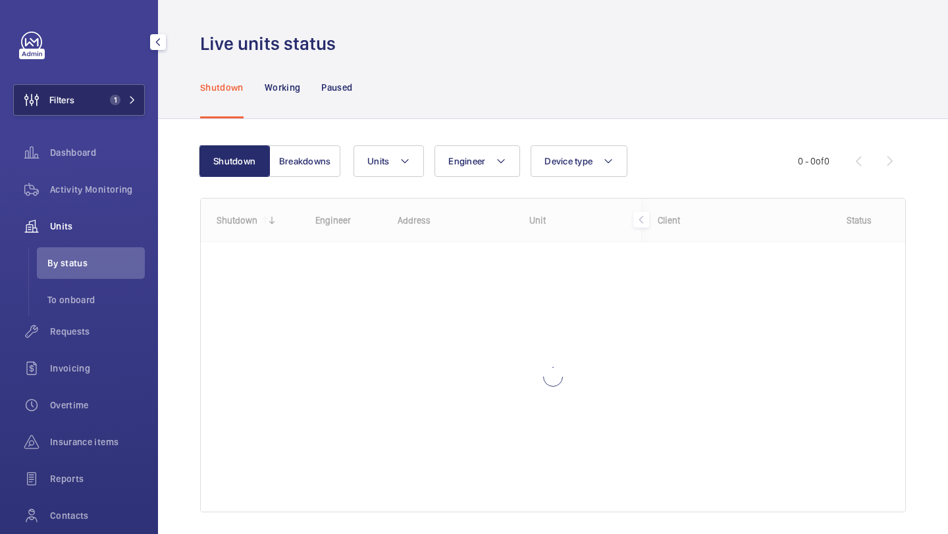
click at [126, 110] on button "Filters 1" at bounding box center [79, 100] width 132 height 32
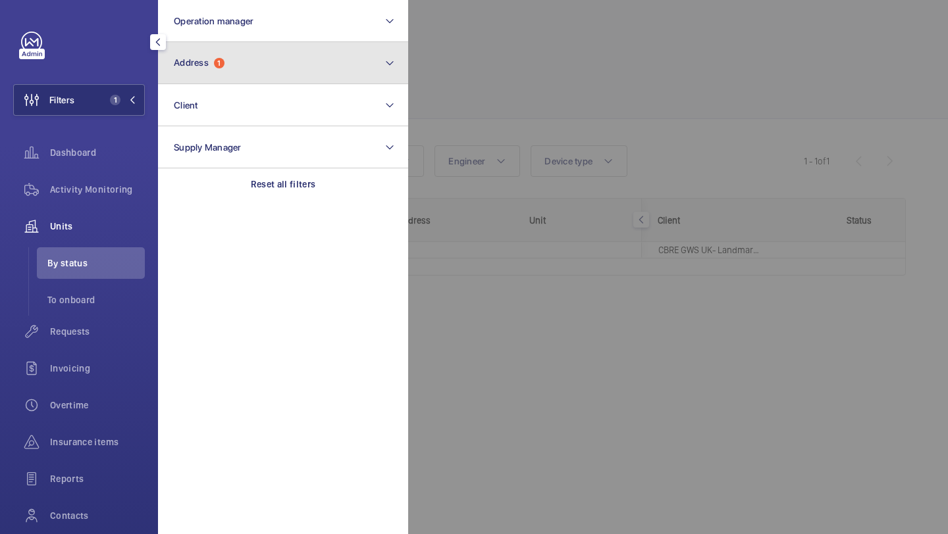
click at [201, 56] on button "Address 1" at bounding box center [283, 63] width 250 height 42
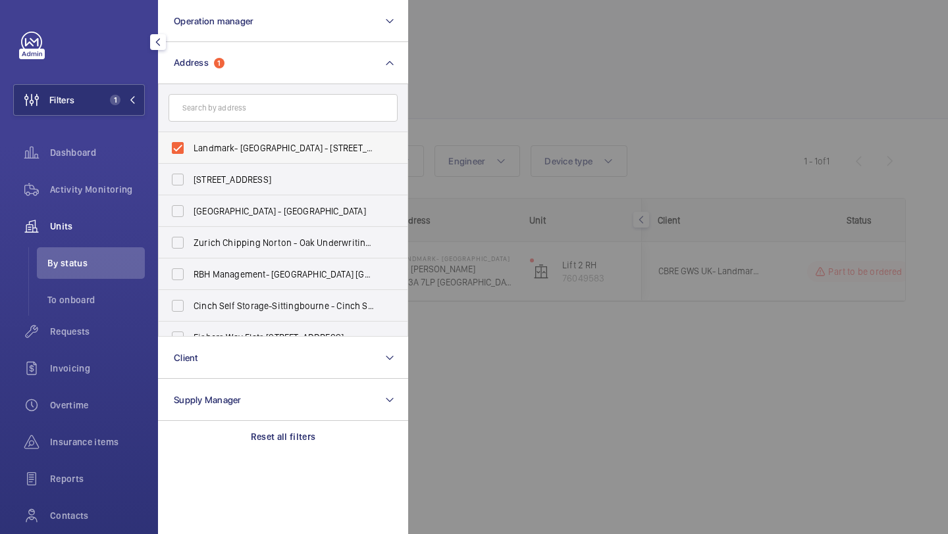
click at [201, 141] on span "Landmark- Irongate House - 30 Dukes Pl, LONDON EC3A 7LP" at bounding box center [283, 147] width 181 height 13
click at [191, 141] on input "Landmark- Irongate House - 30 Dukes Pl, LONDON EC3A 7LP" at bounding box center [178, 148] width 26 height 26
checkbox input "false"
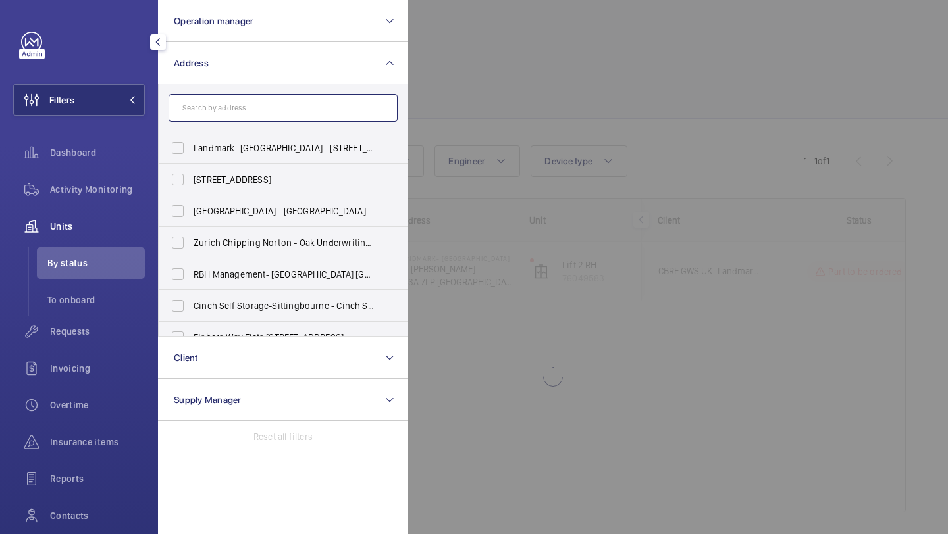
click at [206, 117] on input "text" at bounding box center [282, 108] width 229 height 28
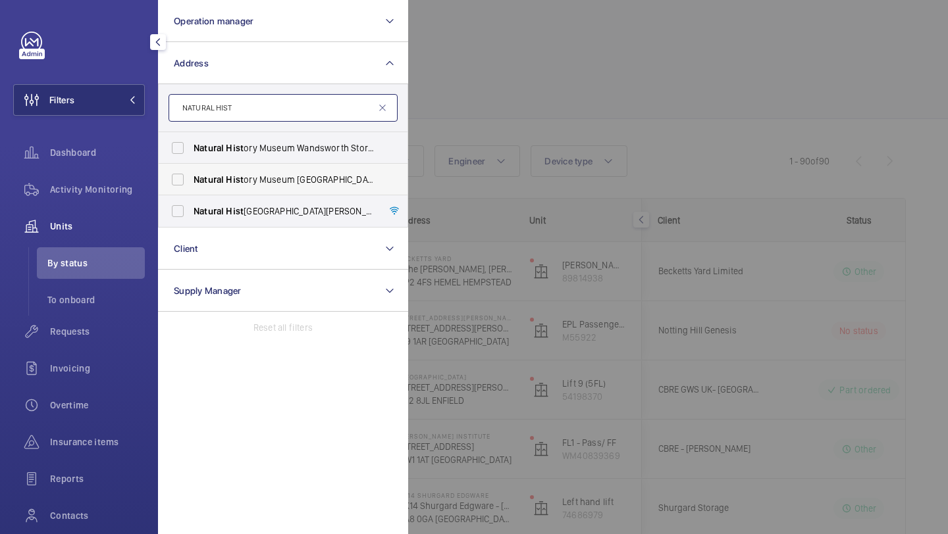
type input "NATURAL HIST"
click at [205, 179] on span "Natural" at bounding box center [208, 179] width 30 height 11
click at [191, 179] on input "Natural Hist ory Museum Tring - Akeman Street, TRING HP23 6AP" at bounding box center [178, 180] width 26 height 26
checkbox input "true"
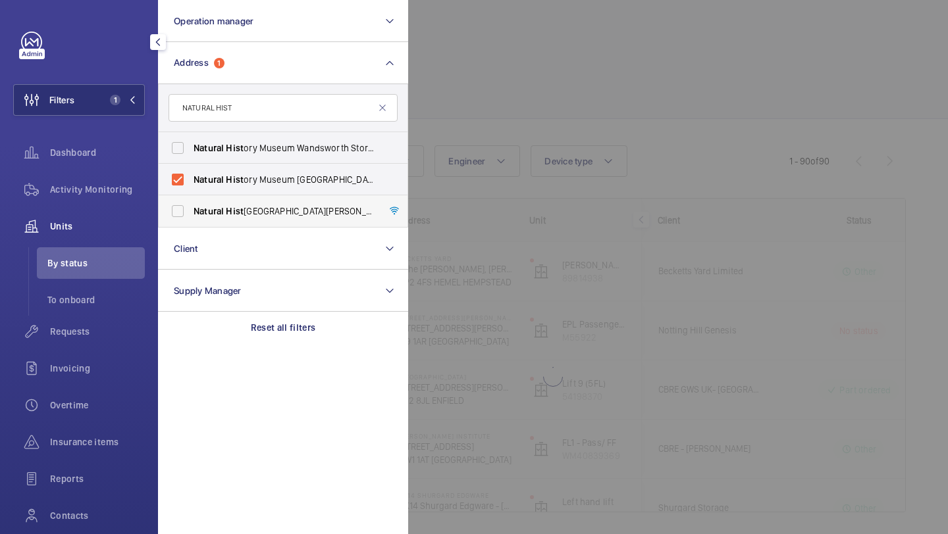
click at [194, 207] on span "Natural" at bounding box center [208, 211] width 30 height 11
click at [191, 207] on input "Natural Hist ory Museum - Cromwell Road, LONDON SW7 5BD" at bounding box center [178, 211] width 26 height 26
checkbox input "true"
click at [191, 132] on label "Natural Hist ory Museum Wandsworth Storage Facility - Kimber Road, LONDON SW18 …" at bounding box center [273, 148] width 229 height 32
click at [191, 135] on input "Natural Hist ory Museum Wandsworth Storage Facility - Kimber Road, LONDON SW18 …" at bounding box center [178, 148] width 26 height 26
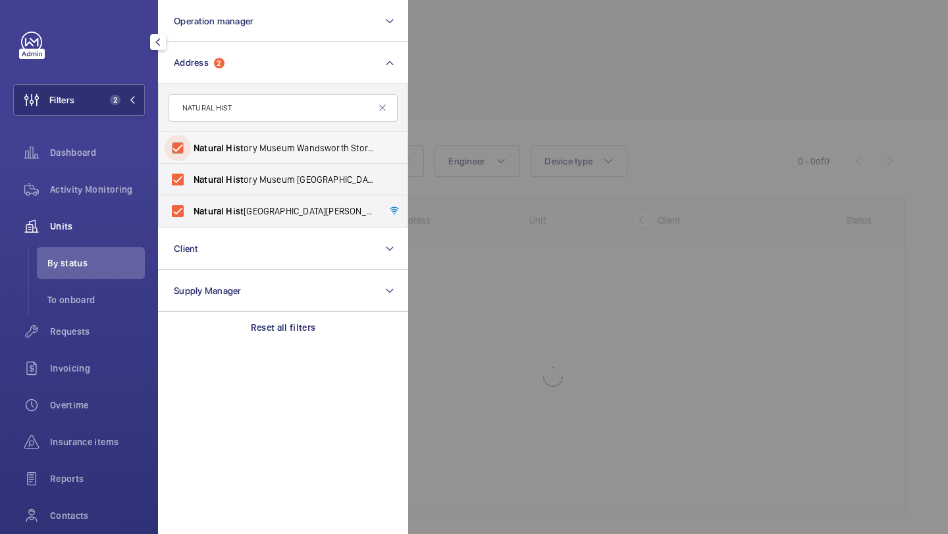
checkbox input "true"
click at [39, 322] on wm-front-icon-button at bounding box center [31, 332] width 37 height 32
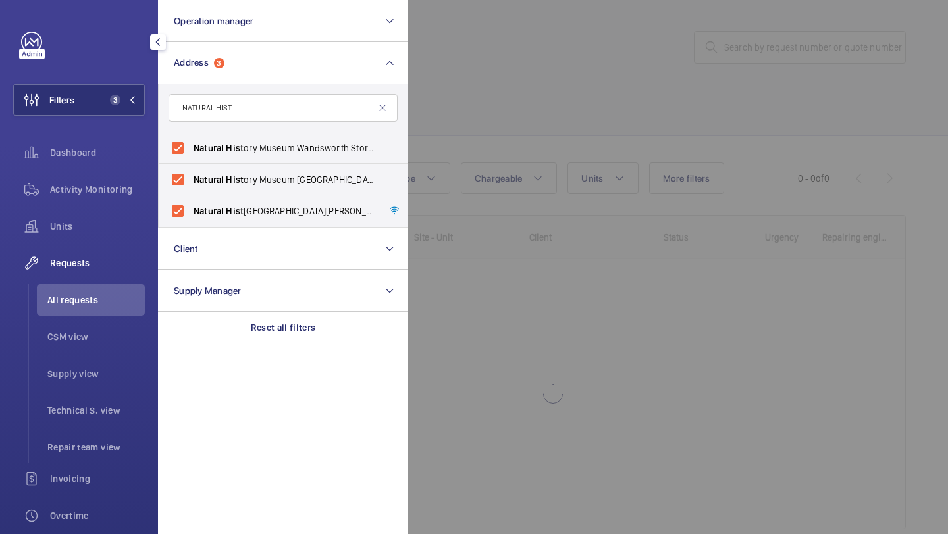
click at [742, 72] on div at bounding box center [882, 267] width 948 height 534
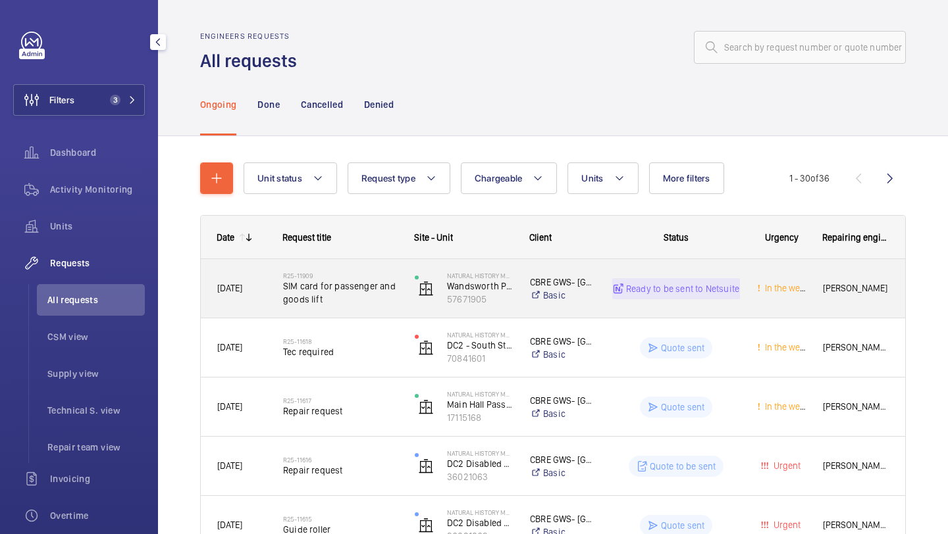
click at [369, 286] on span "SIM card for passenger and goods lift" at bounding box center [340, 293] width 115 height 26
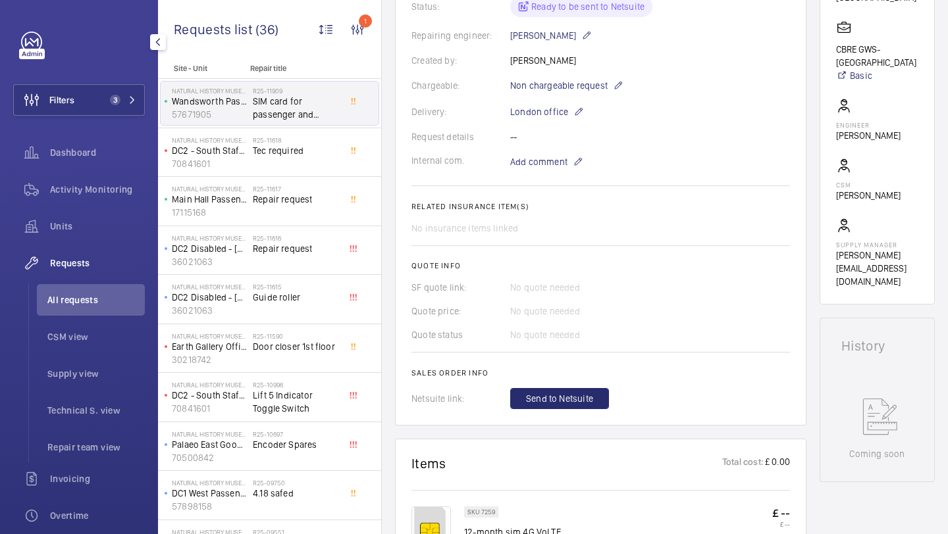
scroll to position [330, 0]
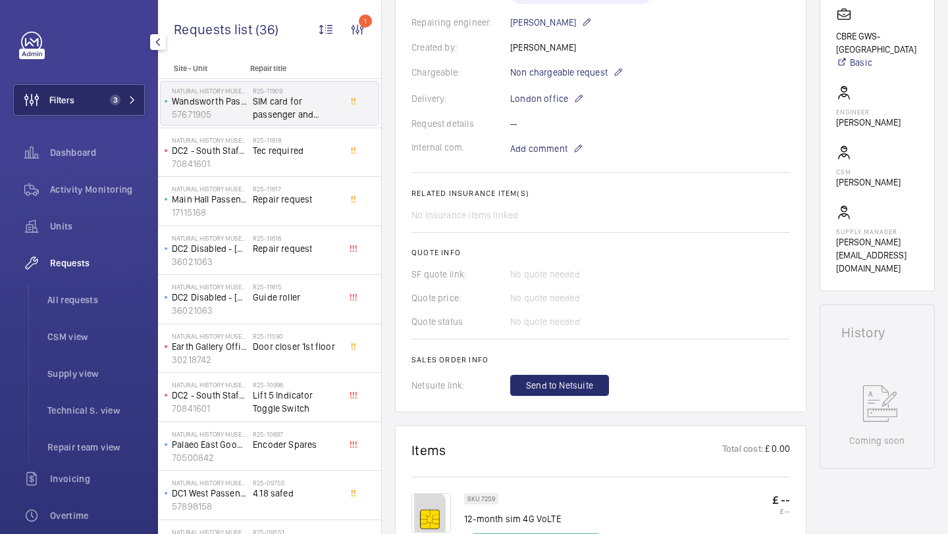
click at [101, 93] on button "Filters 3" at bounding box center [79, 100] width 132 height 32
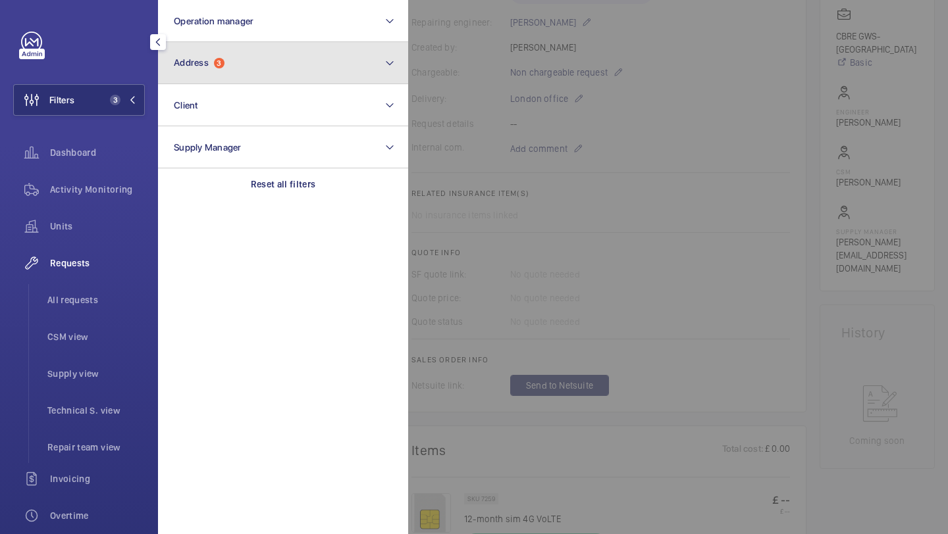
click at [181, 59] on span "Address" at bounding box center [191, 62] width 35 height 11
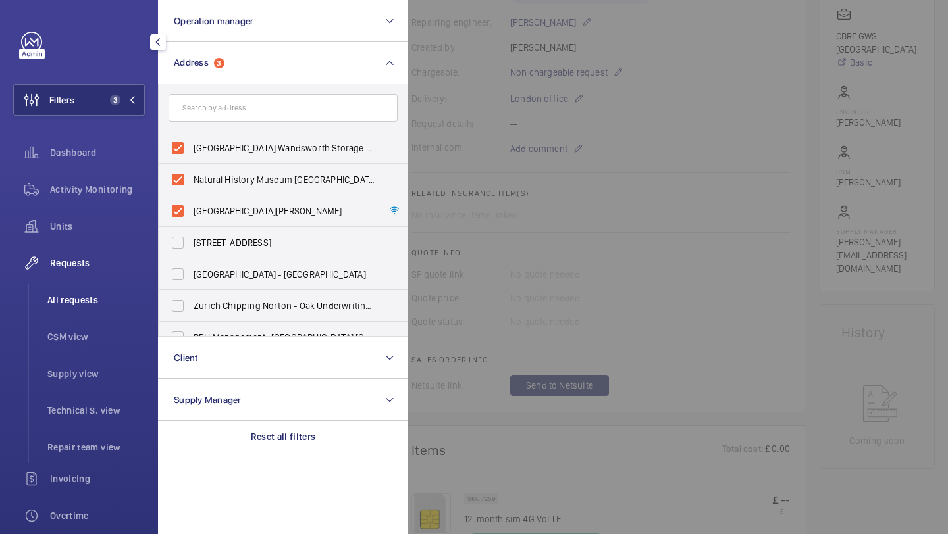
click at [77, 302] on span "All requests" at bounding box center [95, 300] width 97 height 13
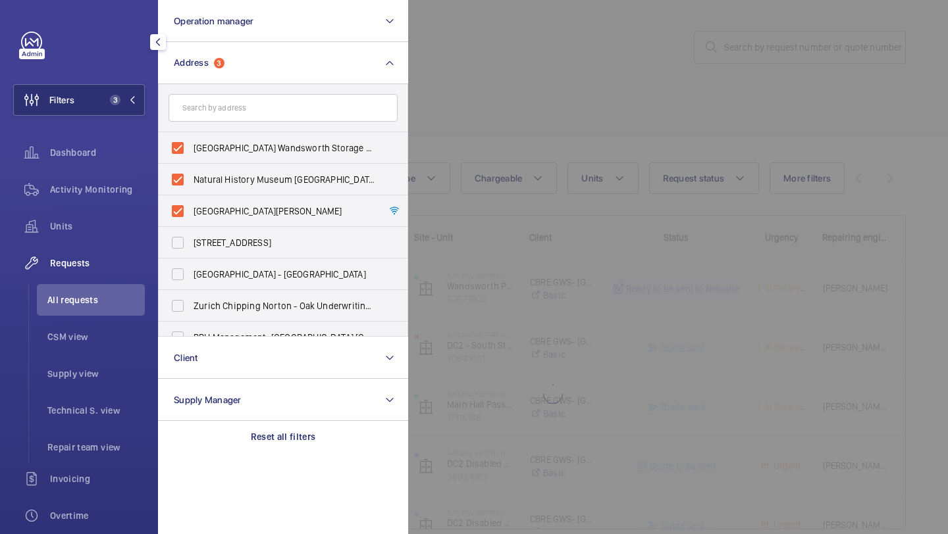
click at [487, 99] on div at bounding box center [882, 267] width 948 height 534
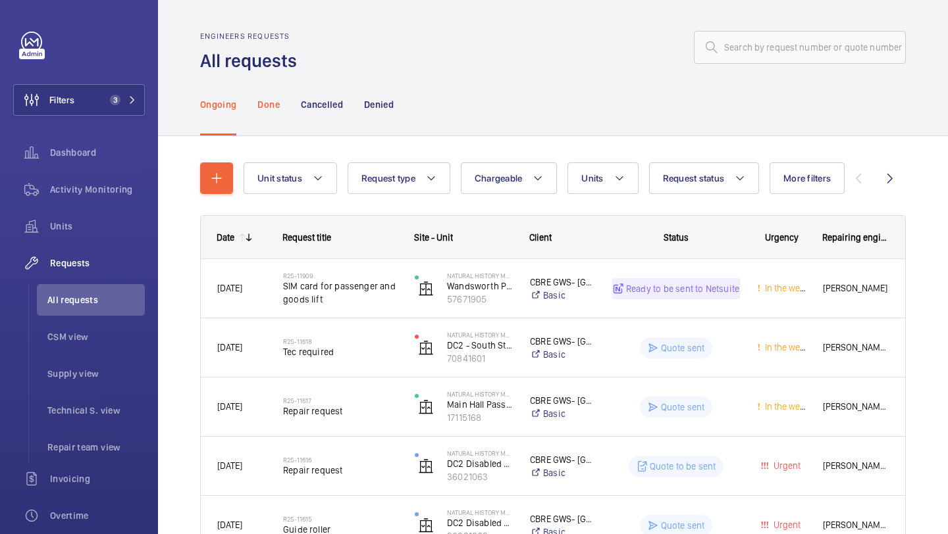
click at [262, 100] on p "Done" at bounding box center [268, 104] width 22 height 13
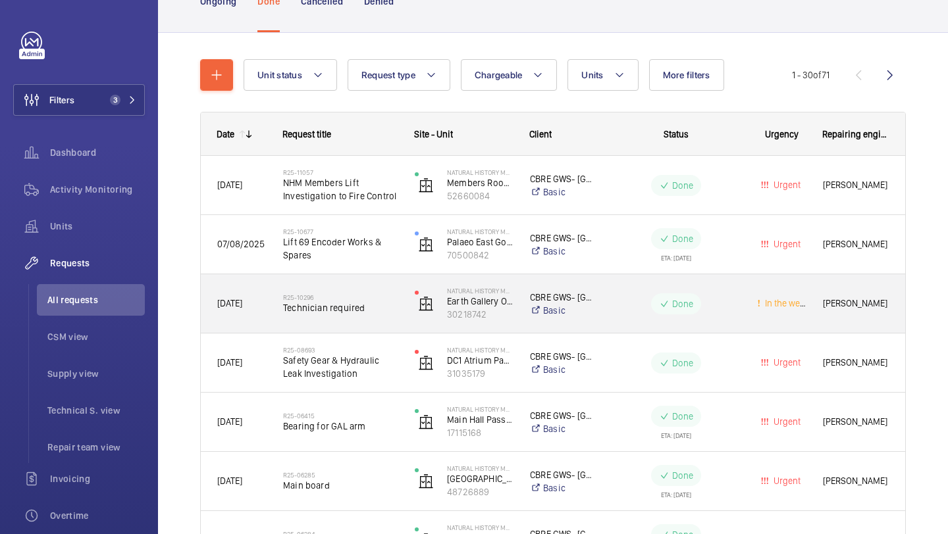
scroll to position [88, 0]
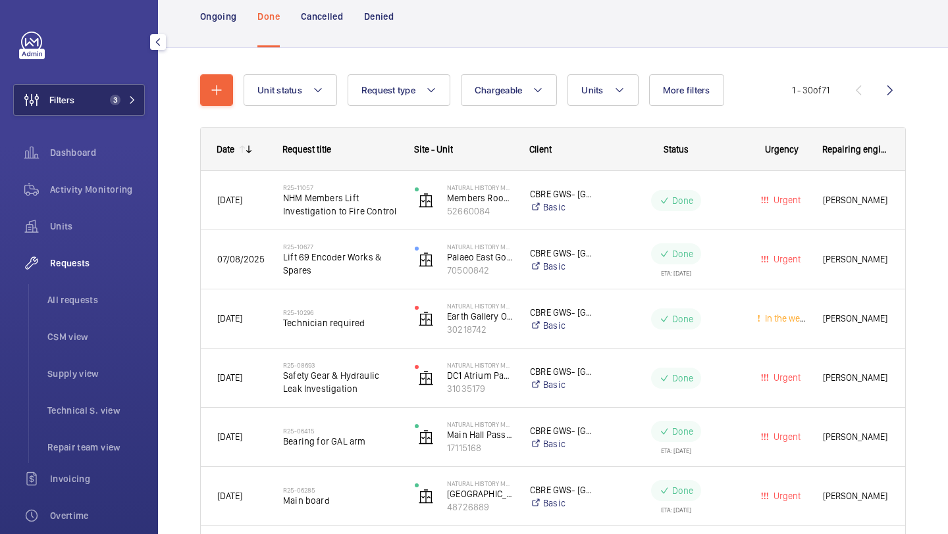
click at [105, 95] on span "3" at bounding box center [113, 100] width 16 height 11
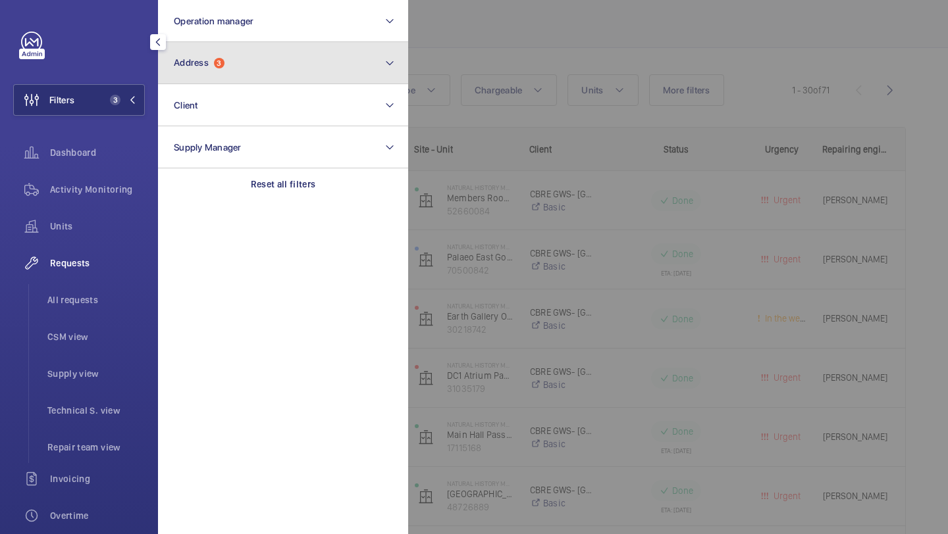
click at [164, 62] on button "Address 3" at bounding box center [283, 63] width 250 height 42
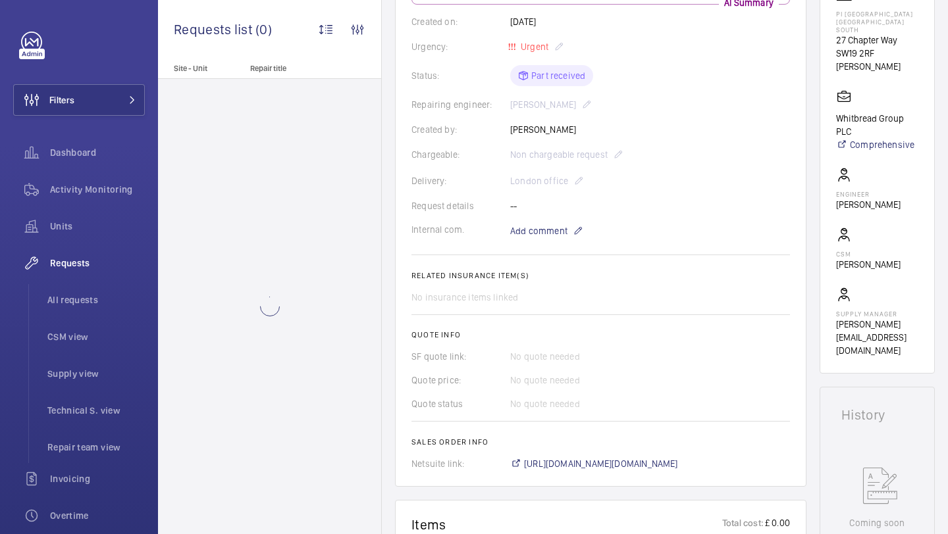
scroll to position [527, 0]
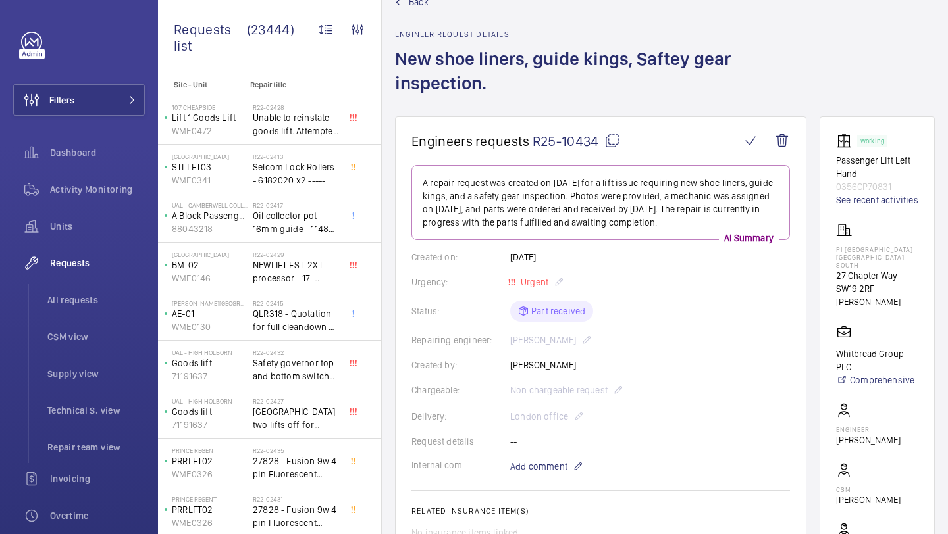
scroll to position [41, 0]
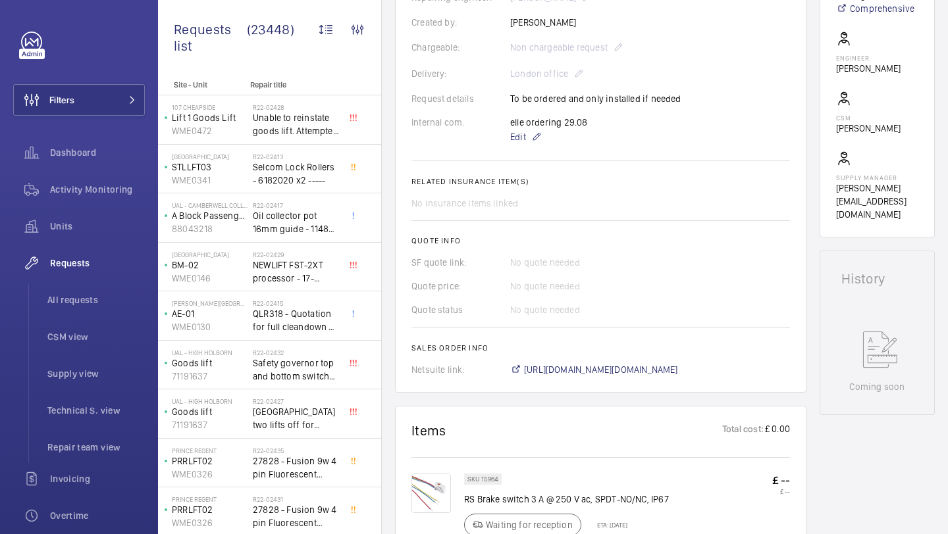
scroll to position [608, 0]
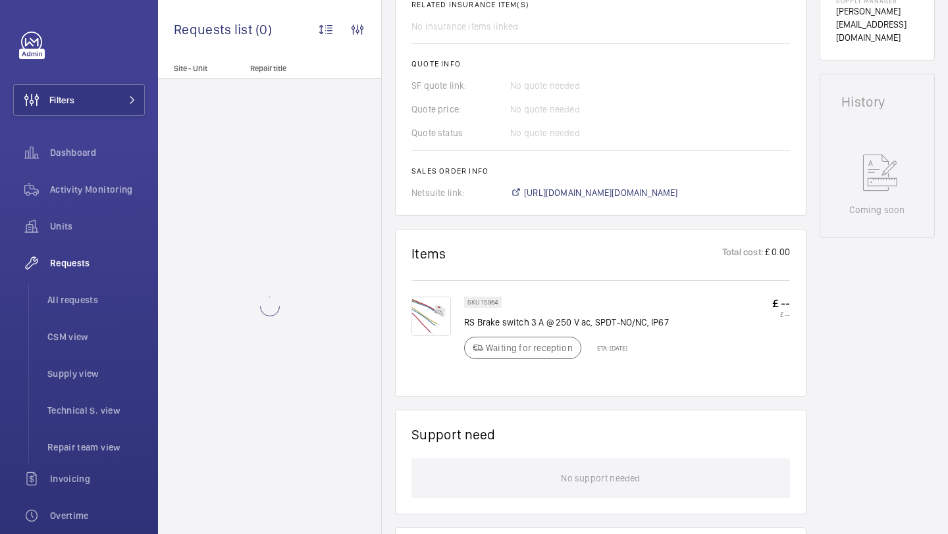
scroll to position [460, 0]
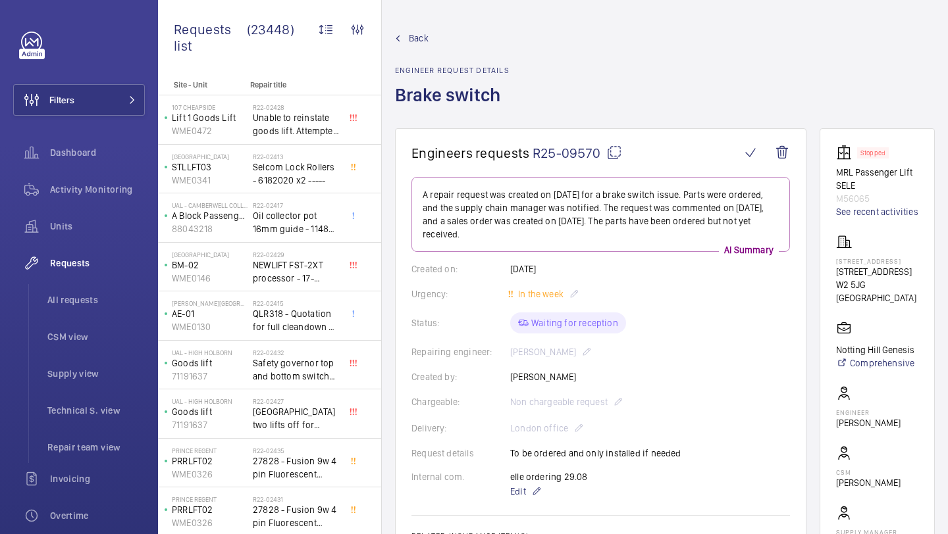
drag, startPoint x: 600, startPoint y: 151, endPoint x: 534, endPoint y: 151, distance: 65.8
click at [534, 152] on span "R25-09570" at bounding box center [577, 153] width 90 height 16
copy span "R25-09570"
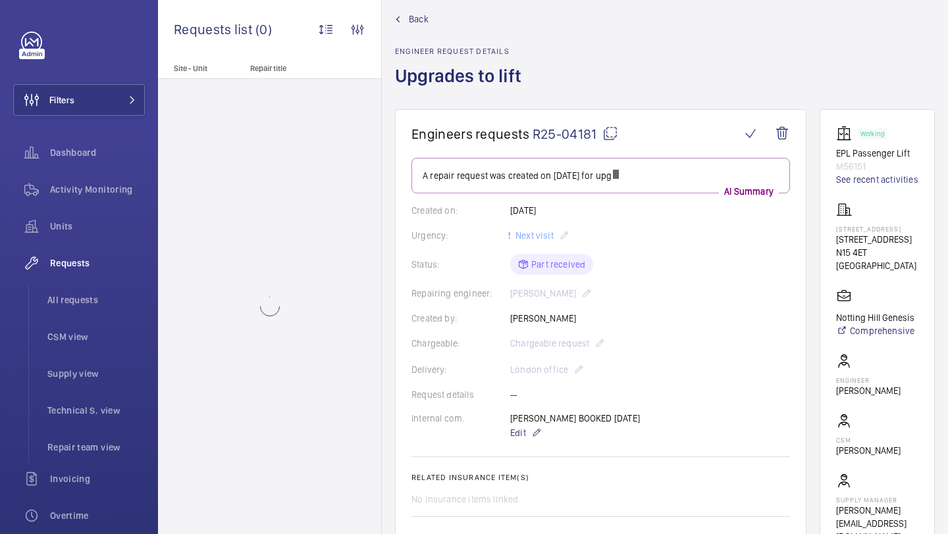
scroll to position [21, 0]
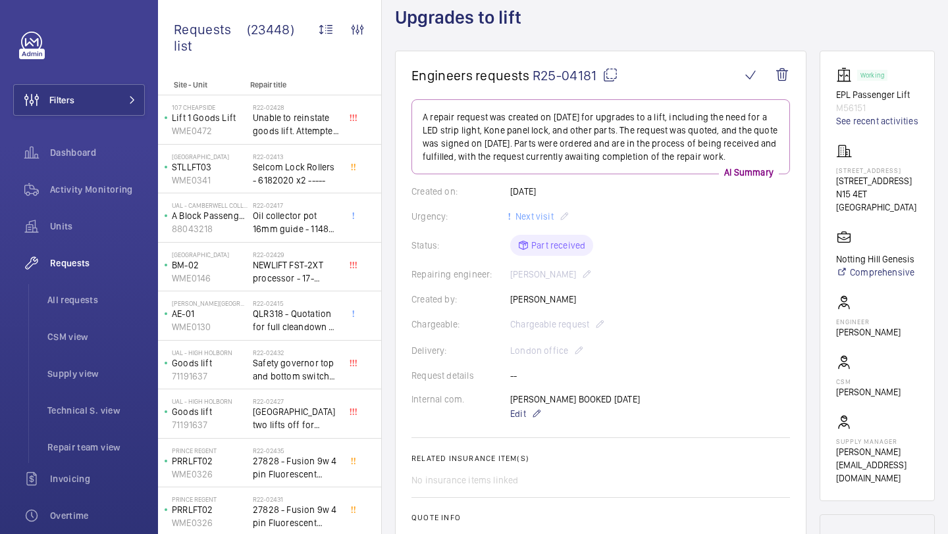
scroll to position [28, 0]
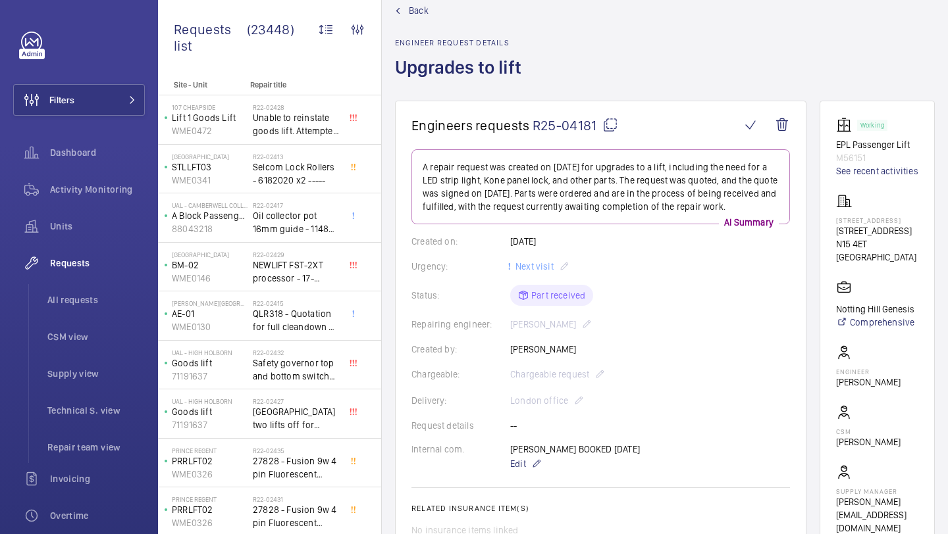
drag, startPoint x: 861, startPoint y: 260, endPoint x: 837, endPoint y: 245, distance: 28.1
click at [837, 238] on p "[STREET_ADDRESS]" at bounding box center [877, 230] width 82 height 13
copy p "[STREET_ADDRESS]"
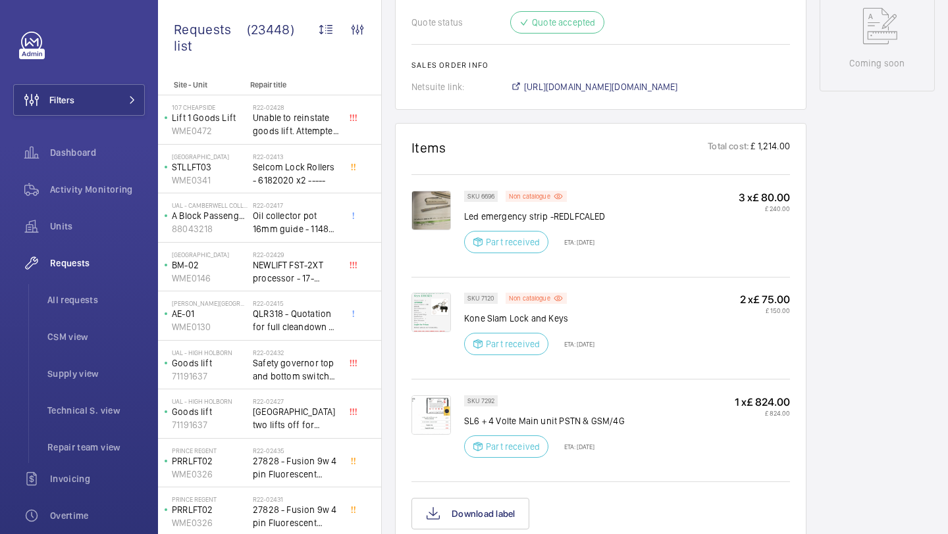
scroll to position [667, 0]
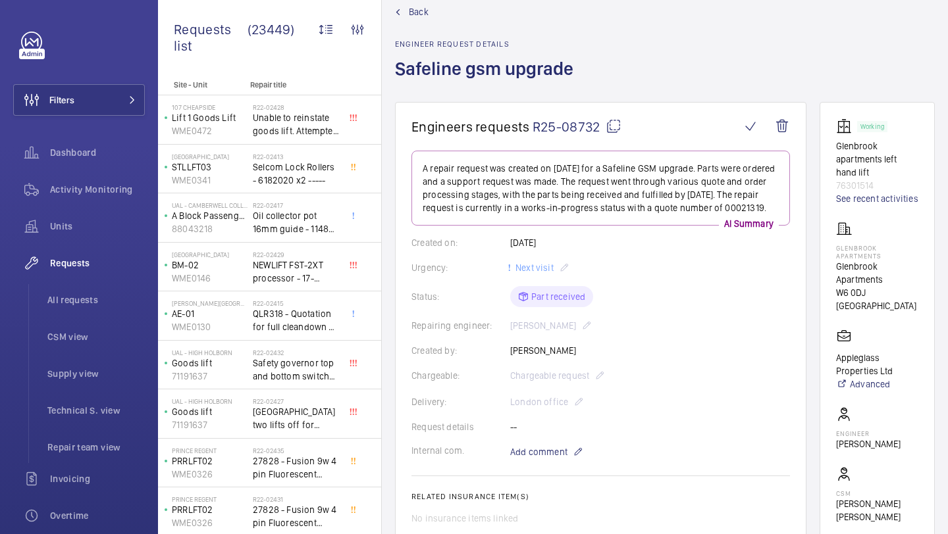
scroll to position [28, 0]
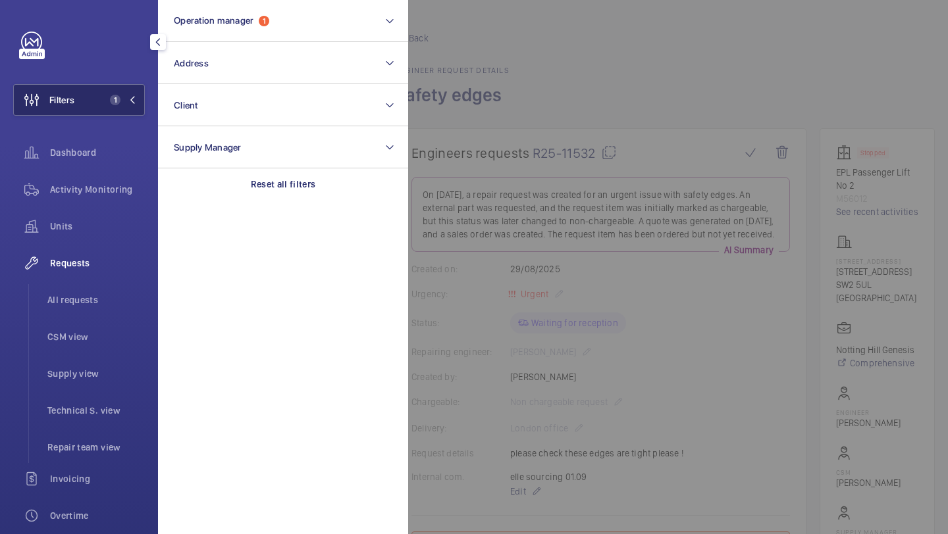
scroll to position [484, 0]
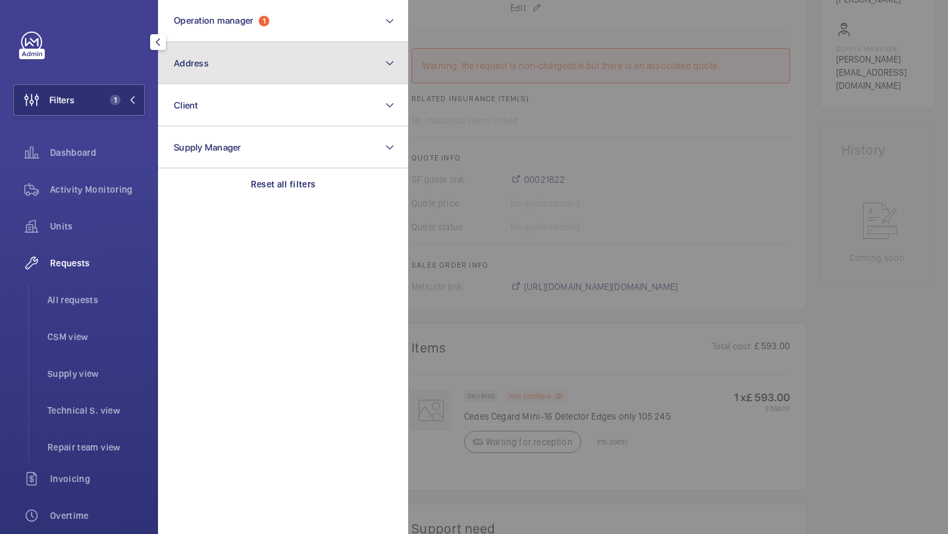
click at [199, 76] on button "Address" at bounding box center [283, 63] width 250 height 42
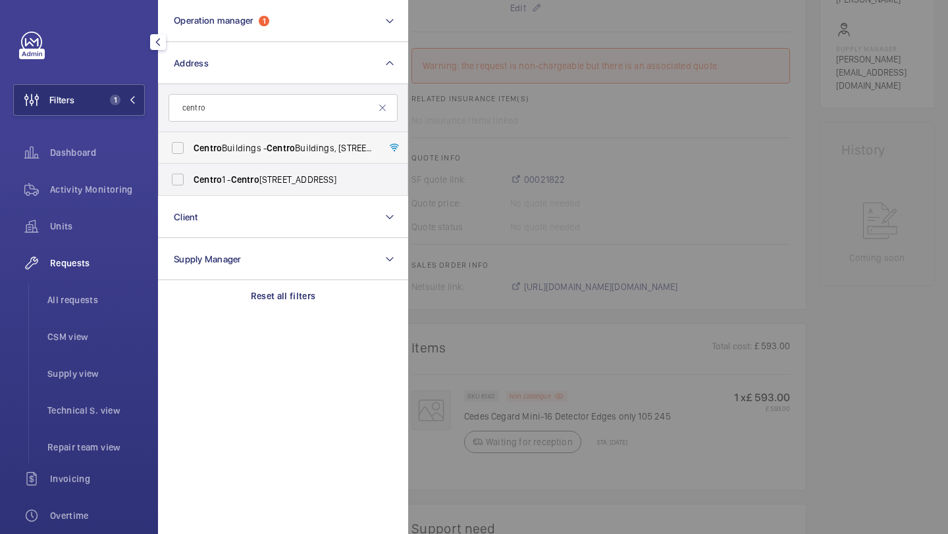
type input "centro"
click at [223, 146] on span "Centro Buildings - Centro Buildings, 20-23 Mandela Street, Camden, London, NW1 …" at bounding box center [283, 147] width 181 height 13
click at [191, 146] on input "Centro Buildings - Centro Buildings, 20-23 Mandela Street, Camden, London, NW1 …" at bounding box center [178, 148] width 26 height 26
checkbox input "true"
click at [217, 173] on span "Centro 1 - Centro 1, LONDON NW1 0DT" at bounding box center [283, 179] width 181 height 13
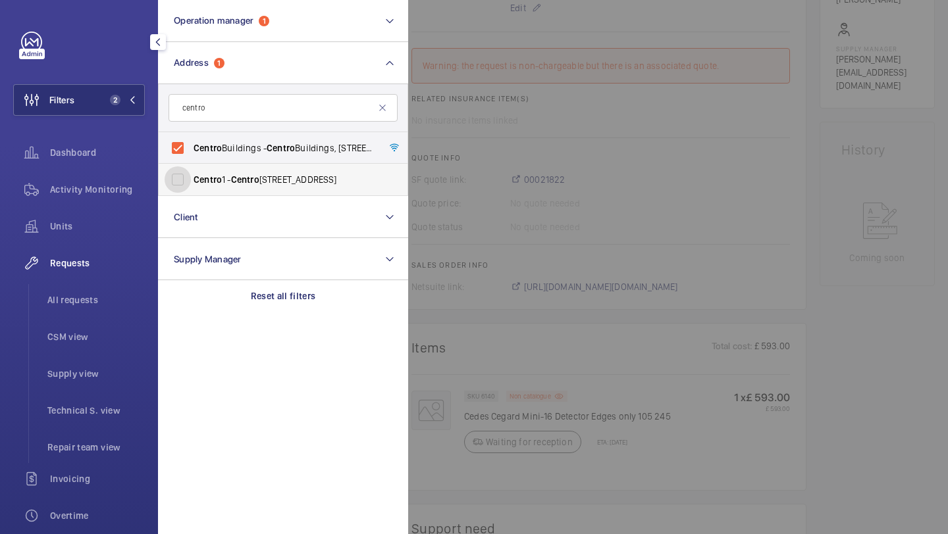
click at [191, 172] on input "Centro 1 - Centro 1, LONDON NW1 0DT" at bounding box center [178, 180] width 26 height 26
checkbox input "true"
click at [85, 298] on span "All requests" at bounding box center [95, 300] width 97 height 13
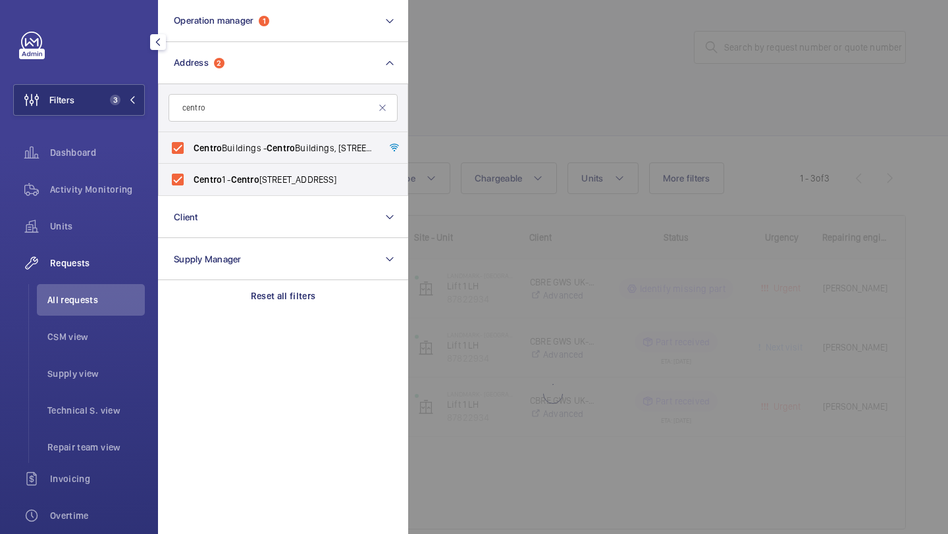
click at [521, 72] on div at bounding box center [882, 267] width 948 height 534
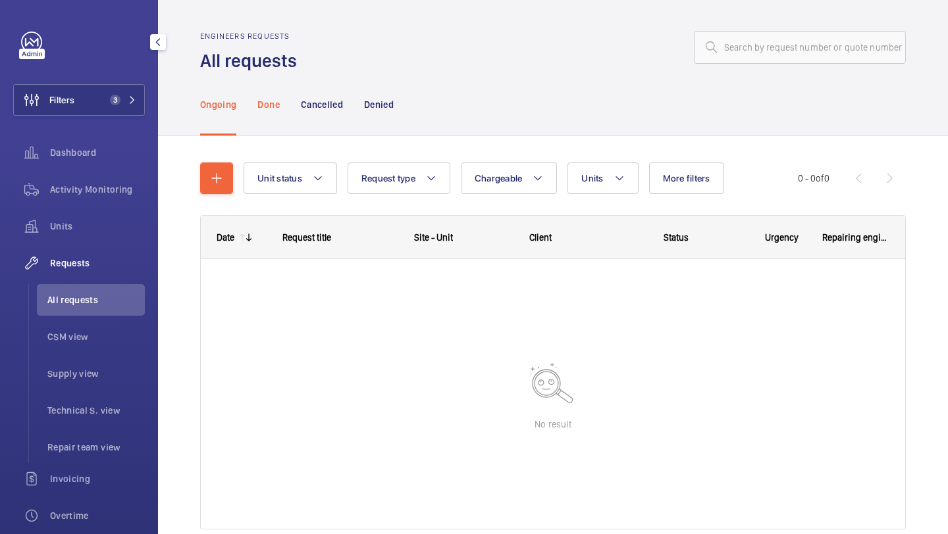
click at [271, 102] on p "Done" at bounding box center [268, 104] width 22 height 13
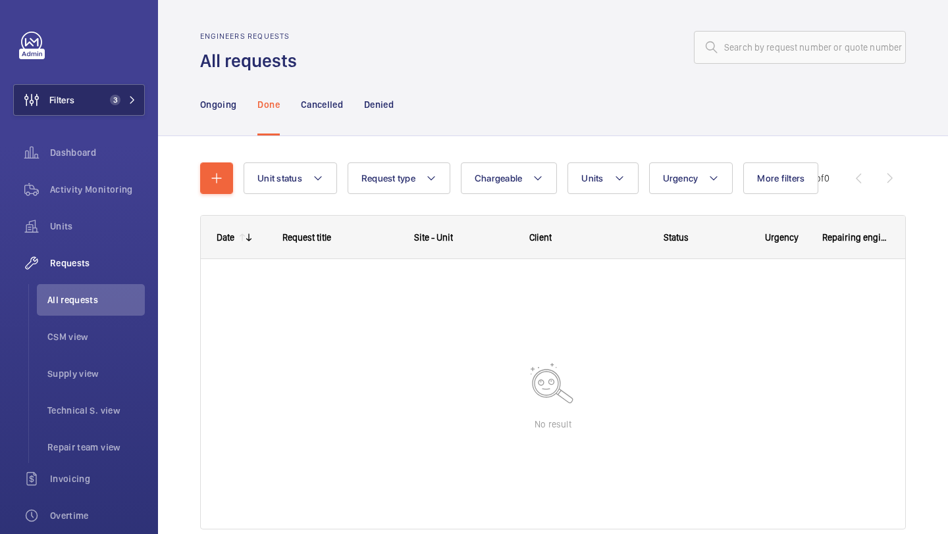
click at [109, 86] on button "Filters 3" at bounding box center [79, 100] width 132 height 32
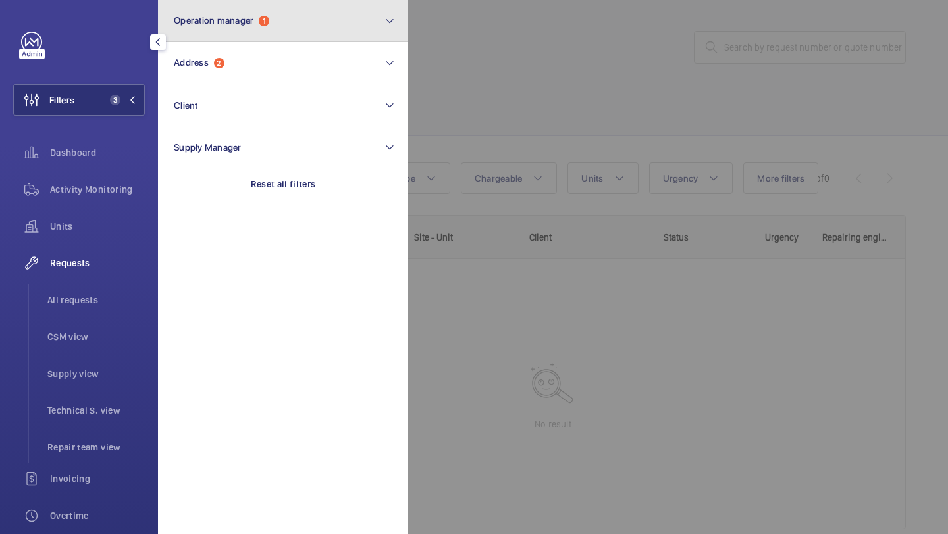
click at [226, 20] on span "Operation manager" at bounding box center [214, 20] width 80 height 11
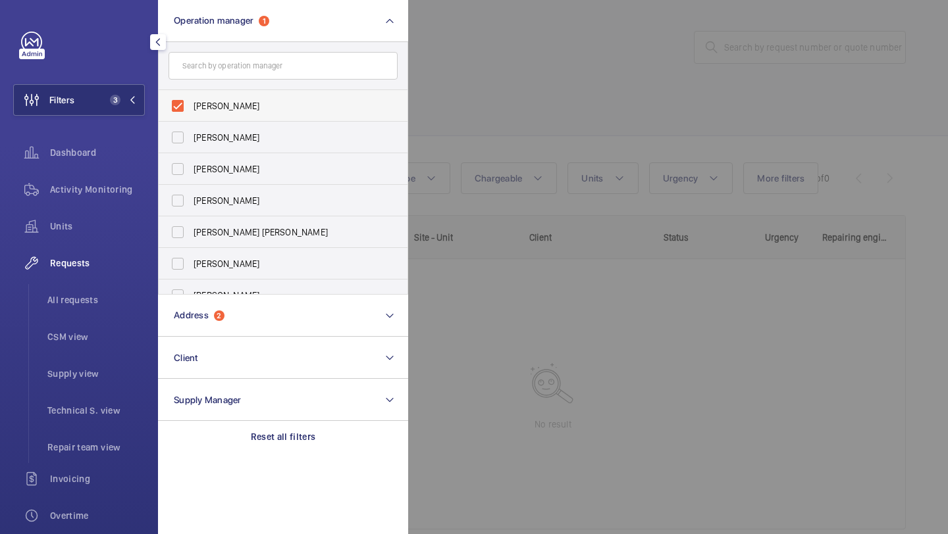
click at [233, 109] on span "Abby Archer" at bounding box center [283, 105] width 181 height 13
click at [191, 109] on input "Abby Archer" at bounding box center [178, 106] width 26 height 26
checkbox input "false"
click at [531, 64] on div at bounding box center [882, 267] width 948 height 534
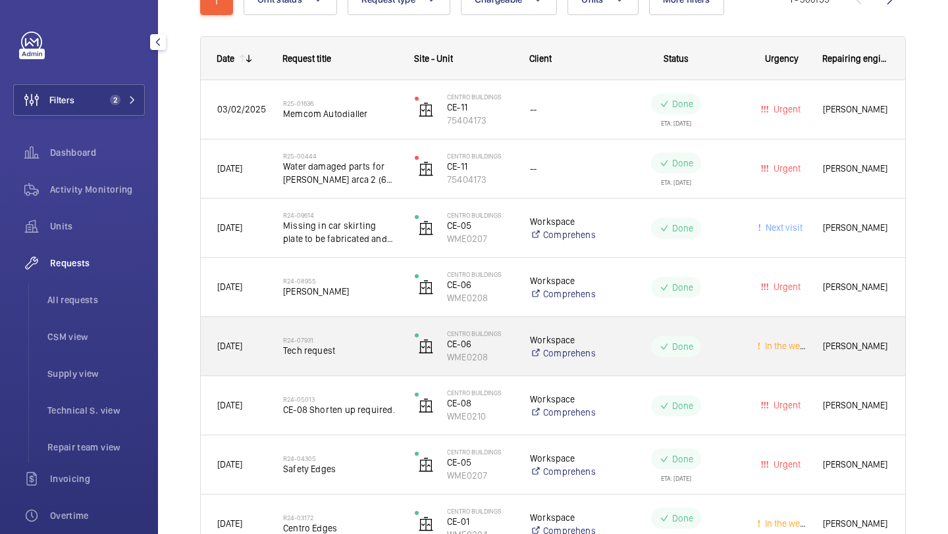
scroll to position [180, 0]
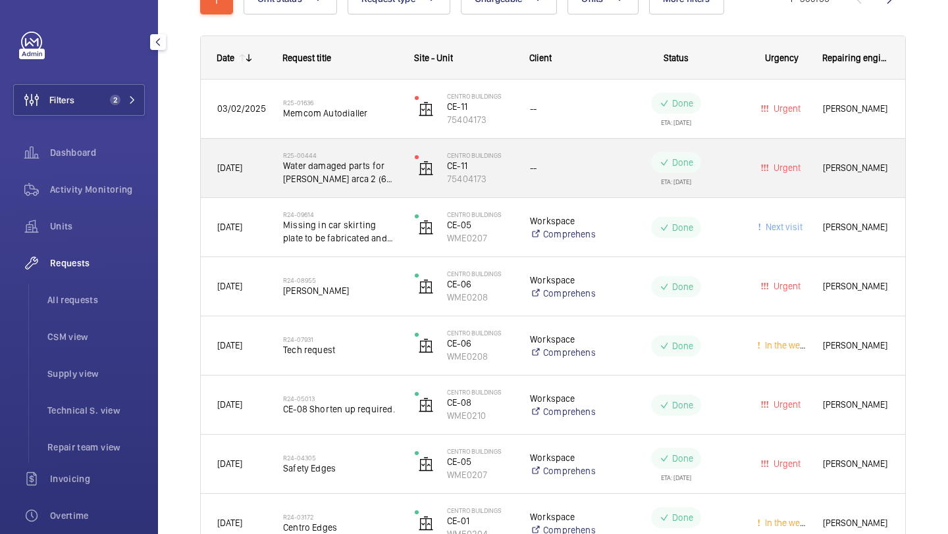
click at [359, 181] on span "Water damaged parts for orona arca 2 (6 parts )" at bounding box center [340, 172] width 115 height 26
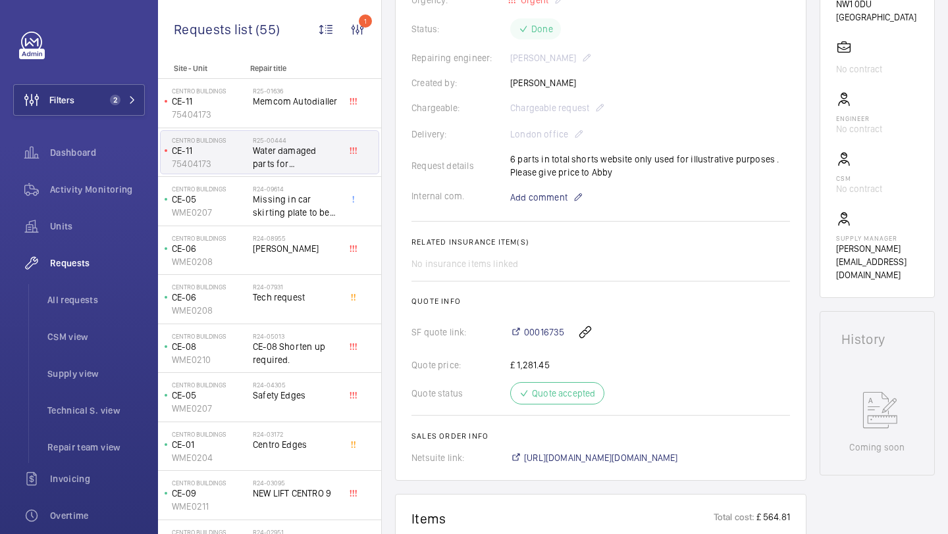
scroll to position [335, 0]
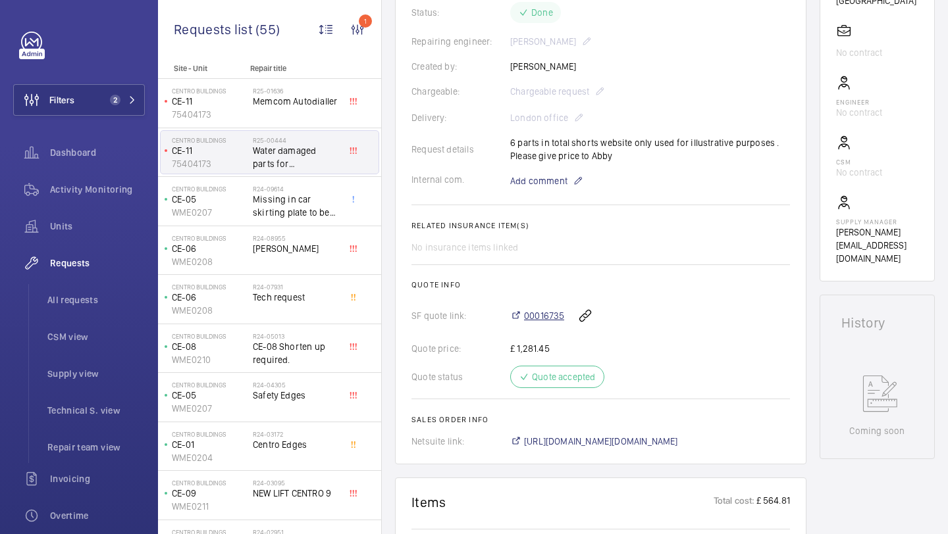
click at [557, 309] on span "00016735" at bounding box center [544, 315] width 40 height 13
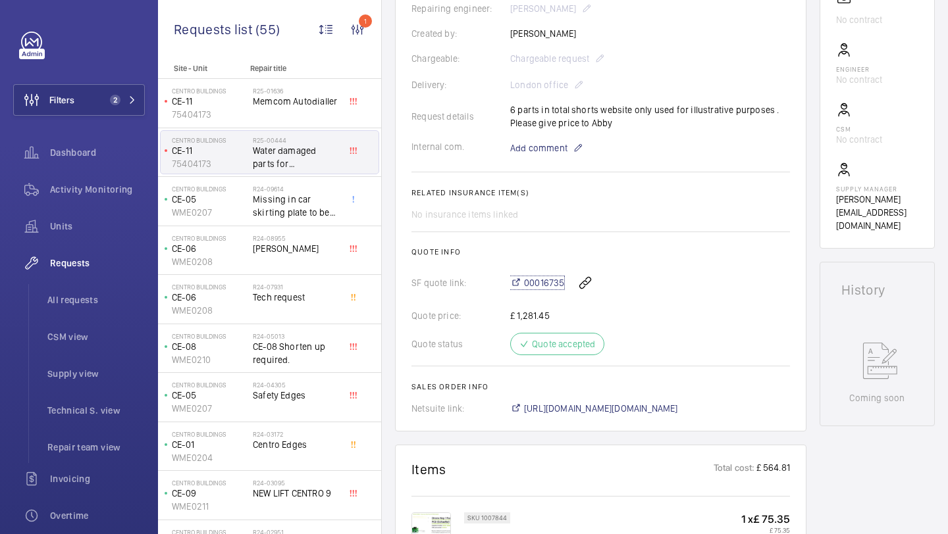
scroll to position [312, 0]
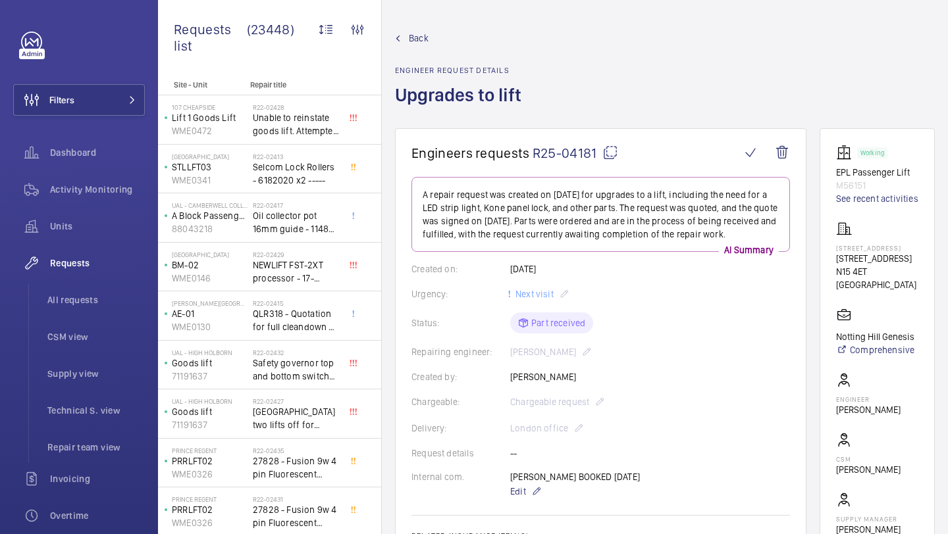
scroll to position [667, 0]
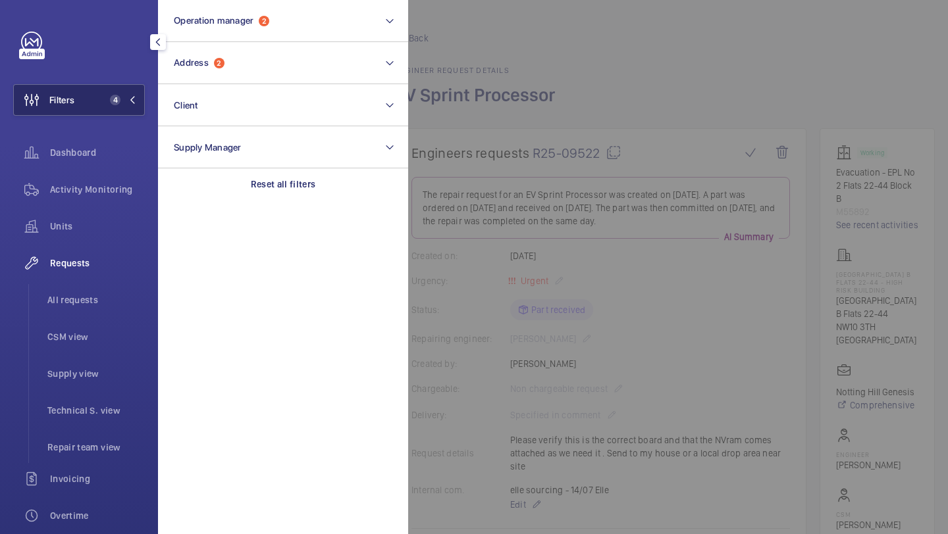
scroll to position [391, 0]
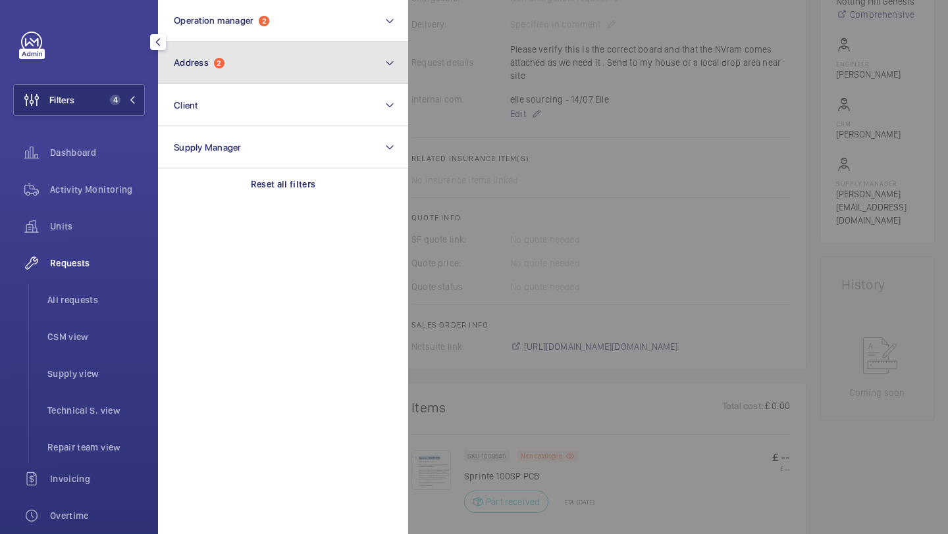
click at [209, 46] on button "Address 2" at bounding box center [283, 63] width 250 height 42
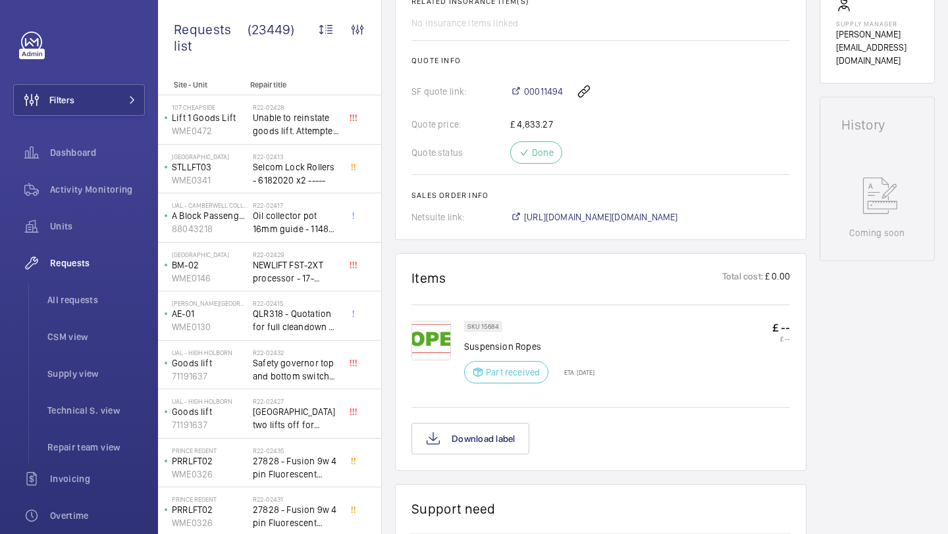
scroll to position [459, 0]
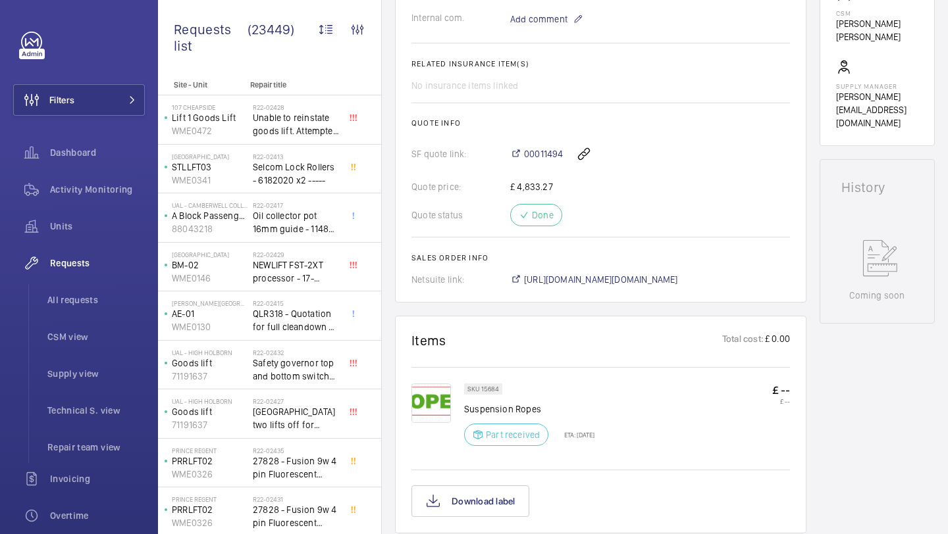
click at [659, 188] on div "Quote price: £ 4,833.27" at bounding box center [600, 186] width 378 height 13
click at [547, 162] on div "00011494" at bounding box center [650, 154] width 280 height 32
click at [547, 161] on span "00011494" at bounding box center [543, 153] width 39 height 13
click at [546, 156] on span "00011494" at bounding box center [543, 153] width 39 height 13
